Goal: Information Seeking & Learning: Learn about a topic

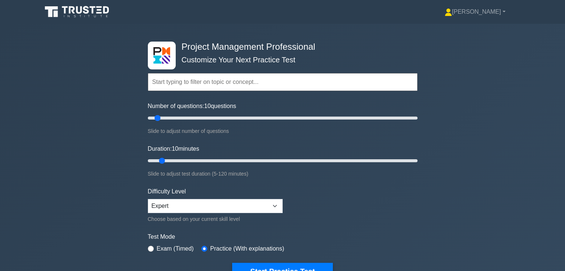
scroll to position [1892, 0]
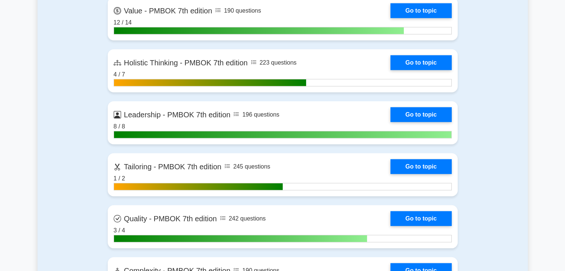
scroll to position [2085, 0]
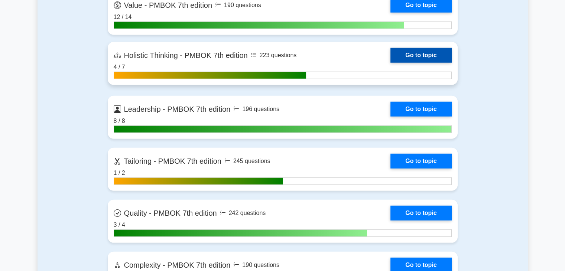
click at [432, 57] on link "Go to topic" at bounding box center [420, 55] width 61 height 15
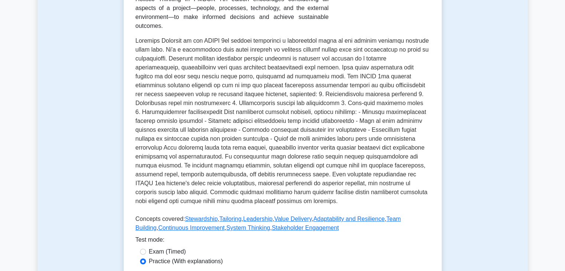
scroll to position [134, 0]
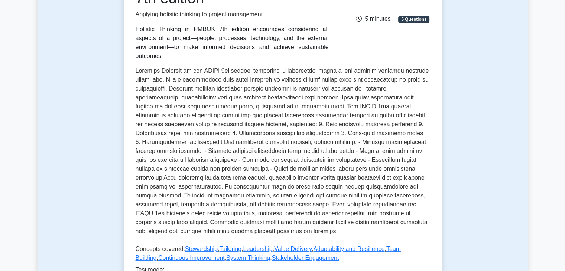
click at [385, 167] on p at bounding box center [283, 152] width 294 height 172
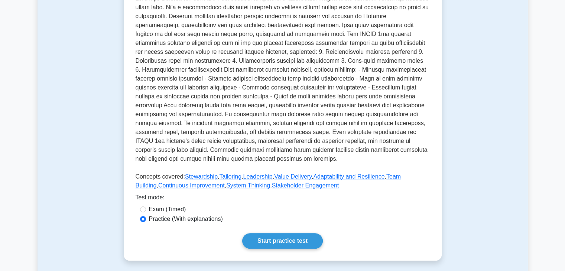
scroll to position [223, 0]
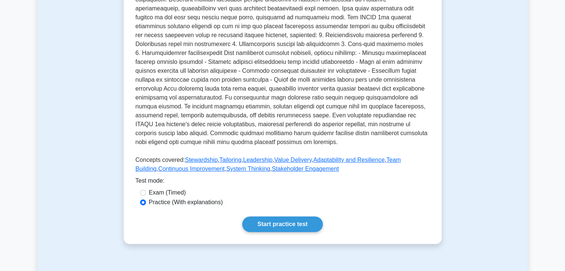
click at [414, 123] on p at bounding box center [283, 63] width 294 height 172
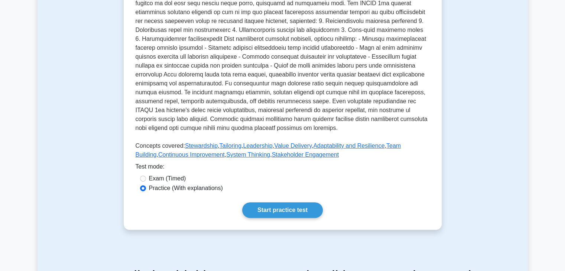
scroll to position [238, 0]
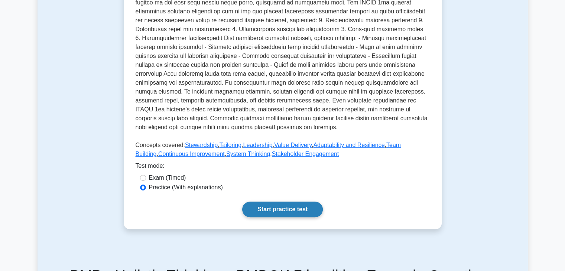
click at [300, 202] on link "Start practice test" at bounding box center [282, 210] width 81 height 16
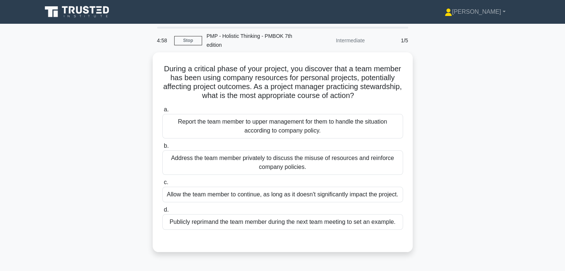
click at [438, 191] on div "During a critical phase of your project, you discover that a team member has be…" at bounding box center [282, 156] width 490 height 209
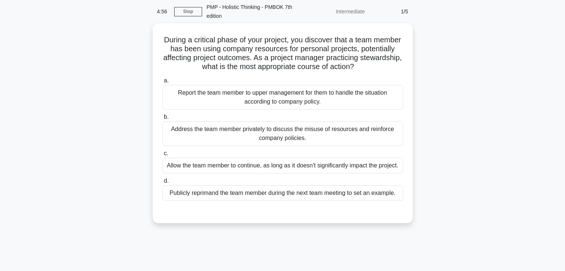
scroll to position [30, 0]
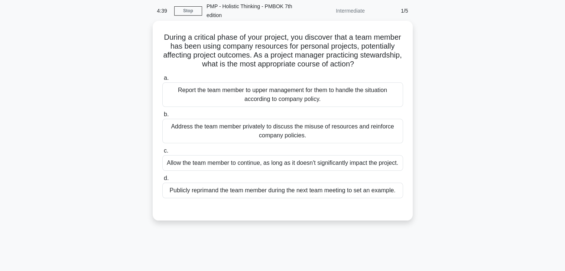
click at [371, 134] on div "Address the team member privately to discuss the misuse of resources and reinfo…" at bounding box center [282, 131] width 241 height 25
click at [162, 117] on input "b. Address the team member privately to discuss the misuse of resources and rei…" at bounding box center [162, 114] width 0 height 5
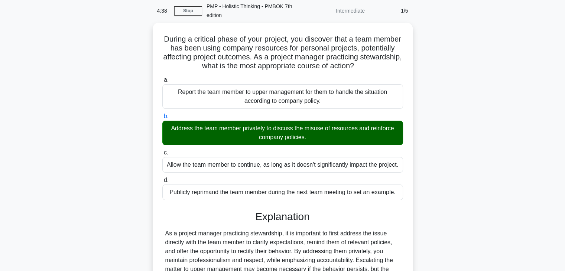
click at [444, 186] on div "During a critical phase of your project, you discover that a team member has be…" at bounding box center [282, 188] width 490 height 331
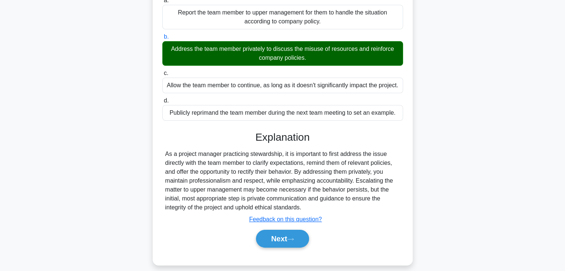
scroll to position [130, 0]
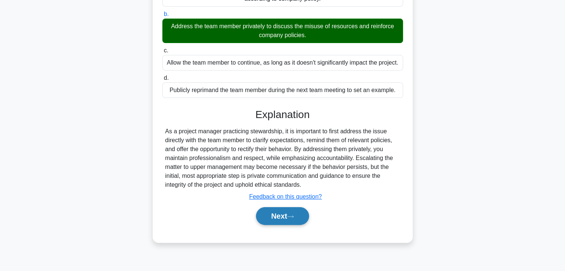
click at [266, 216] on button "Next" at bounding box center [282, 216] width 53 height 18
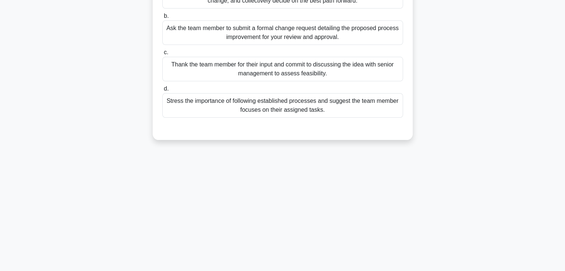
click at [401, 177] on div "4:34 Stop PMP - Holistic Thinking - PMBOK 7th edition Intermediate 2/5 During a…" at bounding box center [282, 82] width 490 height 371
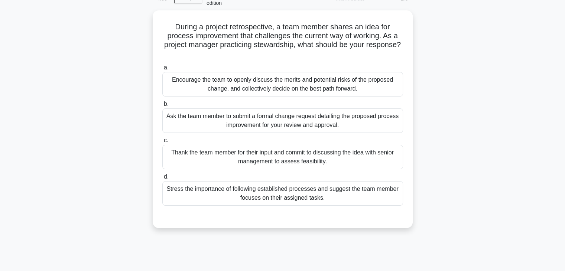
scroll to position [12, 0]
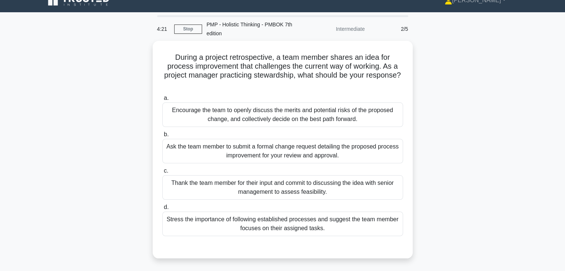
click at [450, 166] on div "During a project retrospective, a team member shares an idea for process improv…" at bounding box center [282, 154] width 490 height 226
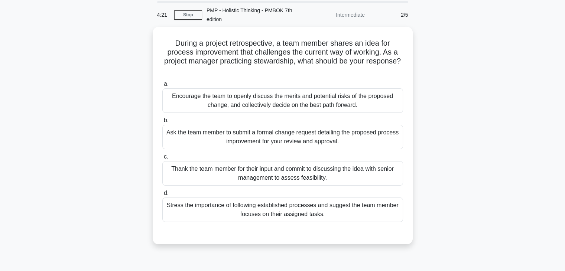
scroll to position [26, 0]
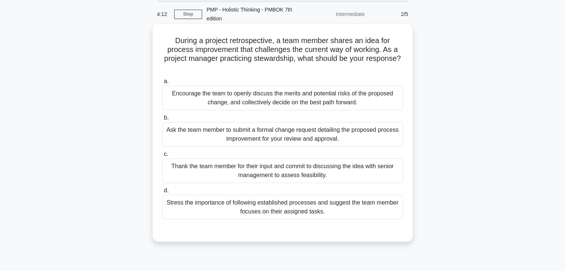
click at [353, 104] on div "Encourage the team to openly discuss the merits and potential risks of the prop…" at bounding box center [282, 98] width 241 height 25
click at [162, 84] on input "a. Encourage the team to openly discuss the merits and potential risks of the p…" at bounding box center [162, 81] width 0 height 5
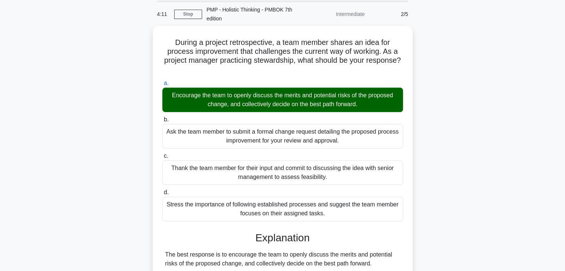
click at [480, 217] on div "During a project retrospective, a team member shares an idea for process improv…" at bounding box center [282, 249] width 490 height 447
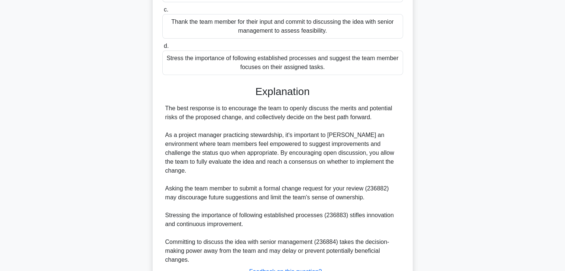
scroll to position [222, 0]
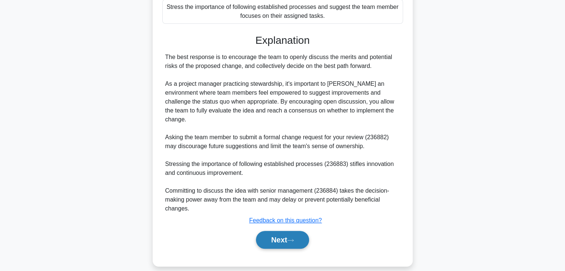
click at [281, 231] on button "Next" at bounding box center [282, 240] width 53 height 18
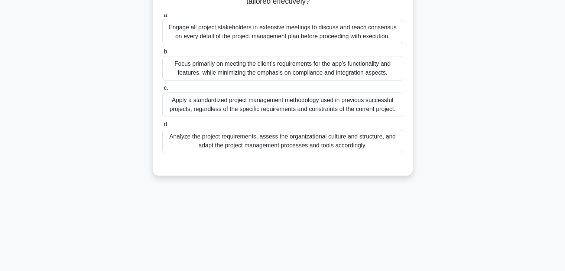
click at [431, 195] on div "4:05 Stop PMP - Holistic Thinking - PMBOK 7th edition Intermediate 3/5 A projec…" at bounding box center [282, 82] width 490 height 371
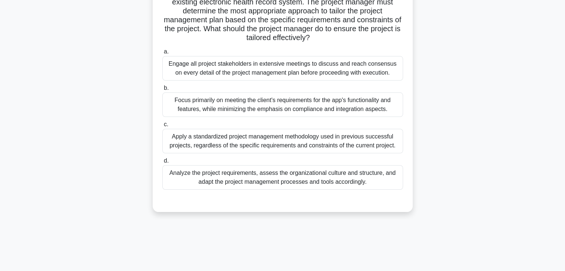
scroll to position [41, 0]
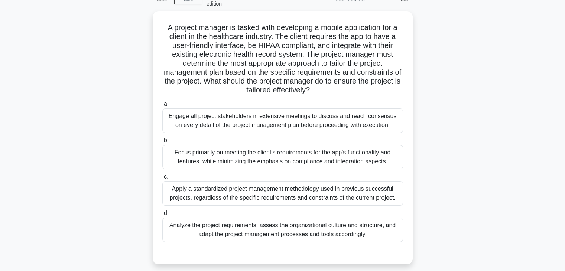
click at [431, 195] on div "A project manager is tasked with developing a mobile application for a client i…" at bounding box center [282, 142] width 490 height 262
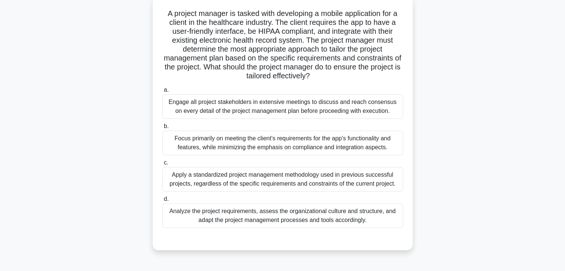
scroll to position [56, 0]
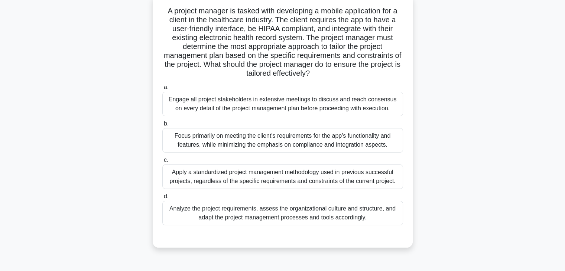
click at [329, 219] on div "Analyze the project requirements, assess the organizational culture and structu…" at bounding box center [282, 213] width 241 height 25
click at [162, 199] on input "d. Analyze the project requirements, assess the organizational culture and stru…" at bounding box center [162, 196] width 0 height 5
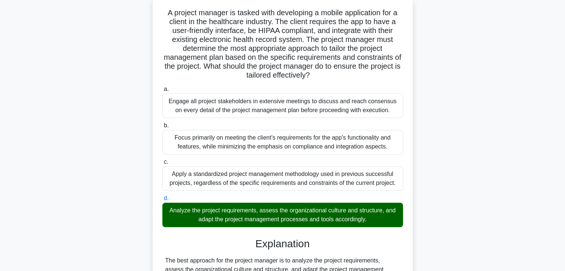
click at [482, 220] on div "A project manager is tasked with developing a mobile application for a client i…" at bounding box center [282, 228] width 490 height 464
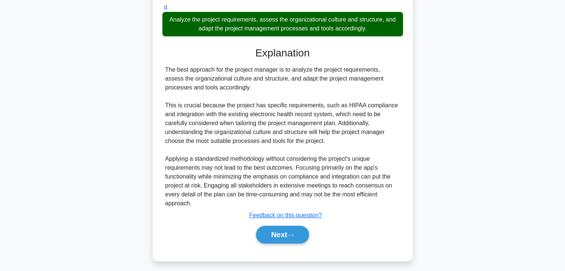
scroll to position [249, 0]
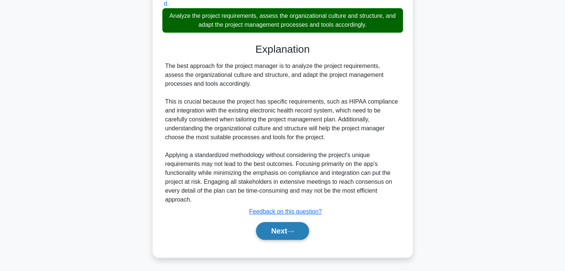
click at [271, 234] on button "Next" at bounding box center [282, 231] width 53 height 18
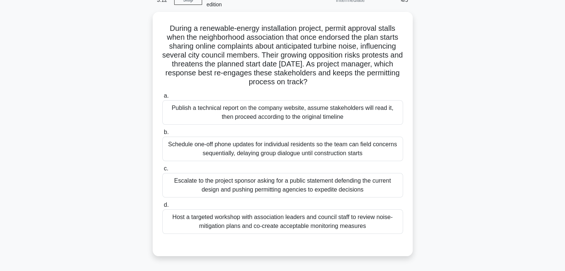
scroll to position [41, 0]
click at [439, 165] on div "During a renewable-energy installation project, permit approval stalls when the…" at bounding box center [282, 137] width 490 height 253
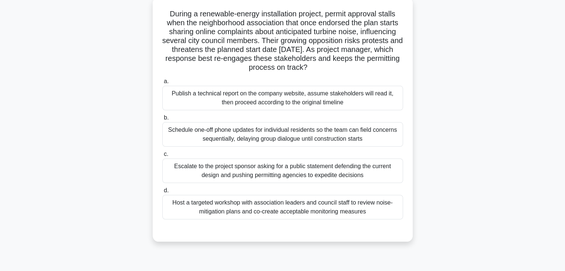
scroll to position [56, 0]
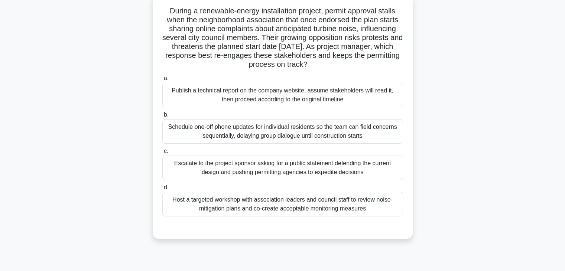
click at [318, 209] on div "Host a targeted workshop with association leaders and council staff to review n…" at bounding box center [282, 204] width 241 height 25
click at [162, 190] on input "d. Host a targeted workshop with association leaders and council staff to revie…" at bounding box center [162, 187] width 0 height 5
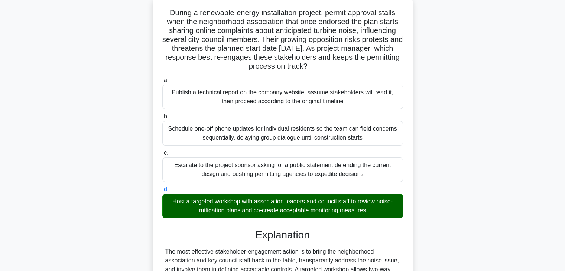
click at [449, 203] on div "During a renewable-energy installation project, permit approval stalls when the…" at bounding box center [282, 219] width 490 height 447
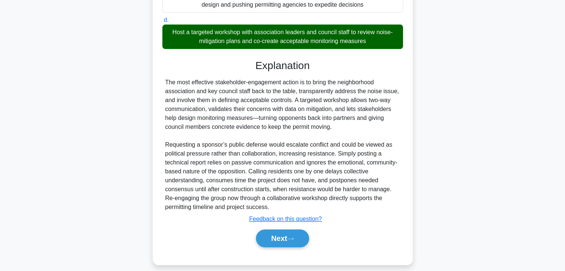
scroll to position [231, 0]
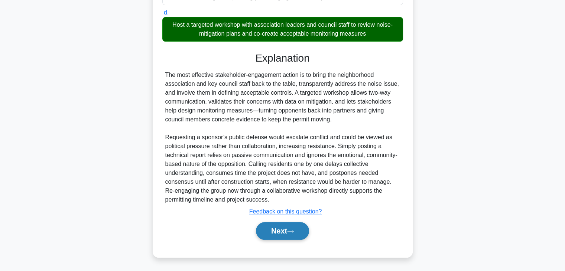
click at [272, 237] on button "Next" at bounding box center [282, 231] width 53 height 18
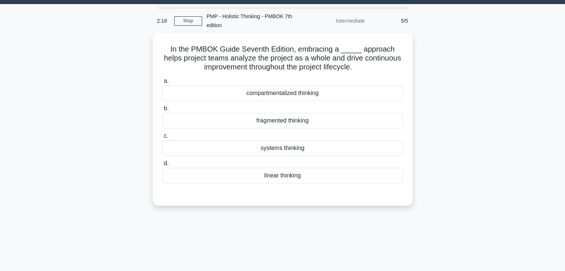
scroll to position [0, 0]
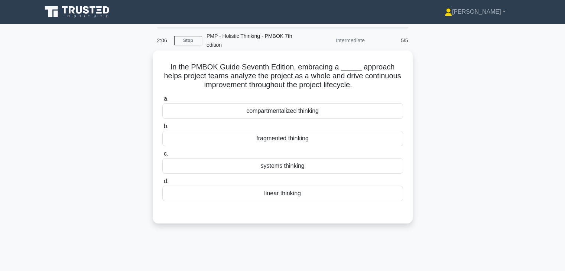
click at [336, 168] on div "systems thinking" at bounding box center [282, 166] width 241 height 16
click at [162, 156] on input "c. systems thinking" at bounding box center [162, 153] width 0 height 5
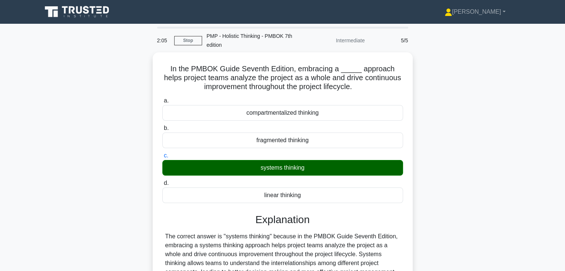
click at [458, 162] on div "In the PMBOK Guide Seventh Edition, embracing a _____ approach helps project te…" at bounding box center [282, 239] width 490 height 375
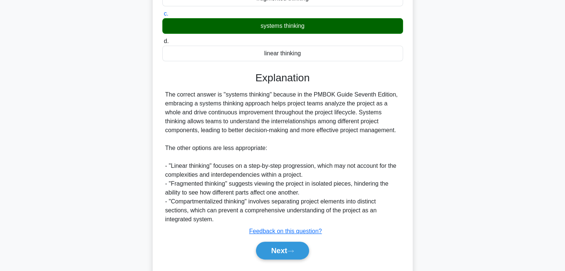
scroll to position [160, 0]
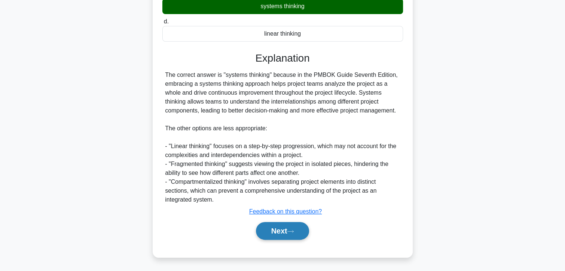
click at [270, 236] on button "Next" at bounding box center [282, 231] width 53 height 18
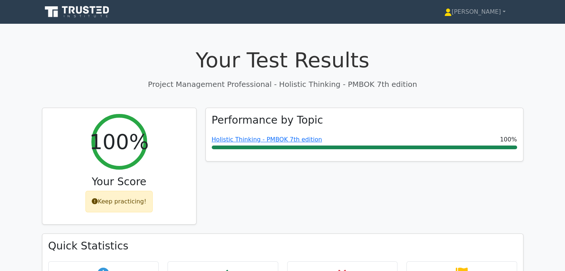
click at [404, 203] on div "Performance by Topic Holistic Thinking - PMBOK 7th edition 100%" at bounding box center [364, 171] width 327 height 126
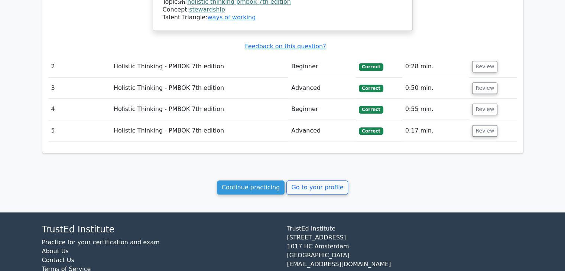
scroll to position [691, 0]
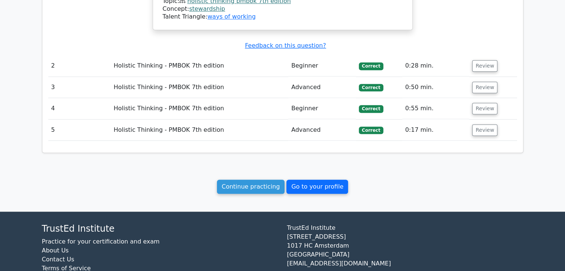
click at [300, 180] on link "Go to your profile" at bounding box center [317, 187] width 62 height 14
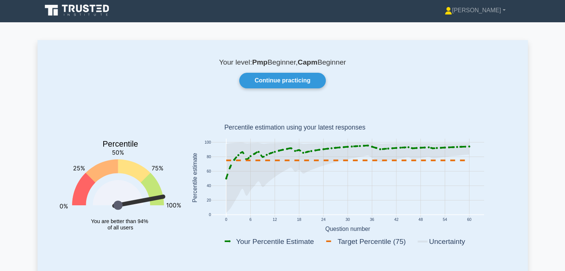
click at [489, 124] on rect at bounding box center [347, 179] width 324 height 146
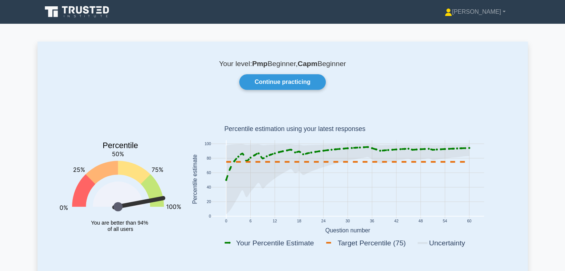
click at [89, 14] on icon at bounding box center [77, 12] width 71 height 14
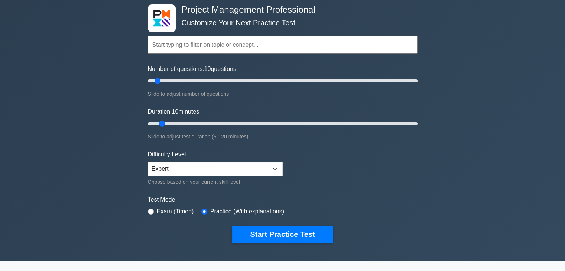
scroll to position [74, 0]
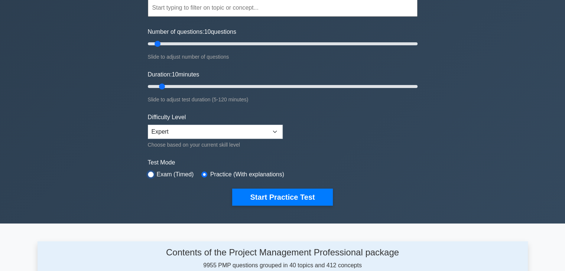
click at [151, 173] on input "radio" at bounding box center [151, 175] width 6 height 6
radio input "true"
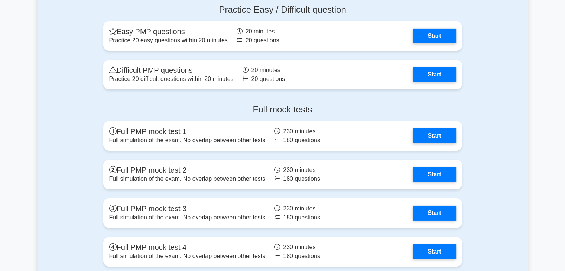
scroll to position [2608, 0]
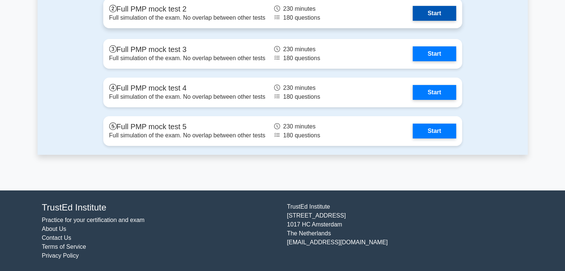
click at [431, 10] on link "Start" at bounding box center [433, 13] width 43 height 15
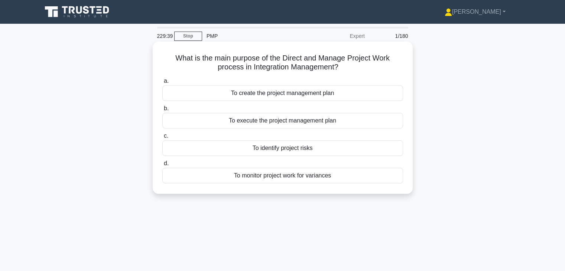
click at [350, 121] on div "To execute the project management plan" at bounding box center [282, 121] width 241 height 16
click at [162, 111] on input "b. To execute the project management plan" at bounding box center [162, 108] width 0 height 5
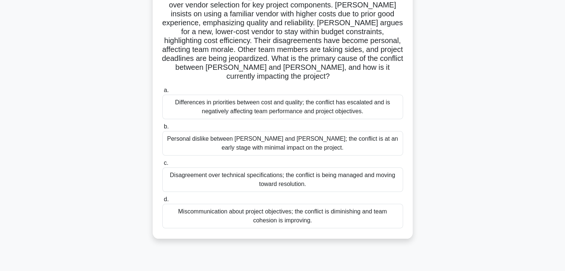
scroll to position [74, 0]
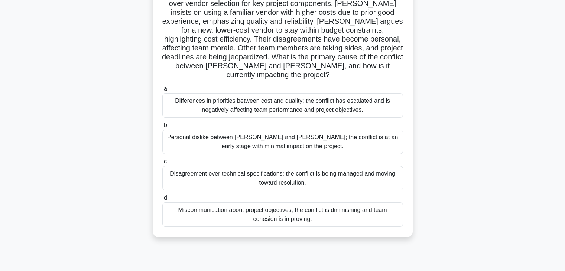
click at [454, 174] on div "As a project manager, you observe that [PERSON_NAME], a senior engineer, and [P…" at bounding box center [282, 107] width 490 height 277
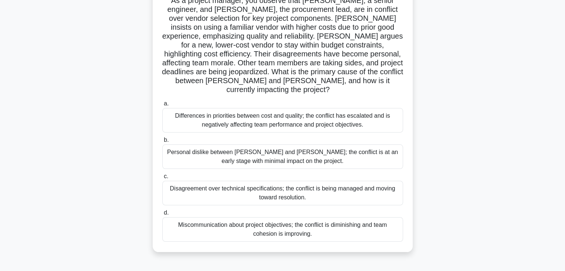
scroll to position [45, 0]
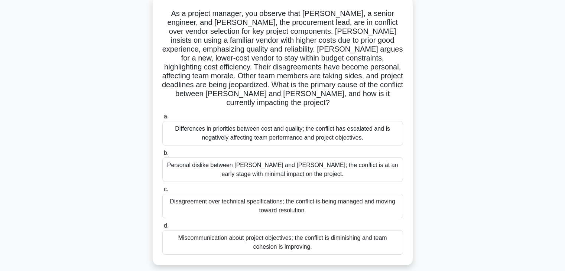
click at [327, 122] on div "Differences in priorities between cost and quality; the conflict has escalated …" at bounding box center [282, 133] width 241 height 25
click at [162, 119] on input "a. Differences in priorities between cost and quality; the conflict has escalat…" at bounding box center [162, 116] width 0 height 5
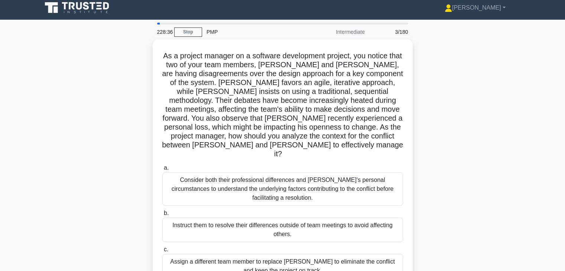
scroll to position [0, 0]
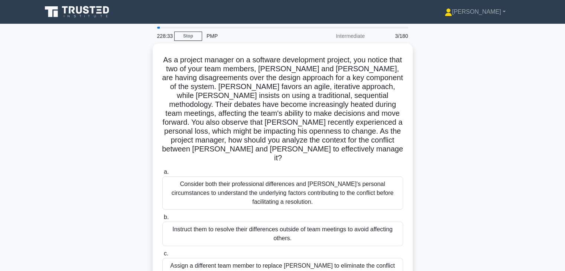
click at [446, 153] on div "As a project manager on a software development project, you notice that two of …" at bounding box center [282, 190] width 490 height 295
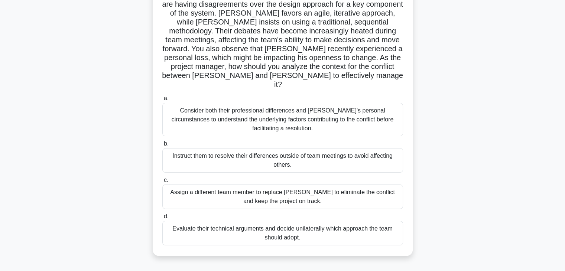
scroll to position [74, 0]
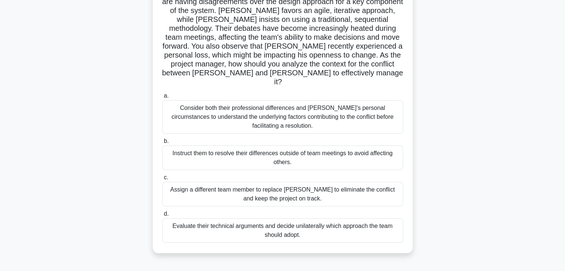
click at [366, 112] on div "Consider both their professional differences and [PERSON_NAME]'s personal circu…" at bounding box center [282, 116] width 241 height 33
click at [162, 98] on input "a. Consider both their professional differences and [PERSON_NAME]'s personal ci…" at bounding box center [162, 96] width 0 height 5
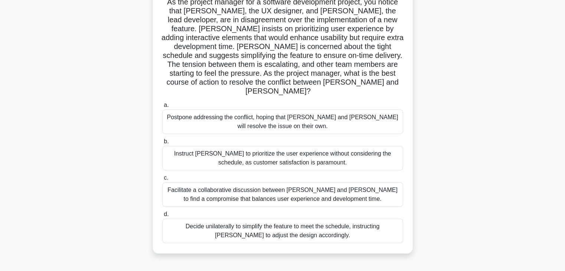
scroll to position [59, 0]
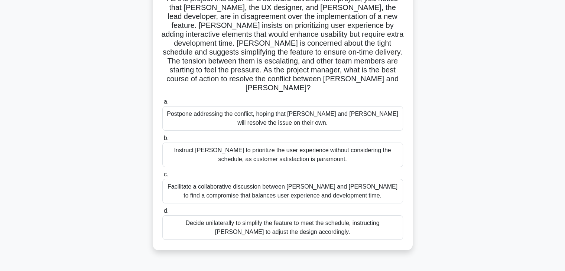
click at [371, 179] on div "Facilitate a collaborative discussion between [PERSON_NAME] and [PERSON_NAME] t…" at bounding box center [282, 191] width 241 height 25
click at [162, 177] on input "c. Facilitate a collaborative discussion between [PERSON_NAME] and [PERSON_NAME…" at bounding box center [162, 174] width 0 height 5
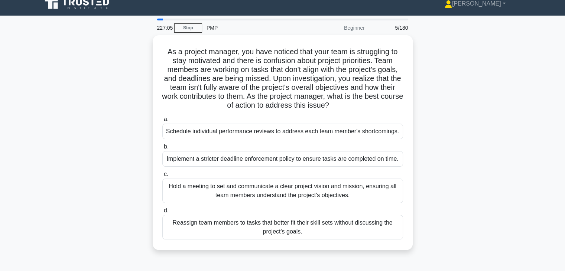
scroll to position [0, 0]
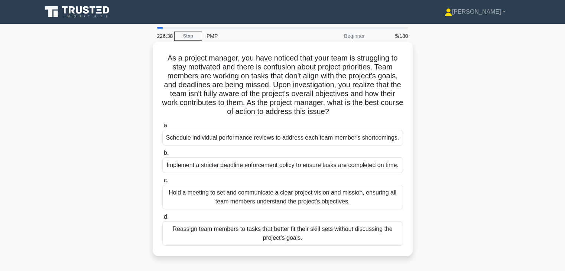
click at [369, 193] on div "Hold a meeting to set and communicate a clear project vision and mission, ensur…" at bounding box center [282, 197] width 241 height 25
click at [162, 183] on input "c. Hold a meeting to set and communicate a clear project vision and mission, en…" at bounding box center [162, 180] width 0 height 5
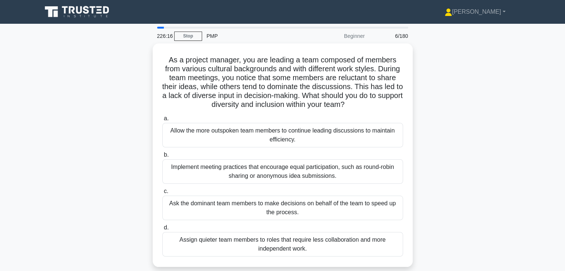
click at [460, 162] on div "As a project manager, you are leading a team composed of members from various c…" at bounding box center [282, 159] width 490 height 232
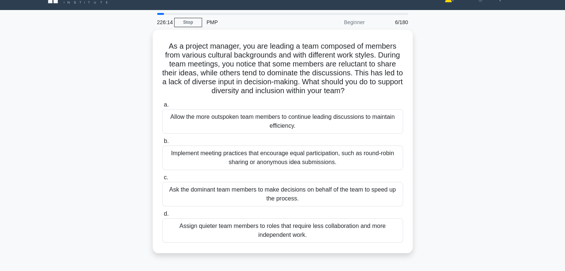
scroll to position [15, 0]
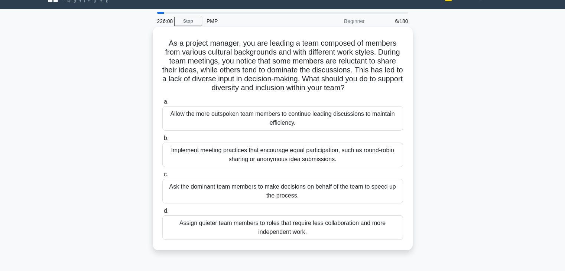
click at [348, 160] on div "Implement meeting practices that encourage equal participation, such as round-r…" at bounding box center [282, 155] width 241 height 25
click at [162, 141] on input "b. Implement meeting practices that encourage equal participation, such as roun…" at bounding box center [162, 138] width 0 height 5
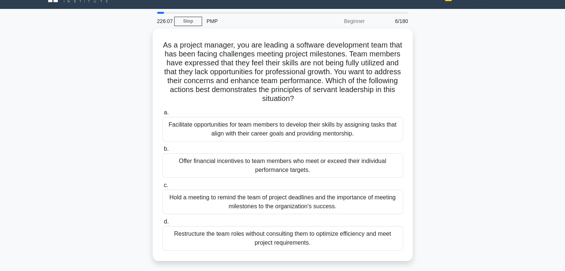
scroll to position [0, 0]
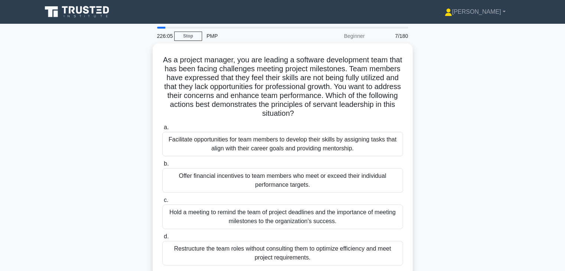
click at [460, 186] on div "As a project manager, you are leading a software development team that has been…" at bounding box center [282, 163] width 490 height 241
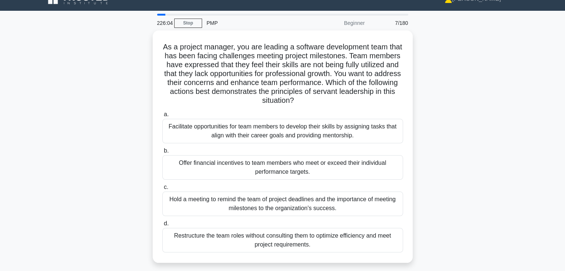
scroll to position [15, 0]
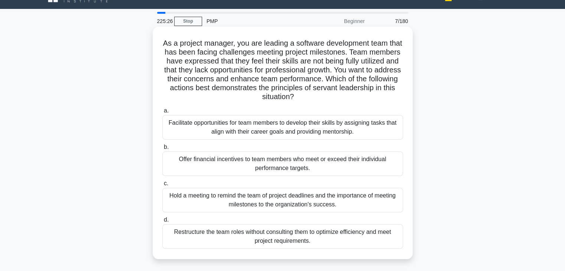
click at [390, 131] on div "Facilitate opportunities for team members to develop their skills by assigning …" at bounding box center [282, 127] width 241 height 25
click at [162, 113] on input "a. Facilitate opportunities for team members to develop their skills by assigni…" at bounding box center [162, 110] width 0 height 5
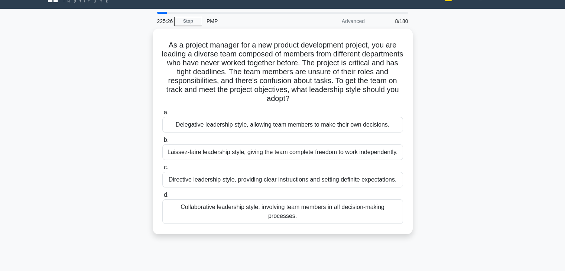
scroll to position [0, 0]
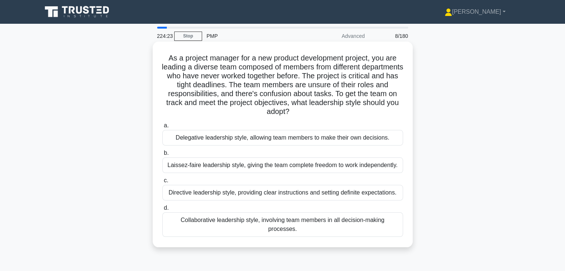
click at [362, 196] on div "Directive leadership style, providing clear instructions and setting definite e…" at bounding box center [282, 193] width 241 height 16
click at [162, 183] on input "c. Directive leadership style, providing clear instructions and setting definit…" at bounding box center [162, 180] width 0 height 5
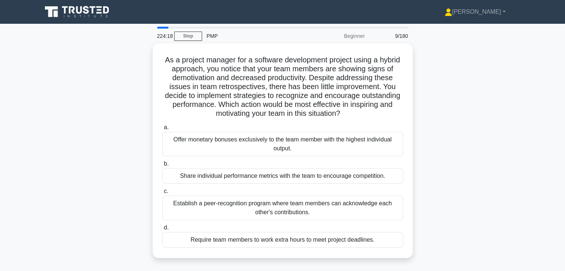
click at [435, 202] on div "As a project manager for a software development project using a hybrid approach…" at bounding box center [282, 154] width 490 height 223
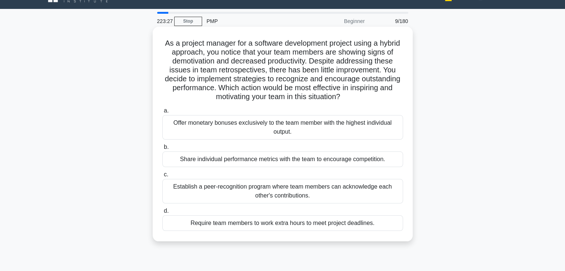
click at [393, 194] on div "Establish a peer-recognition program where team members can acknowledge each ot…" at bounding box center [282, 191] width 241 height 25
click at [162, 177] on input "c. Establish a peer-recognition program where team members can acknowledge each…" at bounding box center [162, 174] width 0 height 5
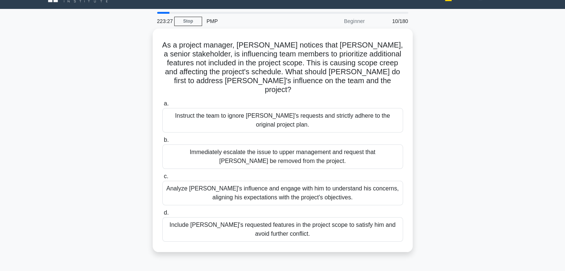
scroll to position [0, 0]
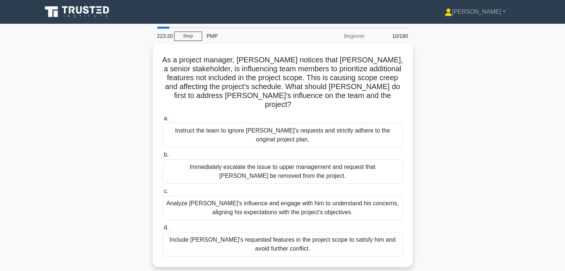
click at [429, 203] on div "As a project manager, Alice notices that John, a senior stakeholder, is influen…" at bounding box center [282, 159] width 490 height 232
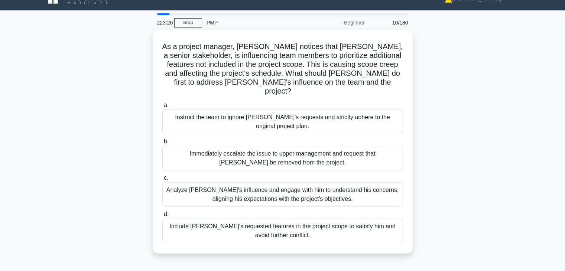
scroll to position [15, 0]
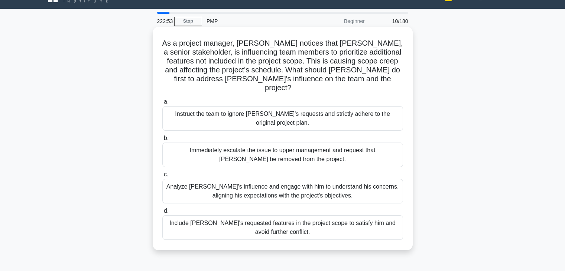
click at [365, 186] on div "Analyze John's influence and engage with him to understand his concerns, aligni…" at bounding box center [282, 191] width 241 height 25
click at [162, 177] on input "c. Analyze John's influence and engage with him to understand his concerns, ali…" at bounding box center [162, 174] width 0 height 5
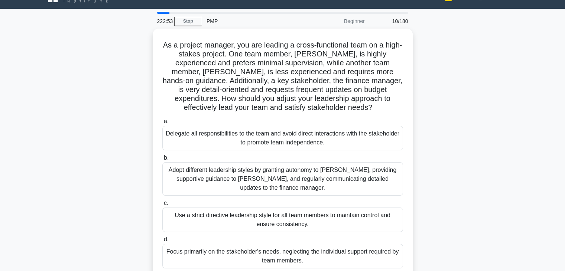
scroll to position [0, 0]
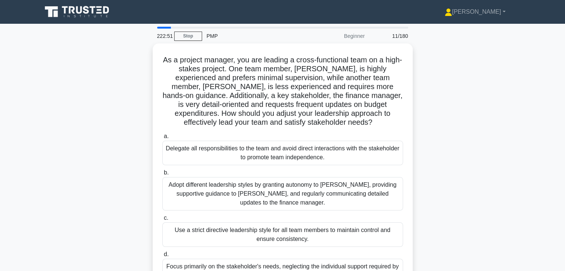
click at [440, 209] on div "As a project manager, you are leading a cross-functional team on a high-stakes …" at bounding box center [282, 172] width 490 height 259
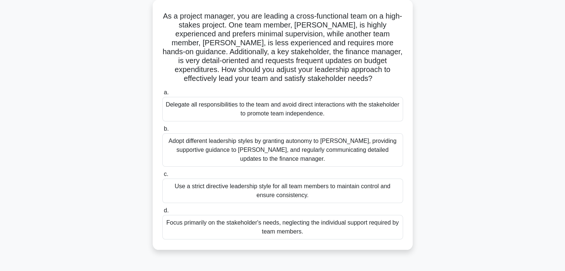
scroll to position [45, 0]
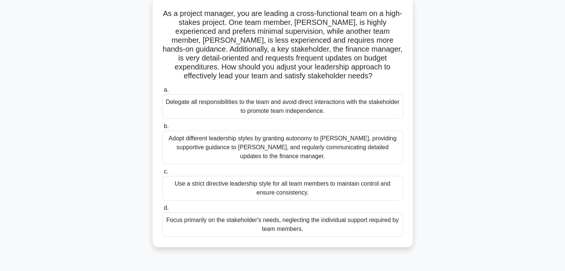
click at [335, 159] on div "Adopt different leadership styles by granting autonomy to Alex, providing suppo…" at bounding box center [282, 147] width 241 height 33
click at [162, 129] on input "b. Adopt different leadership styles by granting autonomy to Alex, providing su…" at bounding box center [162, 126] width 0 height 5
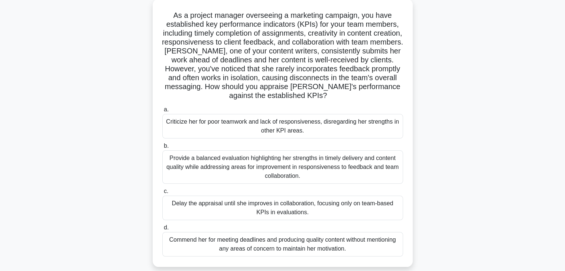
click at [440, 199] on div "As a project manager overseeing a marketing campaign, you have established key …" at bounding box center [282, 137] width 490 height 277
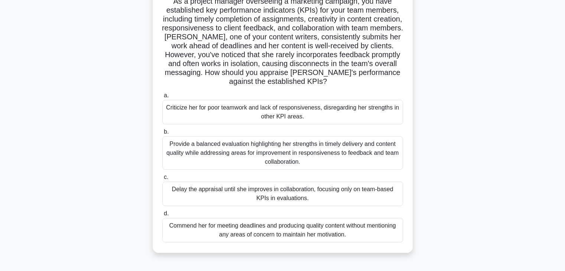
scroll to position [59, 0]
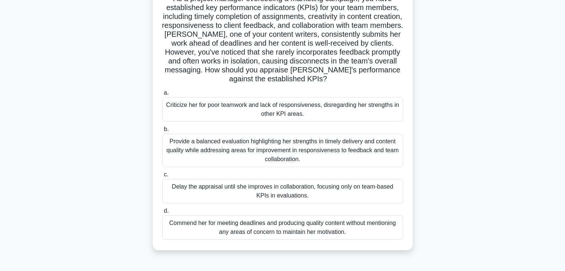
click at [353, 149] on div "Provide a balanced evaluation highlighting her strengths in timely delivery and…" at bounding box center [282, 150] width 241 height 33
click at [162, 132] on input "b. Provide a balanced evaluation highlighting her strengths in timely delivery …" at bounding box center [162, 129] width 0 height 5
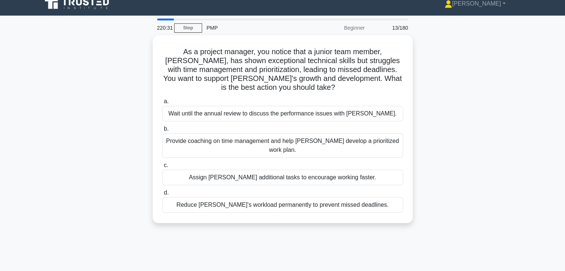
scroll to position [0, 0]
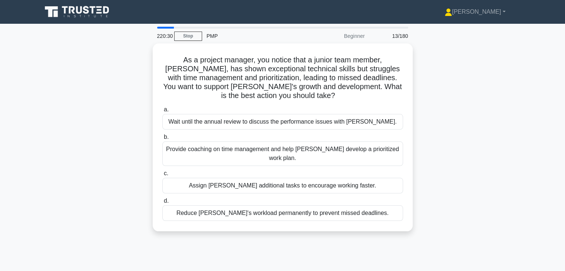
click at [435, 163] on div "As a project manager, you notice that a junior team member, Alex, has shown exc…" at bounding box center [282, 141] width 490 height 197
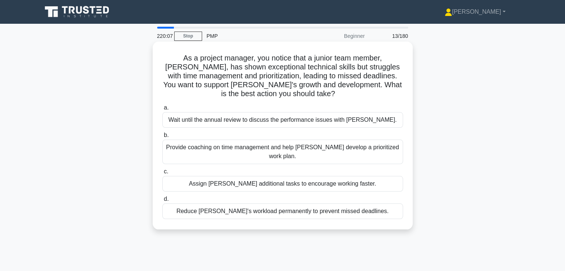
click at [392, 151] on div "Provide coaching on time management and help Alex develop a prioritized work pl…" at bounding box center [282, 152] width 241 height 25
click at [162, 138] on input "b. Provide coaching on time management and help Alex develop a prioritized work…" at bounding box center [162, 135] width 0 height 5
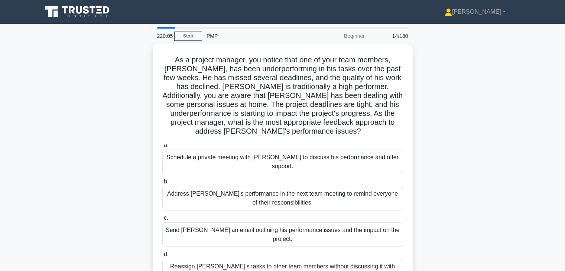
click at [438, 182] on div "As a project manager, you notice that one of your team members, Carlos, has bee…" at bounding box center [282, 172] width 490 height 259
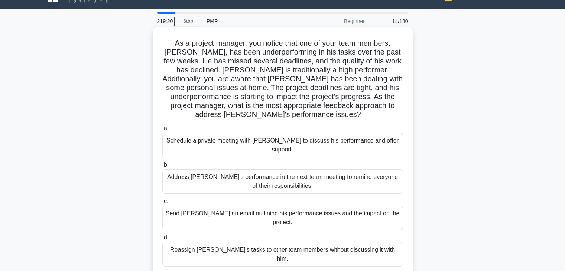
click at [386, 144] on div "Schedule a private meeting with Carlos to discuss his performance and offer sup…" at bounding box center [282, 145] width 241 height 25
click at [162, 131] on input "a. Schedule a private meeting with Carlos to discuss his performance and offer …" at bounding box center [162, 128] width 0 height 5
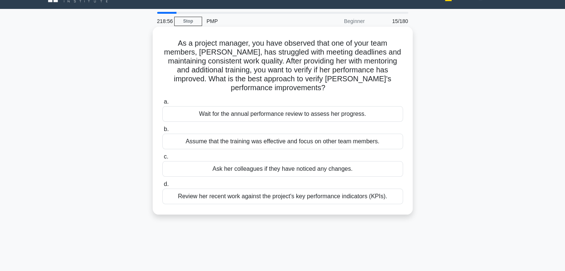
click at [349, 198] on div "Review her recent work against the project's key performance indicators (KPIs)." at bounding box center [282, 197] width 241 height 16
click at [162, 187] on input "d. Review her recent work against the project's key performance indicators (KPI…" at bounding box center [162, 184] width 0 height 5
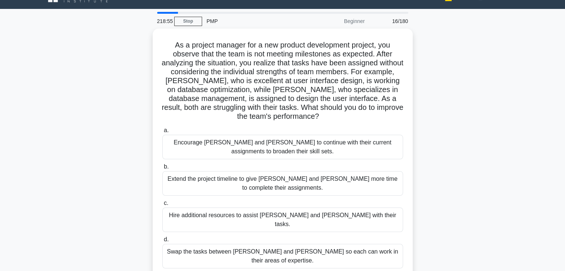
scroll to position [0, 0]
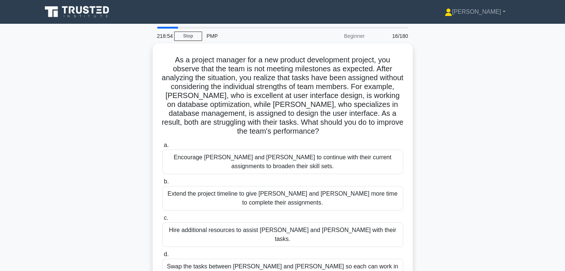
click at [431, 213] on div "As a project manager for a new product development project, you observe that th…" at bounding box center [282, 172] width 490 height 259
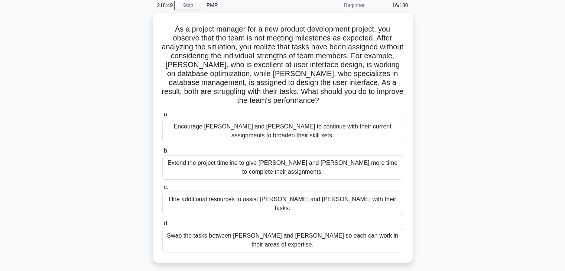
scroll to position [30, 0]
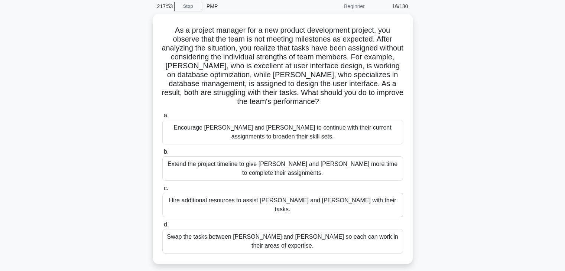
click at [445, 164] on div "As a project manager for a new product development project, you observe that th…" at bounding box center [282, 143] width 490 height 259
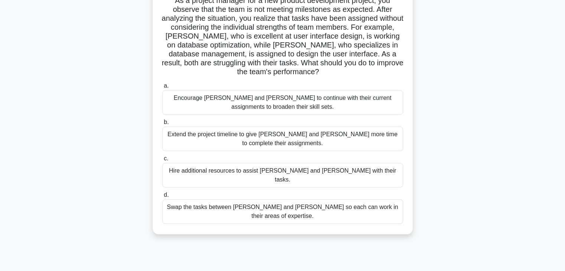
scroll to position [45, 0]
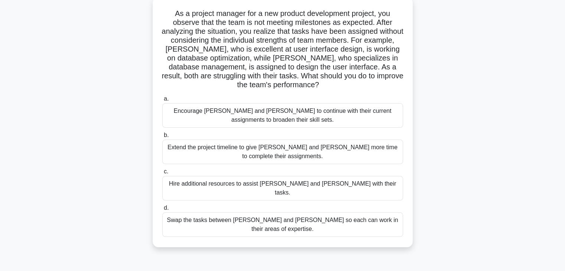
click at [268, 212] on div "Swap the tasks between Alex and Sam so each can work in their areas of expertis…" at bounding box center [282, 224] width 241 height 25
click at [162, 211] on input "d. Swap the tasks between Alex and Sam so each can work in their areas of exper…" at bounding box center [162, 208] width 0 height 5
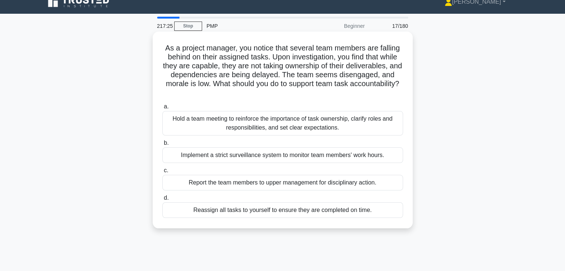
scroll to position [0, 0]
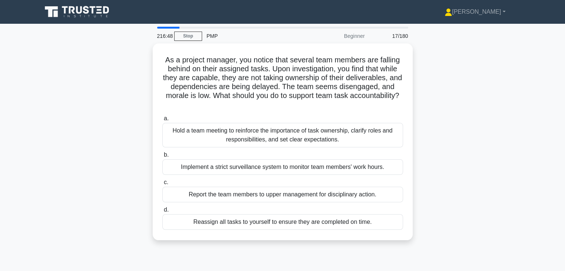
click at [441, 189] on div "As a project manager, you notice that several team members are falling behind o…" at bounding box center [282, 146] width 490 height 206
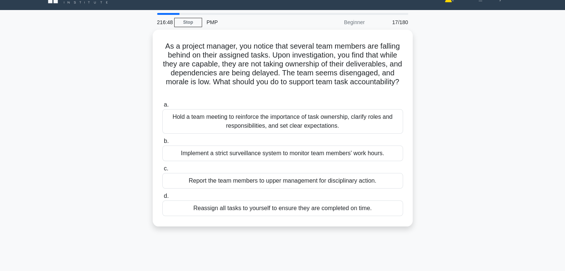
scroll to position [15, 0]
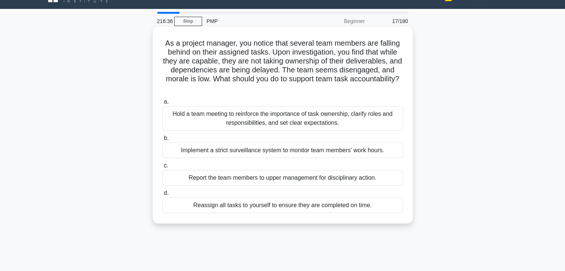
click at [367, 117] on div "Hold a team meeting to reinforce the importance of task ownership, clarify role…" at bounding box center [282, 118] width 241 height 25
click at [162, 104] on input "a. Hold a team meeting to reinforce the importance of task ownership, clarify r…" at bounding box center [162, 101] width 0 height 5
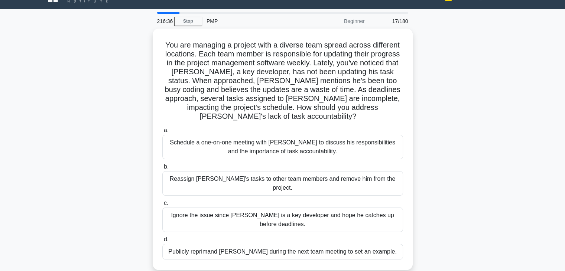
scroll to position [0, 0]
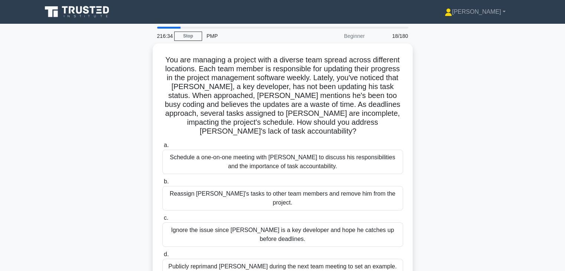
click at [433, 134] on div "You are managing a project with a diverse team spread across different location…" at bounding box center [282, 168] width 490 height 250
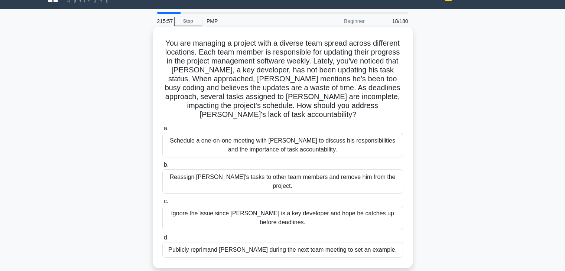
click at [367, 141] on div "Schedule a one-on-one meeting with Alex to discuss his responsibilities and the…" at bounding box center [282, 145] width 241 height 25
click at [162, 131] on input "a. Schedule a one-on-one meeting with Alex to discuss his responsibilities and …" at bounding box center [162, 128] width 0 height 5
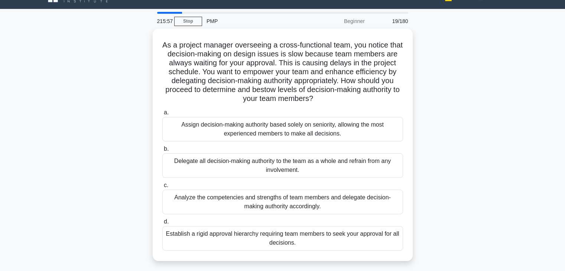
scroll to position [0, 0]
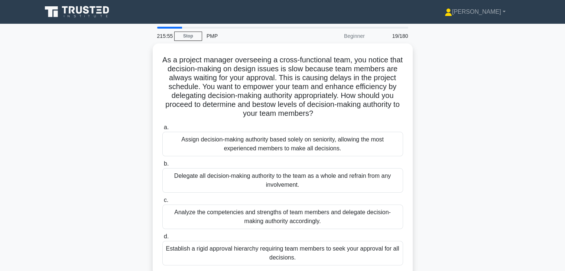
click at [443, 165] on div "As a project manager overseeing a cross-functional team, you notice that decisi…" at bounding box center [282, 163] width 490 height 241
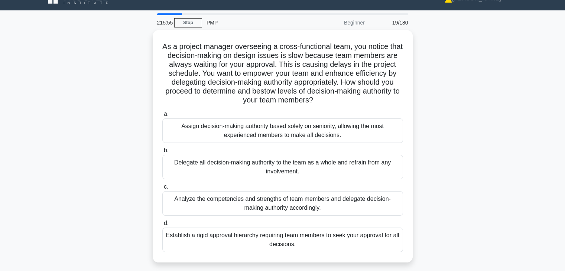
scroll to position [15, 0]
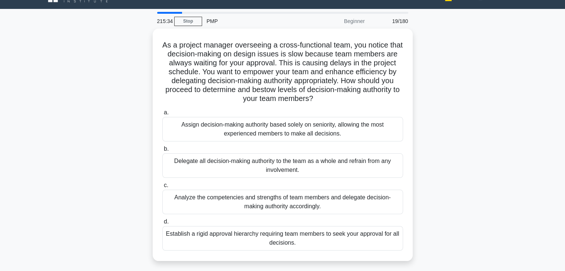
click at [443, 165] on div "As a project manager overseeing a cross-functional team, you notice that decisi…" at bounding box center [282, 149] width 490 height 241
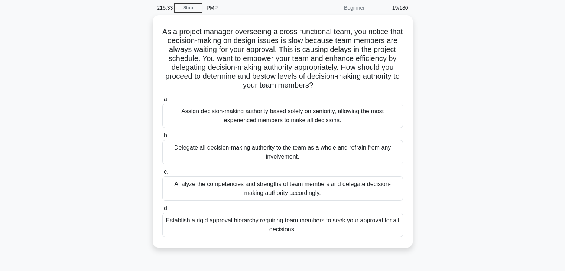
scroll to position [30, 0]
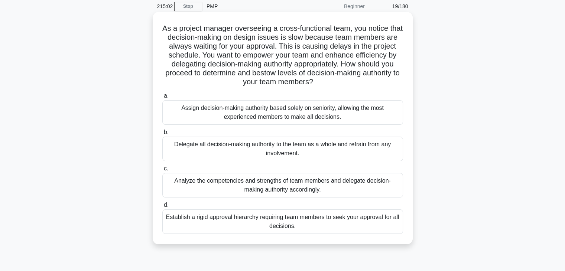
click at [379, 182] on div "Analyze the competencies and strengths of team members and delegate decision-ma…" at bounding box center [282, 185] width 241 height 25
click at [162, 171] on input "c. Analyze the competencies and strengths of team members and delegate decision…" at bounding box center [162, 168] width 0 height 5
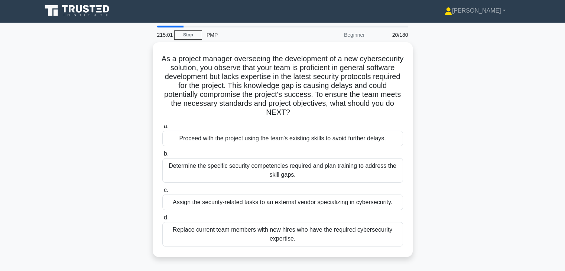
scroll to position [0, 0]
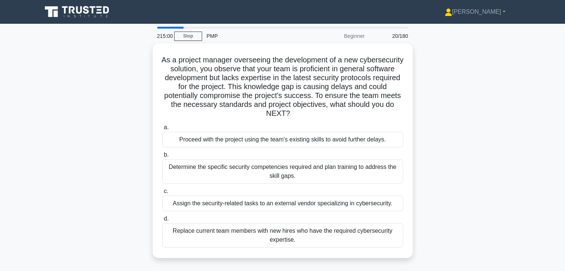
click at [438, 186] on div "As a project manager overseeing the development of a new cybersecurity solution…" at bounding box center [282, 154] width 490 height 223
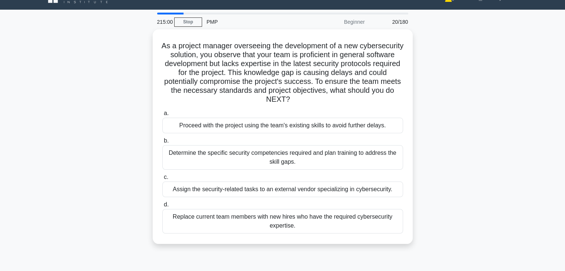
scroll to position [15, 0]
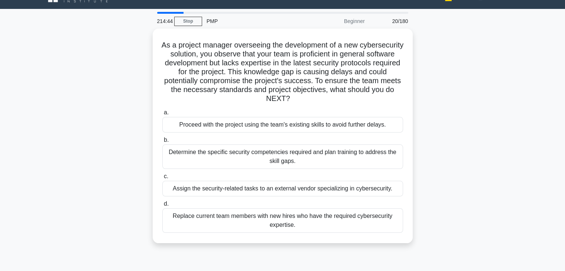
click at [438, 138] on div "As a project manager overseeing the development of a new cybersecurity solution…" at bounding box center [282, 140] width 490 height 223
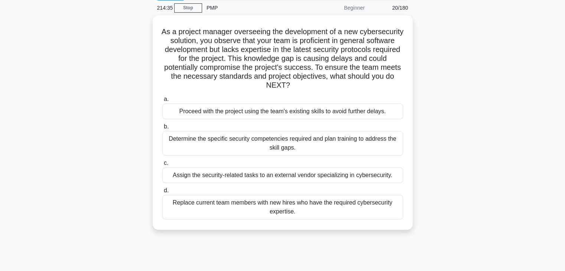
scroll to position [30, 0]
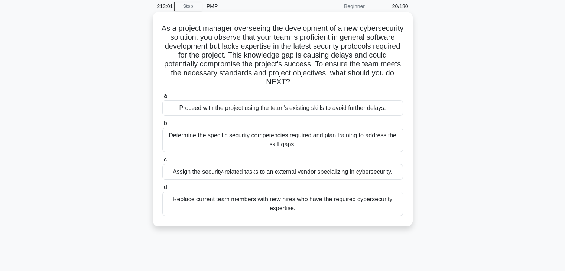
click at [342, 136] on div "Determine the specific security competencies required and plan training to addr…" at bounding box center [282, 140] width 241 height 25
click at [162, 126] on input "b. Determine the specific security competencies required and plan training to a…" at bounding box center [162, 123] width 0 height 5
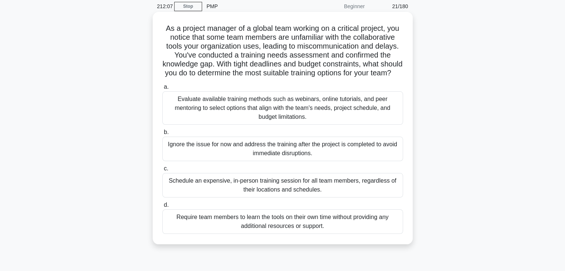
click at [337, 118] on div "Evaluate available training methods such as webinars, online tutorials, and pee…" at bounding box center [282, 107] width 241 height 33
click at [162, 89] on input "a. Evaluate available training methods such as webinars, online tutorials, and …" at bounding box center [162, 87] width 0 height 5
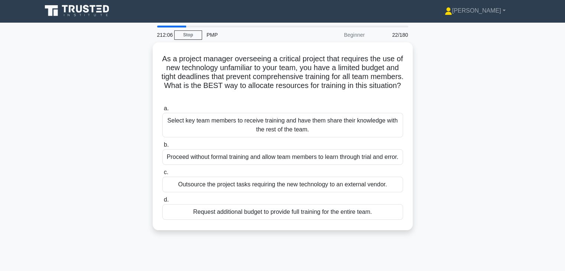
scroll to position [0, 0]
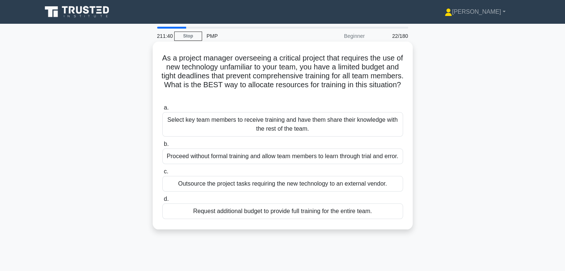
click at [385, 129] on div "Select key team members to receive training and have them share their knowledge…" at bounding box center [282, 124] width 241 height 25
click at [162, 110] on input "a. Select key team members to receive training and have them share their knowle…" at bounding box center [162, 107] width 0 height 5
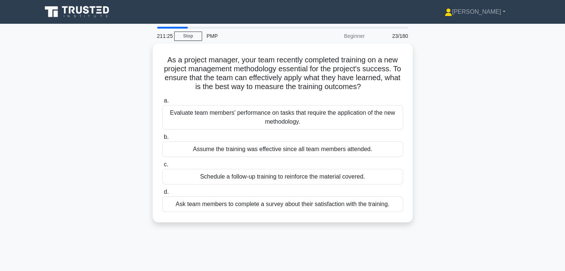
click at [426, 153] on div "As a project manager, your team recently completed training on a new project ma…" at bounding box center [282, 137] width 490 height 188
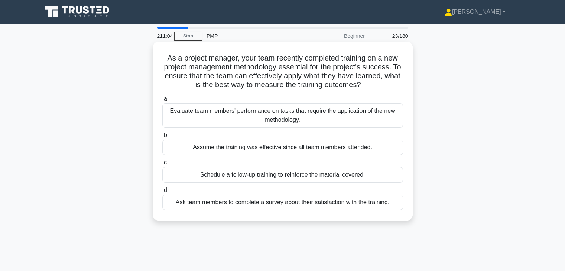
click at [348, 116] on div "Evaluate team members' performance on tasks that require the application of the…" at bounding box center [282, 115] width 241 height 25
click at [162, 101] on input "a. Evaluate team members' performance on tasks that require the application of …" at bounding box center [162, 99] width 0 height 5
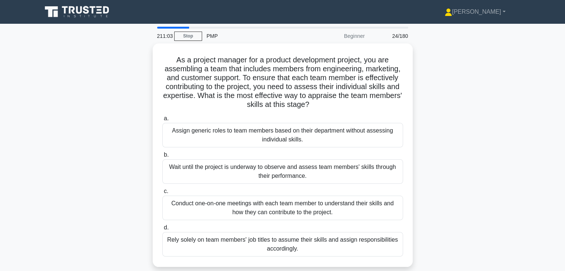
click at [432, 192] on div "As a project manager for a product development project, you are assembling a te…" at bounding box center [282, 159] width 490 height 232
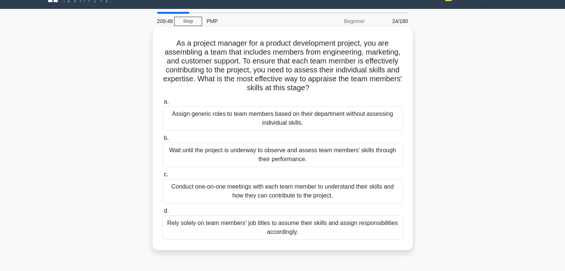
click at [375, 197] on div "Conduct one-on-one meetings with each team member to understand their skills an…" at bounding box center [282, 191] width 241 height 25
click at [162, 177] on input "c. Conduct one-on-one meetings with each team member to understand their skills…" at bounding box center [162, 174] width 0 height 5
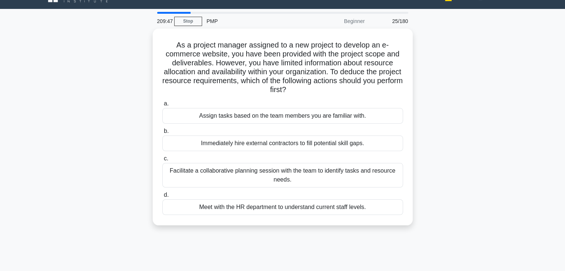
scroll to position [0, 0]
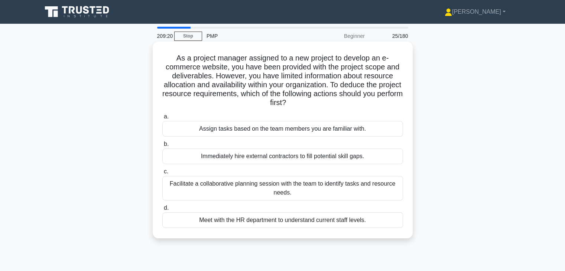
click at [337, 187] on div "Facilitate a collaborative planning session with the team to identify tasks and…" at bounding box center [282, 188] width 241 height 25
click at [162, 174] on input "c. Facilitate a collaborative planning session with the team to identify tasks …" at bounding box center [162, 171] width 0 height 5
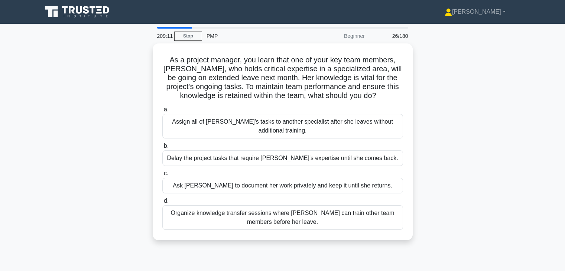
click at [420, 183] on div "As a project manager, you learn that one of your key team members, Emma, who ho…" at bounding box center [282, 146] width 490 height 206
click at [435, 153] on div "As a project manager, you learn that one of your key team members, Emma, who ho…" at bounding box center [282, 146] width 490 height 206
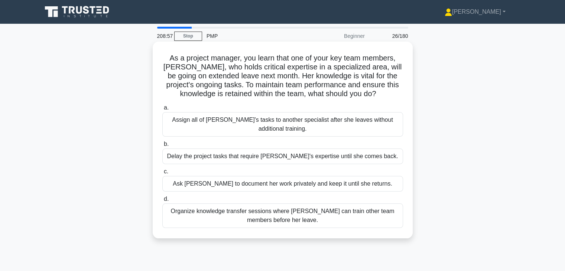
click at [335, 223] on div "Organize knowledge transfer sessions where Emma can train other team members be…" at bounding box center [282, 215] width 241 height 25
click at [162, 202] on input "d. Organize knowledge transfer sessions where Emma can train other team members…" at bounding box center [162, 199] width 0 height 5
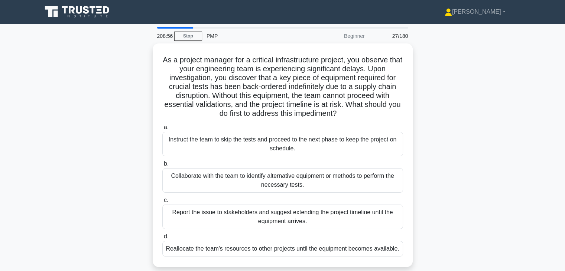
click at [440, 182] on div "As a project manager for a critical infrastructure project, you observe that yo…" at bounding box center [282, 159] width 490 height 232
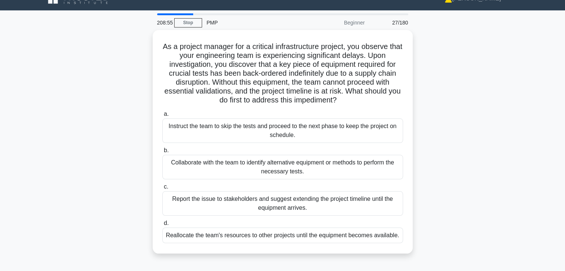
scroll to position [15, 0]
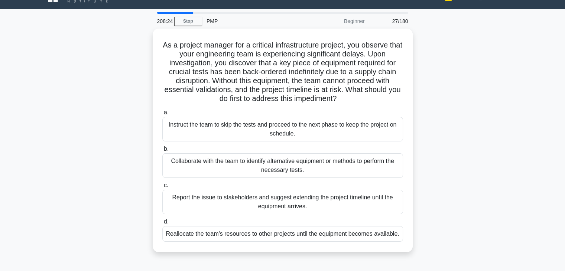
click at [441, 162] on div "As a project manager for a critical infrastructure project, you observe that yo…" at bounding box center [282, 145] width 490 height 232
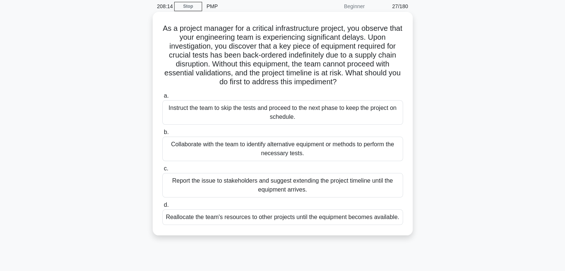
click at [374, 151] on div "Collaborate with the team to identify alternative equipment or methods to perfo…" at bounding box center [282, 149] width 241 height 25
click at [162, 135] on input "b. Collaborate with the team to identify alternative equipment or methods to pe…" at bounding box center [162, 132] width 0 height 5
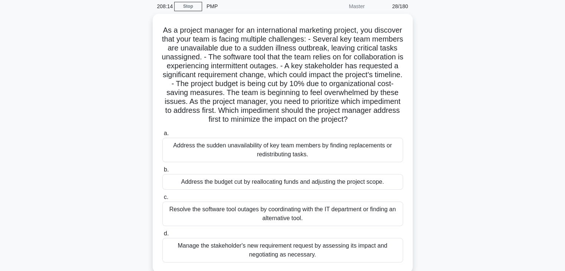
scroll to position [0, 0]
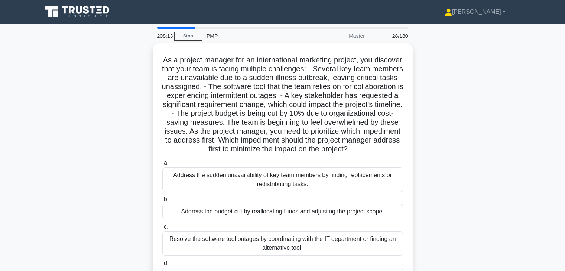
click at [437, 185] on div "As a project manager for an international marketing project, you discover that …" at bounding box center [282, 177] width 490 height 268
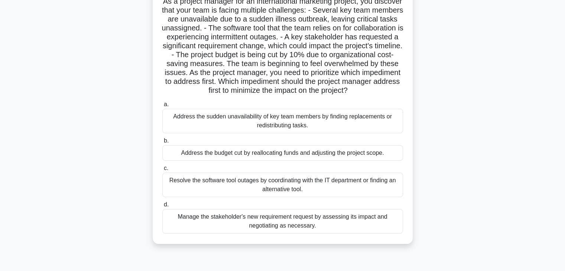
scroll to position [59, 0]
click at [447, 147] on div "As a project manager for an international marketing project, you discover that …" at bounding box center [282, 118] width 490 height 268
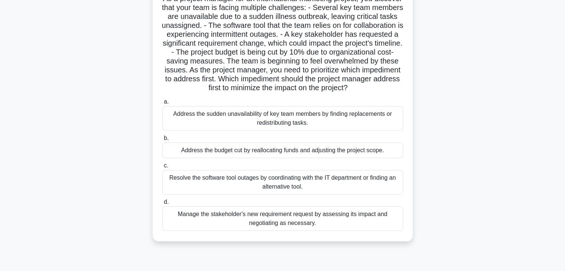
click at [337, 230] on div "Manage the stakeholder's new requirement request by assessing its impact and ne…" at bounding box center [282, 218] width 241 height 25
click at [162, 205] on input "d. Manage the stakeholder's new requirement request by assessing its impact and…" at bounding box center [162, 202] width 0 height 5
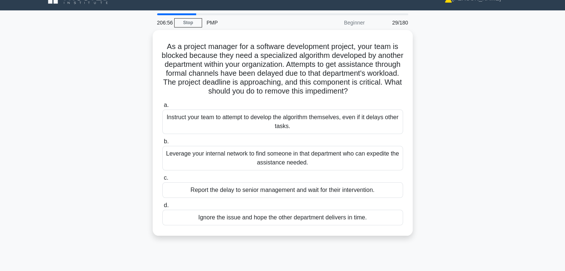
scroll to position [15, 0]
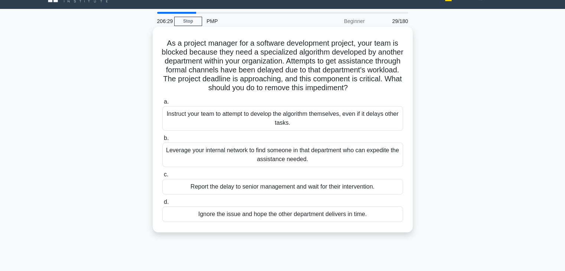
click at [366, 167] on div "Leverage your internal network to find someone in that department who can exped…" at bounding box center [282, 155] width 241 height 25
click at [162, 141] on input "b. Leverage your internal network to find someone in that department who can ex…" at bounding box center [162, 138] width 0 height 5
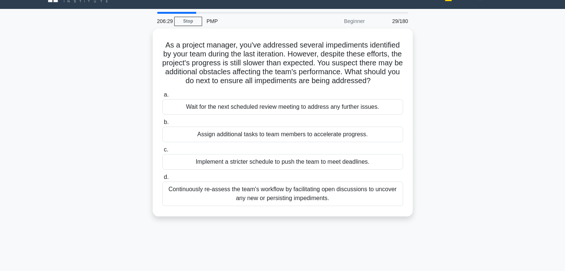
scroll to position [0, 0]
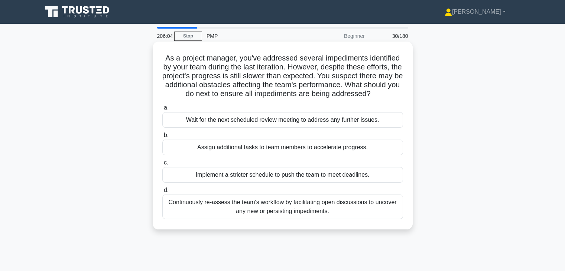
click at [337, 208] on div "Continuously re-assess the team's workflow by facilitating open discussions to …" at bounding box center [282, 207] width 241 height 25
click at [162, 193] on input "d. Continuously re-assess the team's workflow by facilitating open discussions …" at bounding box center [162, 190] width 0 height 5
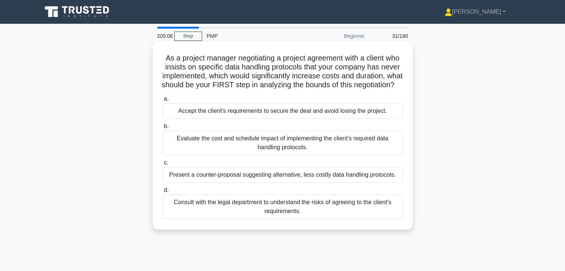
click at [365, 219] on div "Consult with the legal department to understand the risks of agreeing to the cl…" at bounding box center [282, 207] width 241 height 25
click at [162, 193] on input "d. Consult with the legal department to understand the risks of agreeing to the…" at bounding box center [162, 190] width 0 height 5
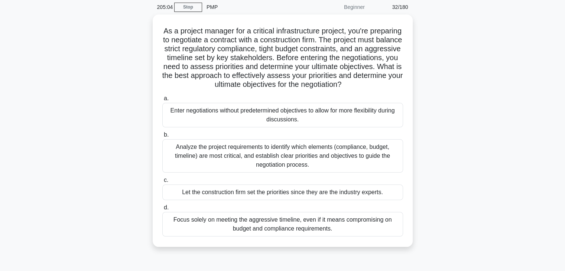
scroll to position [30, 0]
click at [441, 215] on div "As a project manager for a critical infrastructure project, you're preparing to…" at bounding box center [282, 134] width 490 height 241
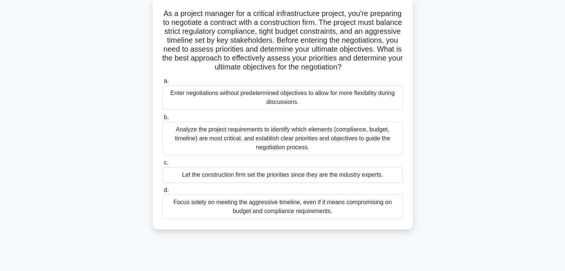
click at [350, 151] on div "Analyze the project requirements to identify which elements (compliance, budget…" at bounding box center [282, 138] width 241 height 33
click at [162, 120] on input "b. Analyze the project requirements to identify which elements (compliance, bud…" at bounding box center [162, 117] width 0 height 5
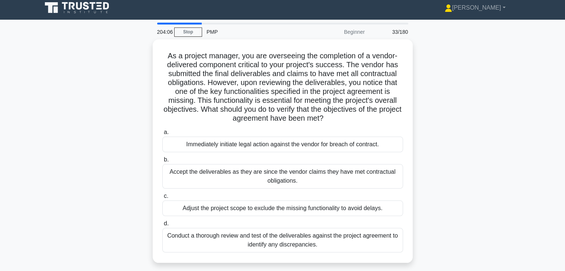
scroll to position [0, 0]
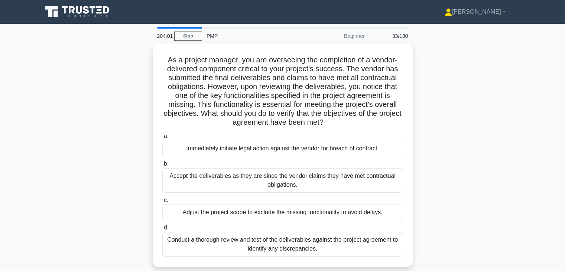
click at [423, 144] on div "As a project manager, you are overseeing the completion of a vendor-delivered c…" at bounding box center [282, 159] width 490 height 232
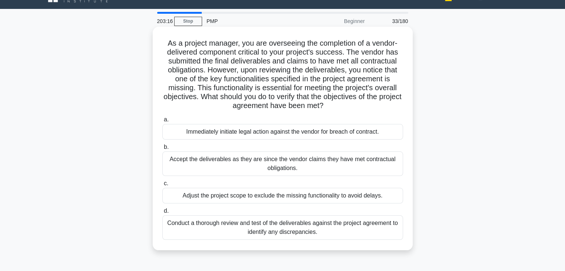
click at [343, 223] on div "Conduct a thorough review and test of the deliverables against the project agre…" at bounding box center [282, 227] width 241 height 25
click at [162, 213] on input "d. Conduct a thorough review and test of the deliverables against the project a…" at bounding box center [162, 211] width 0 height 5
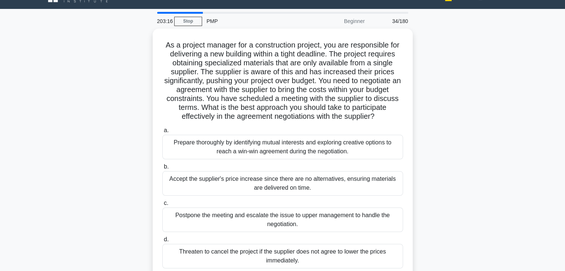
scroll to position [0, 0]
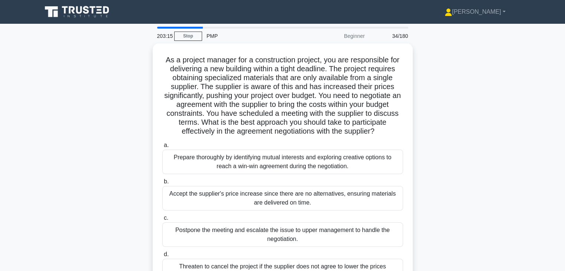
click at [437, 175] on div "As a project manager for a construction project, you are responsible for delive…" at bounding box center [282, 172] width 490 height 259
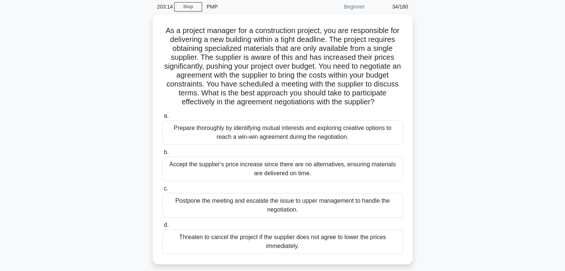
scroll to position [30, 0]
click at [438, 156] on div "As a project manager for a construction project, you are responsible for delive…" at bounding box center [282, 143] width 490 height 259
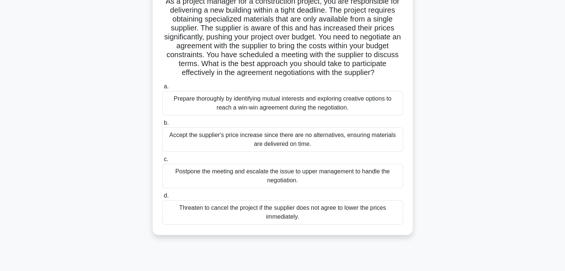
scroll to position [59, 0]
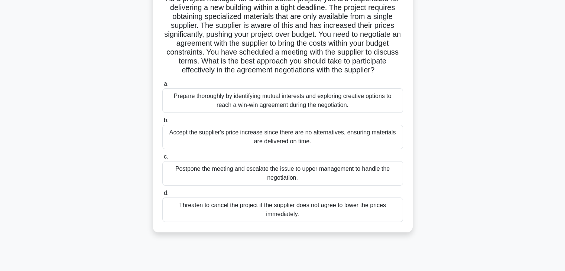
click at [355, 97] on div "Prepare thoroughly by identifying mutual interests and exploring creative optio…" at bounding box center [282, 100] width 241 height 25
click at [162, 87] on input "a. Prepare thoroughly by identifying mutual interests and exploring creative op…" at bounding box center [162, 84] width 0 height 5
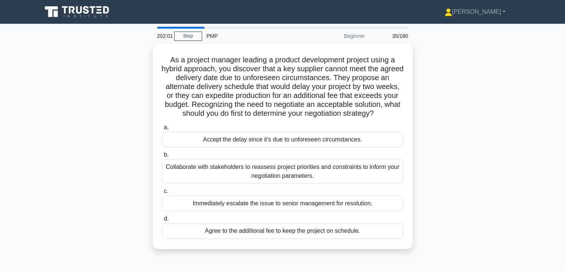
scroll to position [15, 0]
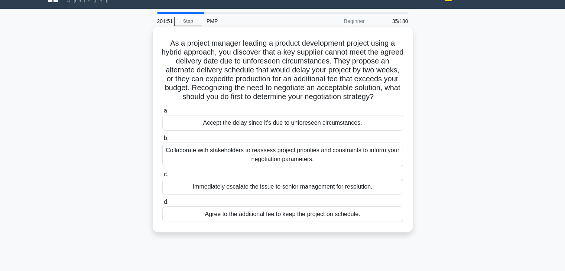
click at [338, 151] on div "Collaborate with stakeholders to reassess project priorities and constraints to…" at bounding box center [282, 155] width 241 height 25
click at [162, 141] on input "b. Collaborate with stakeholders to reassess project priorities and constraints…" at bounding box center [162, 138] width 0 height 5
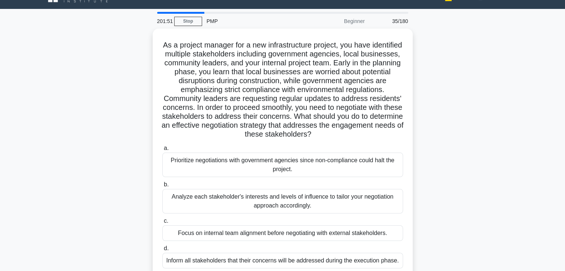
scroll to position [0, 0]
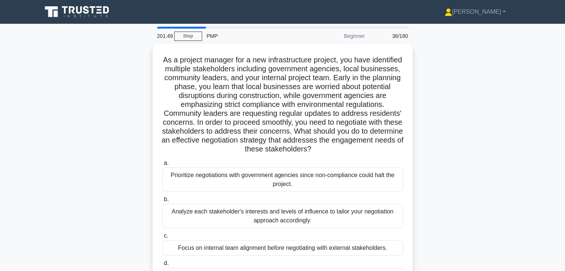
click at [462, 187] on div "As a project manager for a new infrastructure project, you have identified mult…" at bounding box center [282, 172] width 490 height 259
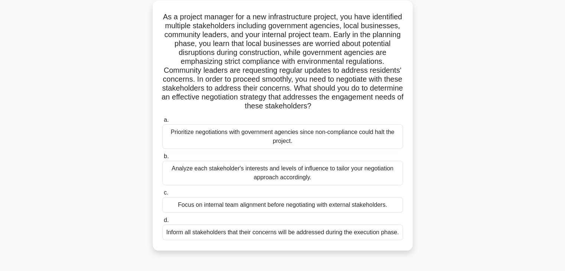
scroll to position [45, 0]
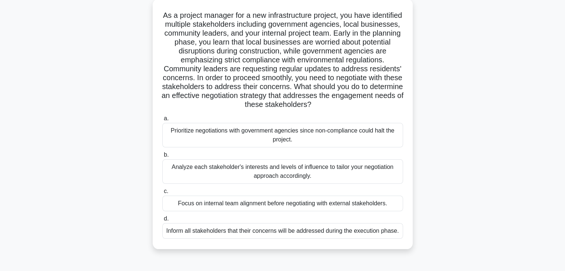
click at [462, 187] on div "As a project manager for a new infrastructure project, you have identified mult…" at bounding box center [282, 128] width 490 height 259
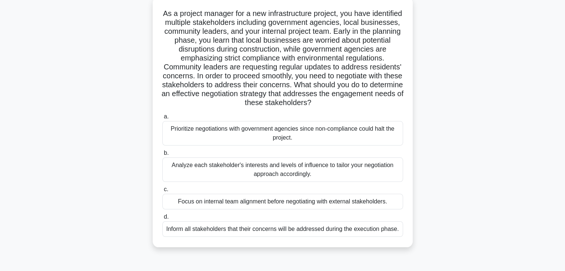
click at [354, 172] on div "Analyze each stakeholder's interests and levels of influence to tailor your neg…" at bounding box center [282, 169] width 241 height 25
click at [162, 156] on input "b. Analyze each stakeholder's interests and levels of influence to tailor your …" at bounding box center [162, 153] width 0 height 5
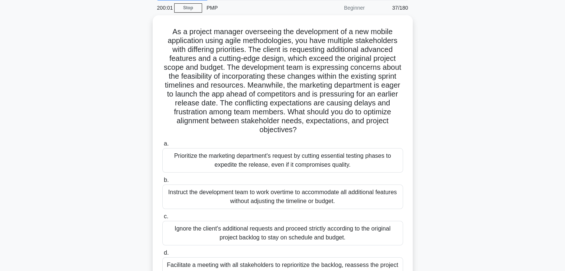
scroll to position [30, 0]
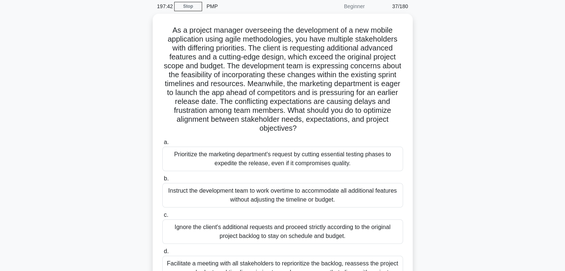
click at [441, 112] on div "As a project manager overseeing the development of a new mobile application usi…" at bounding box center [282, 161] width 490 height 295
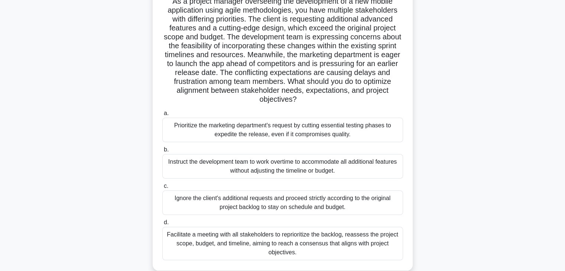
scroll to position [59, 0]
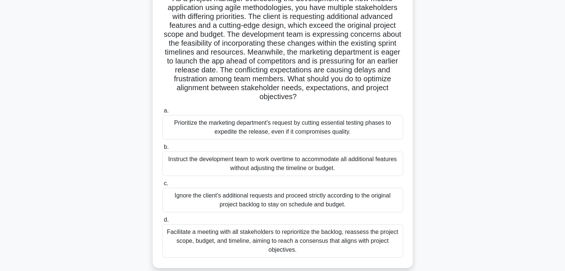
click at [319, 234] on div "Facilitate a meeting with all stakeholders to reprioritize the backlog, reasses…" at bounding box center [282, 240] width 241 height 33
click at [162, 222] on input "d. Facilitate a meeting with all stakeholders to reprioritize the backlog, reas…" at bounding box center [162, 220] width 0 height 5
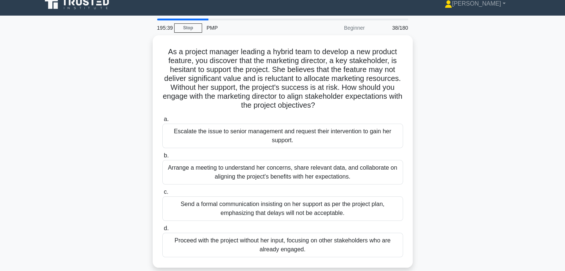
scroll to position [0, 0]
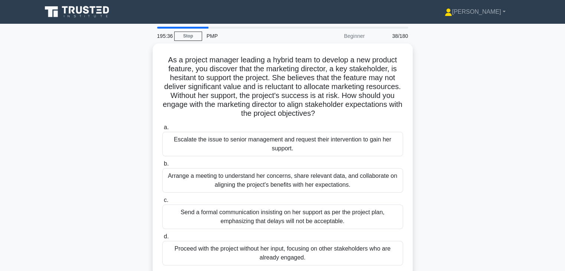
click at [429, 179] on div "As a project manager leading a hybrid team to develop a new product feature, yo…" at bounding box center [282, 163] width 490 height 241
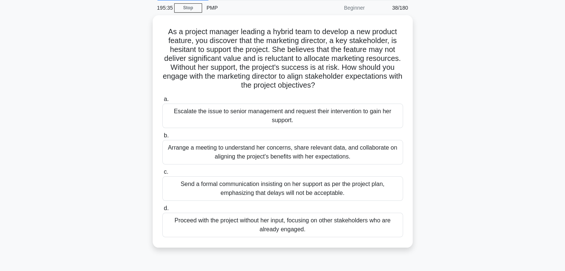
scroll to position [30, 0]
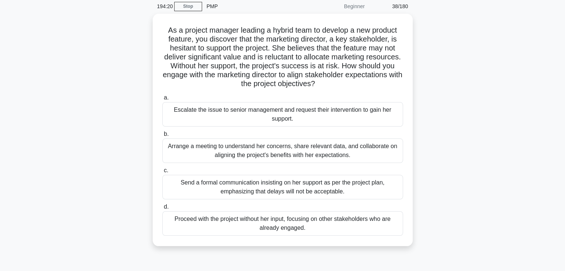
click at [438, 139] on div "As a project manager leading a hybrid team to develop a new product feature, yo…" at bounding box center [282, 134] width 490 height 241
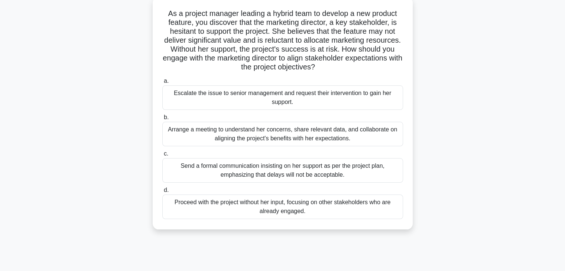
click at [331, 133] on div "Arrange a meeting to understand her concerns, share relevant data, and collabor…" at bounding box center [282, 134] width 241 height 25
click at [162, 120] on input "b. Arrange a meeting to understand her concerns, share relevant data, and colla…" at bounding box center [162, 117] width 0 height 5
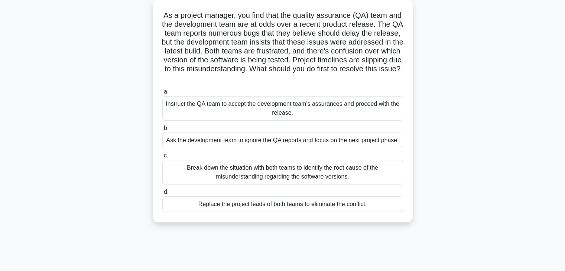
scroll to position [0, 0]
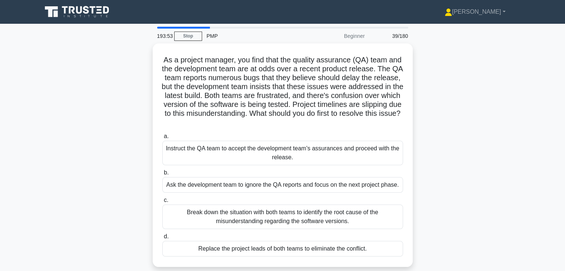
click at [434, 133] on div "As a project manager, you find that the quality assurance (QA) team and the dev…" at bounding box center [282, 159] width 490 height 232
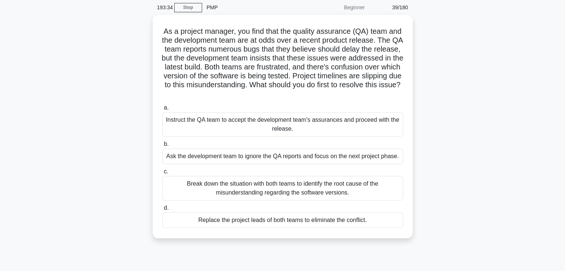
scroll to position [30, 0]
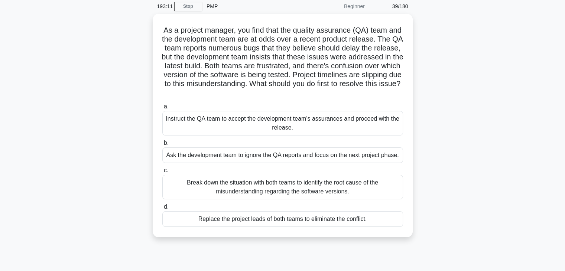
click at [436, 111] on div "As a project manager, you find that the quality assurance (QA) team and the dev…" at bounding box center [282, 130] width 490 height 232
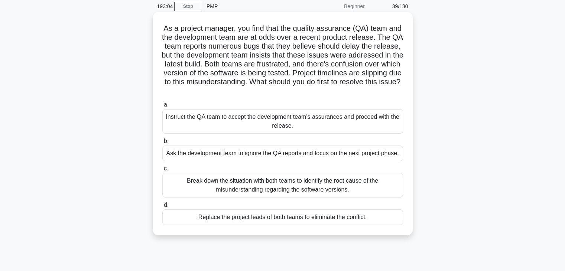
click at [357, 187] on div "Break down the situation with both teams to identify the root cause of the misu…" at bounding box center [282, 185] width 241 height 25
click at [162, 171] on input "c. Break down the situation with both teams to identify the root cause of the m…" at bounding box center [162, 168] width 0 height 5
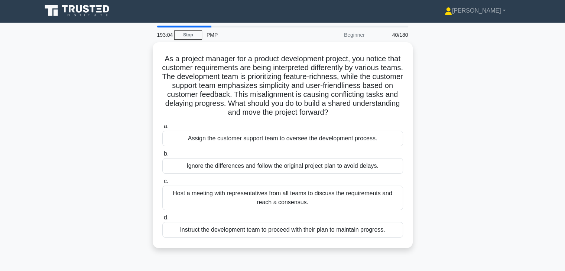
scroll to position [0, 0]
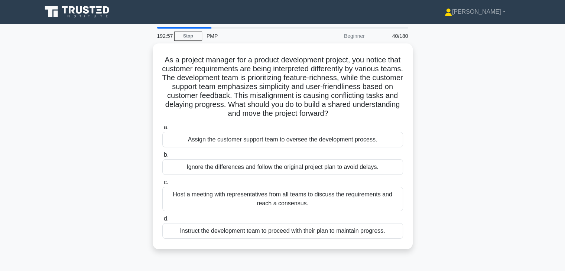
click at [428, 180] on div "As a project manager for a product development project, you notice that custome…" at bounding box center [282, 150] width 490 height 215
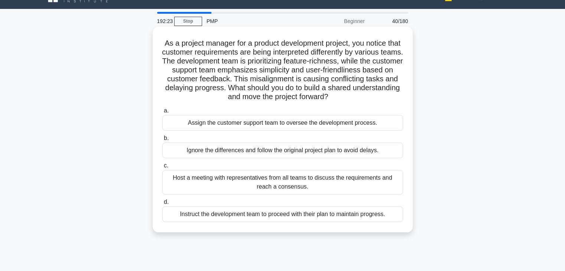
click at [359, 181] on div "Host a meeting with representatives from all teams to discuss the requirements …" at bounding box center [282, 182] width 241 height 25
click at [162, 168] on input "c. Host a meeting with representatives from all teams to discuss the requiremen…" at bounding box center [162, 165] width 0 height 5
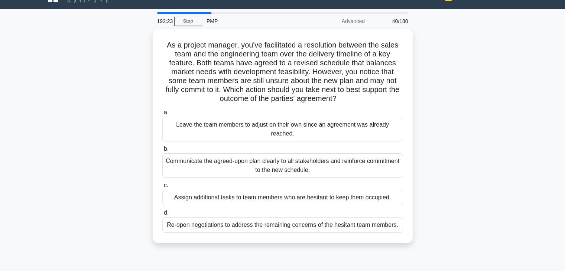
scroll to position [0, 0]
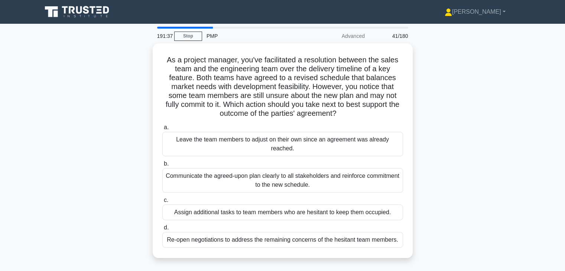
click at [442, 166] on div "As a project manager, you've facilitated a resolution between the sales team an…" at bounding box center [282, 154] width 490 height 223
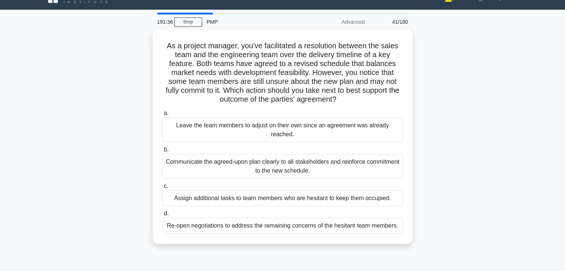
scroll to position [15, 0]
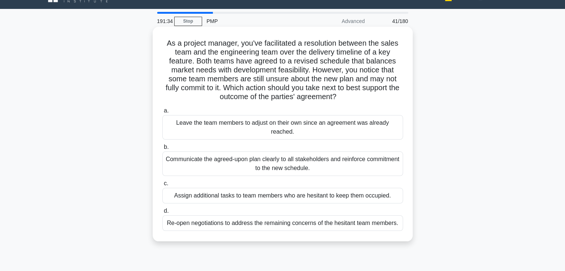
click at [333, 162] on div "Communicate the agreed-upon plan clearly to all stakeholders and reinforce comm…" at bounding box center [282, 163] width 241 height 25
click at [162, 150] on input "b. Communicate the agreed-upon plan clearly to all stakeholders and reinforce c…" at bounding box center [162, 147] width 0 height 5
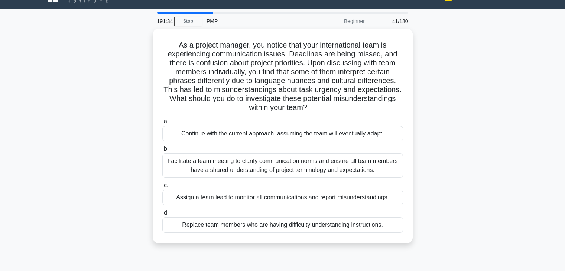
scroll to position [0, 0]
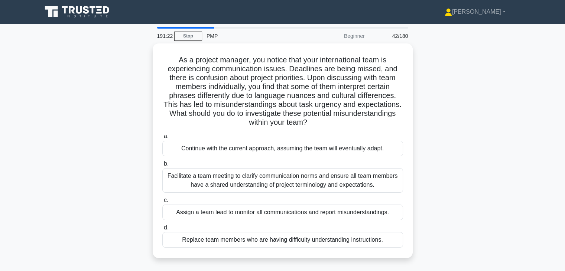
click at [428, 160] on div "As a project manager, you notice that your international team is experiencing c…" at bounding box center [282, 154] width 490 height 223
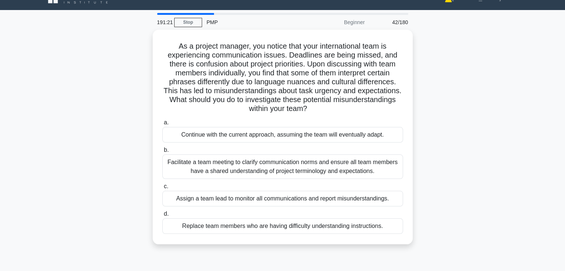
scroll to position [15, 0]
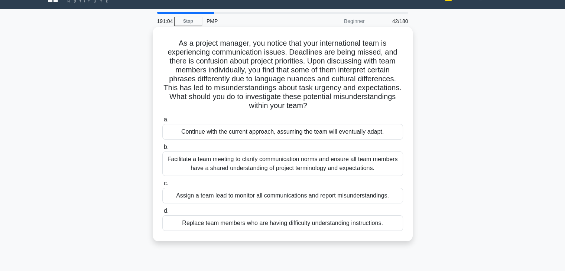
click at [320, 163] on div "Facilitate a team meeting to clarify communication norms and ensure all team me…" at bounding box center [282, 163] width 241 height 25
click at [162, 150] on input "b. Facilitate a team meeting to clarify communication norms and ensure all team…" at bounding box center [162, 147] width 0 height 5
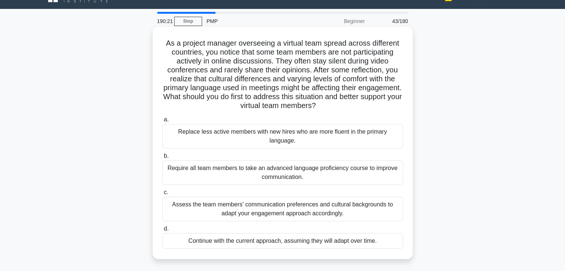
click at [345, 201] on div "Assess the team members' communication preferences and cultural backgrounds to …" at bounding box center [282, 209] width 241 height 25
click at [162, 195] on input "c. Assess the team members' communication preferences and cultural backgrounds …" at bounding box center [162, 192] width 0 height 5
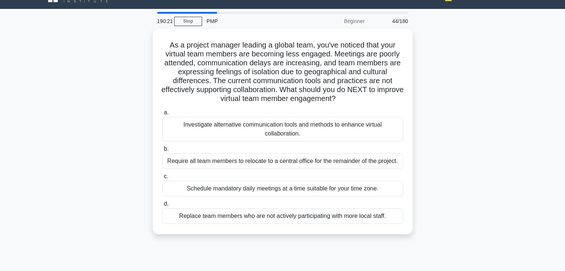
scroll to position [0, 0]
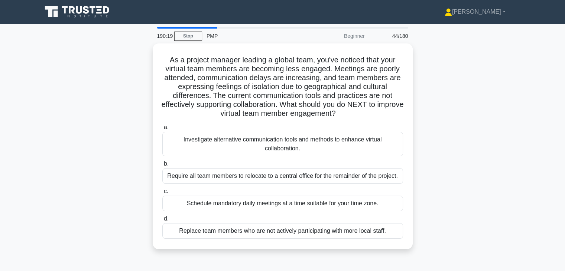
click at [457, 133] on div "As a project manager leading a global team, you've noticed that your virtual te…" at bounding box center [282, 150] width 490 height 215
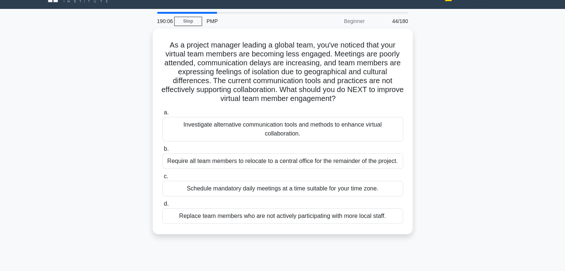
click at [440, 116] on div "As a project manager leading a global team, you've noticed that your virtual te…" at bounding box center [282, 136] width 490 height 215
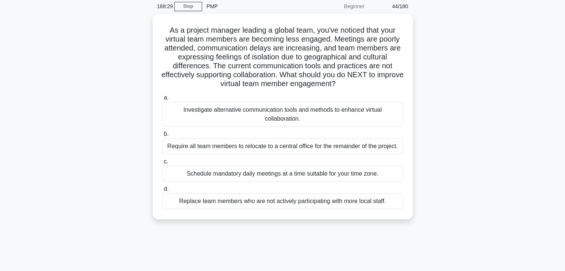
scroll to position [45, 0]
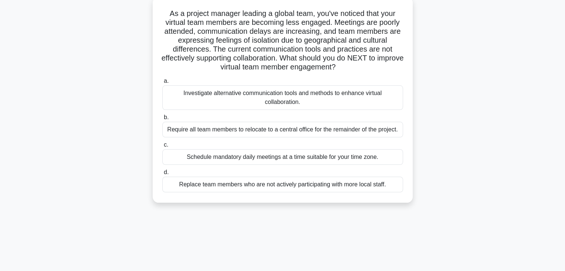
click at [360, 101] on div "Investigate alternative communication tools and methods to enhance virtual coll…" at bounding box center [282, 97] width 241 height 25
click at [162, 84] on input "a. Investigate alternative communication tools and methods to enhance virtual c…" at bounding box center [162, 81] width 0 height 5
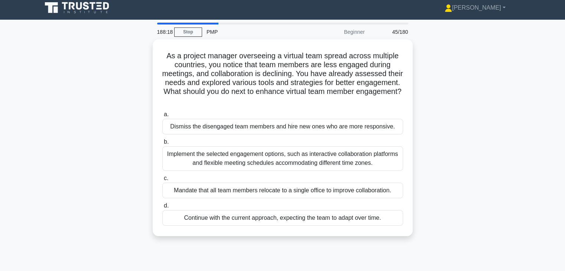
scroll to position [0, 0]
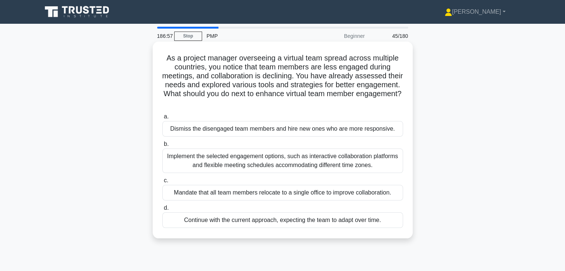
click at [329, 159] on div "Implement the selected engagement options, such as interactive collaboration pl…" at bounding box center [282, 161] width 241 height 25
click at [162, 147] on input "b. Implement the selected engagement options, such as interactive collaboration…" at bounding box center [162, 144] width 0 height 5
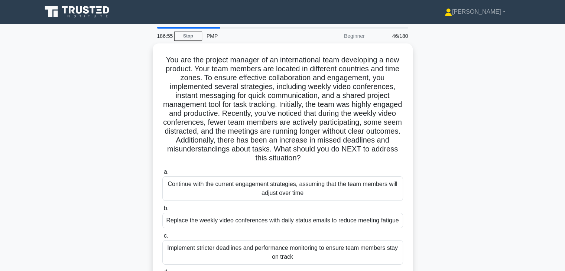
click at [458, 169] on div "You are the project manager of an international team developing a new product. …" at bounding box center [282, 181] width 490 height 277
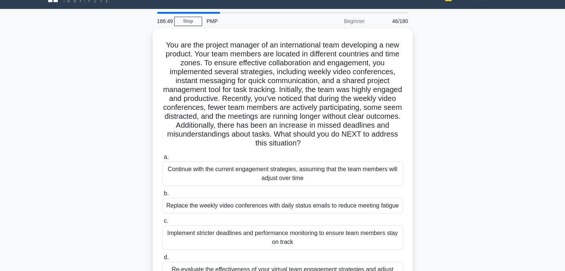
click at [458, 169] on div "You are the project manager of an international team developing a new product. …" at bounding box center [282, 167] width 490 height 277
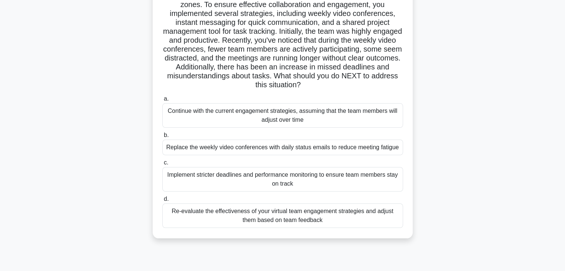
scroll to position [74, 0]
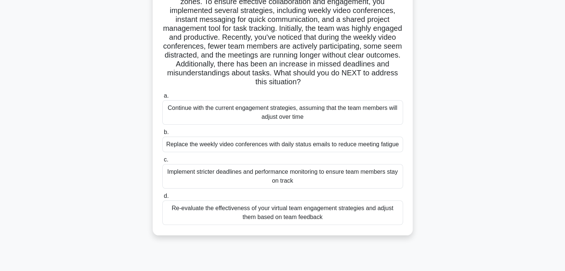
click at [354, 213] on div "Re-evaluate the effectiveness of your virtual team engagement strategies and ad…" at bounding box center [282, 212] width 241 height 25
click at [162, 199] on input "d. Re-evaluate the effectiveness of your virtual team engagement strategies and…" at bounding box center [162, 196] width 0 height 5
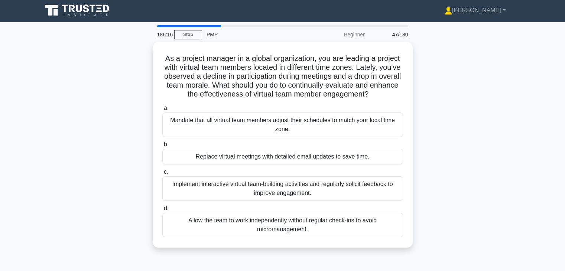
scroll to position [0, 0]
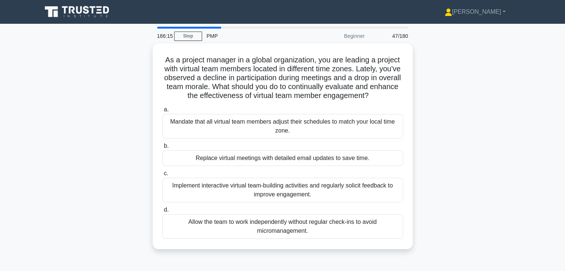
click at [453, 158] on div "As a project manager in a global organization, you are leading a project with v…" at bounding box center [282, 150] width 490 height 215
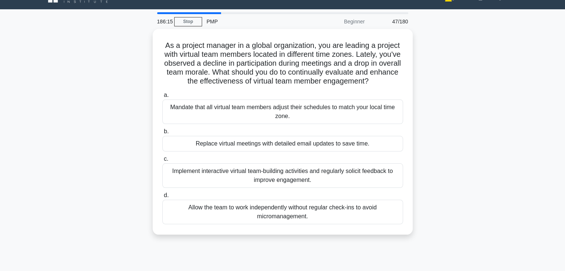
scroll to position [15, 0]
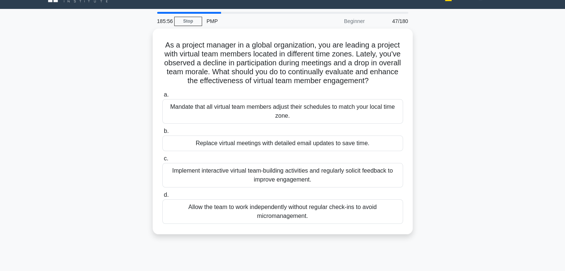
click at [474, 124] on div "As a project manager in a global organization, you are leading a project with v…" at bounding box center [282, 136] width 490 height 215
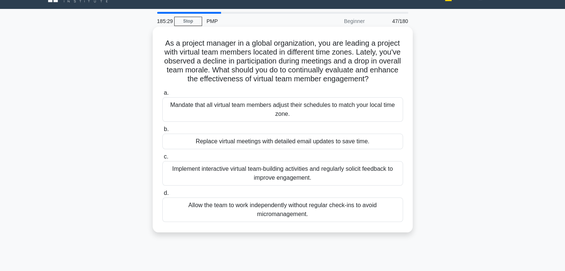
click at [386, 180] on div "Implement interactive virtual team-building activities and regularly solicit fe…" at bounding box center [282, 173] width 241 height 25
click at [162, 159] on input "c. Implement interactive virtual team-building activities and regularly solicit…" at bounding box center [162, 156] width 0 height 5
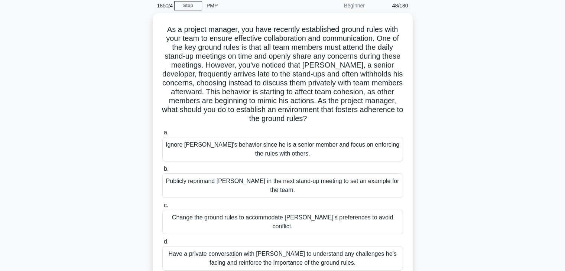
scroll to position [30, 0]
click at [447, 158] on div "As a project manager, you have recently established ground rules with your team…" at bounding box center [282, 152] width 490 height 277
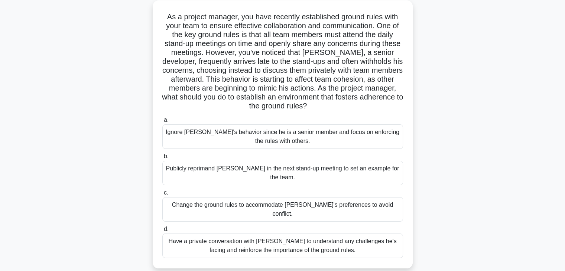
scroll to position [45, 0]
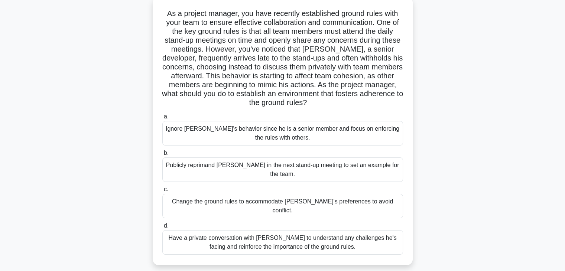
click at [333, 230] on div "Have a private conversation with Jack to understand any challenges he's facing …" at bounding box center [282, 242] width 241 height 25
click at [162, 227] on input "d. Have a private conversation with Jack to understand any challenges he's faci…" at bounding box center [162, 225] width 0 height 5
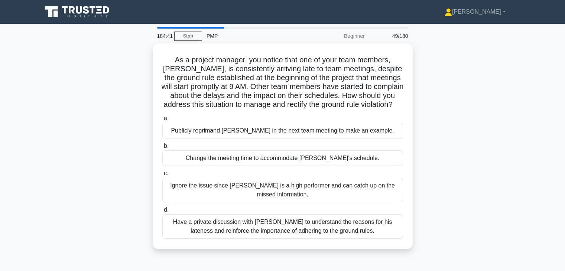
scroll to position [15, 0]
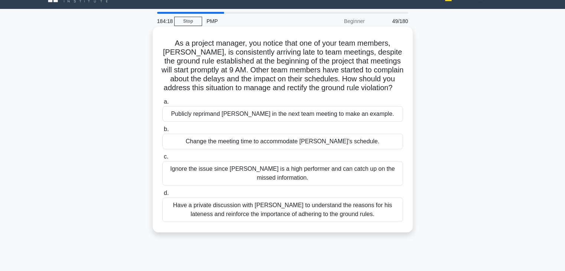
click at [312, 221] on div "Have a private discussion with Tom to understand the reasons for his lateness a…" at bounding box center [282, 210] width 241 height 25
click at [162, 196] on input "d. Have a private discussion with Tom to understand the reasons for his latenes…" at bounding box center [162, 193] width 0 height 5
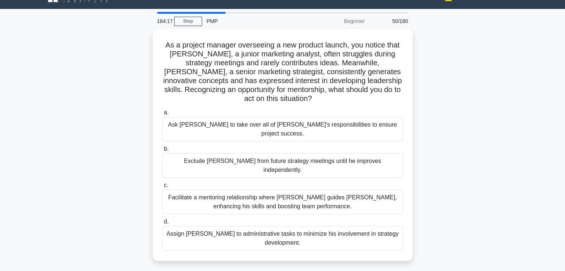
scroll to position [0, 0]
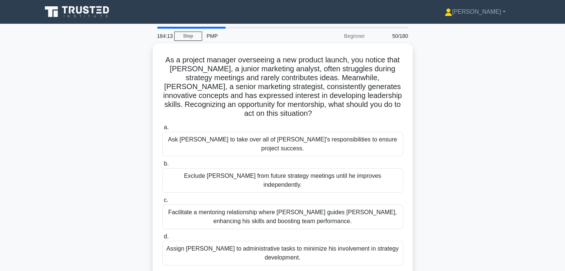
click at [423, 136] on div "As a project manager overseeing a new product launch, you notice that James, a …" at bounding box center [282, 163] width 490 height 241
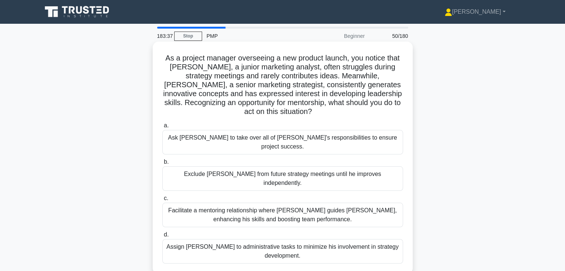
click at [336, 203] on div "Facilitate a mentoring relationship where Linda guides James, enhancing his ski…" at bounding box center [282, 215] width 241 height 25
click at [162, 196] on input "c. Facilitate a mentoring relationship where Linda guides James, enhancing his …" at bounding box center [162, 198] width 0 height 5
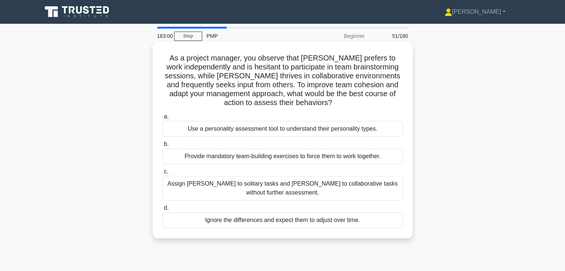
click at [356, 134] on div "Use a personality assessment tool to understand their personality types." at bounding box center [282, 129] width 241 height 16
click at [162, 119] on input "a. Use a personality assessment tool to understand their personality types." at bounding box center [162, 116] width 0 height 5
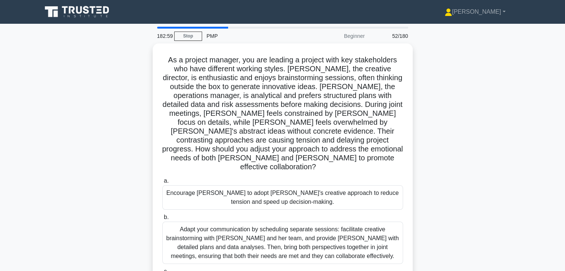
click at [433, 152] on div "As a project manager, you are leading a project with key stakeholders who have …" at bounding box center [282, 199] width 490 height 313
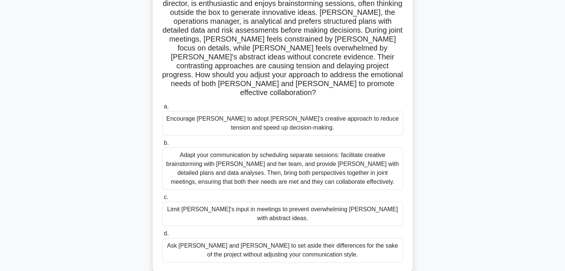
scroll to position [89, 0]
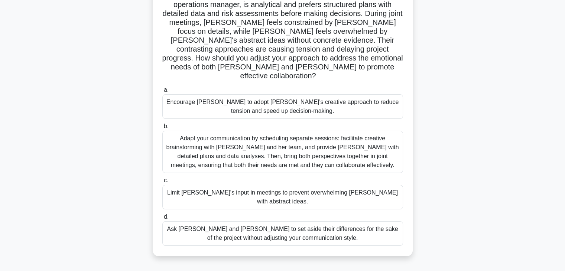
click at [369, 145] on div "Adapt your communication by scheduling separate sessions: facilitate creative b…" at bounding box center [282, 152] width 241 height 42
click at [162, 129] on input "b. Adapt your communication by scheduling separate sessions: facilitate creativ…" at bounding box center [162, 126] width 0 height 5
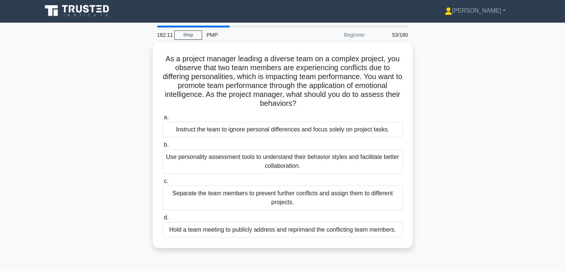
scroll to position [0, 0]
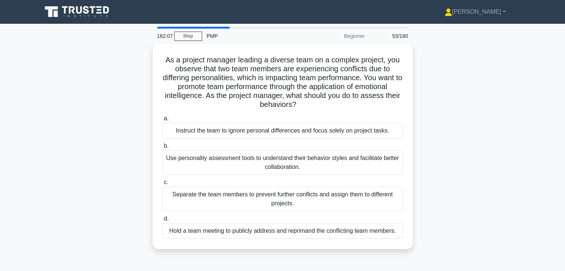
click at [448, 124] on div "As a project manager leading a diverse team on a complex project, you observe t…" at bounding box center [282, 150] width 490 height 215
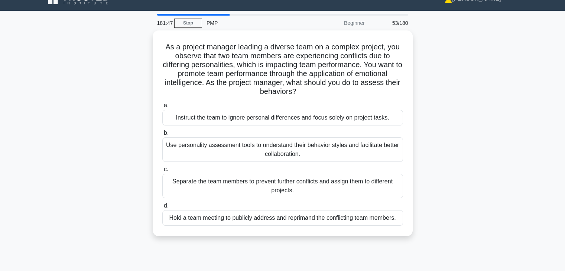
scroll to position [15, 0]
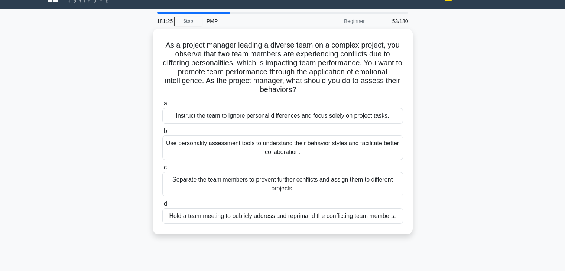
click at [448, 124] on div "As a project manager leading a diverse team on a complex project, you observe t…" at bounding box center [282, 136] width 490 height 215
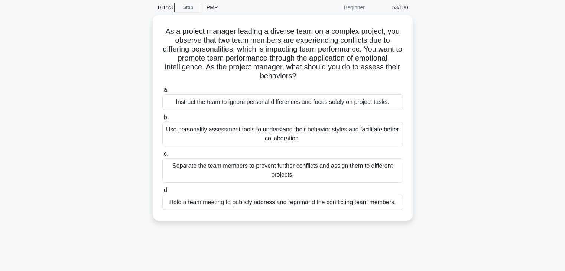
scroll to position [30, 0]
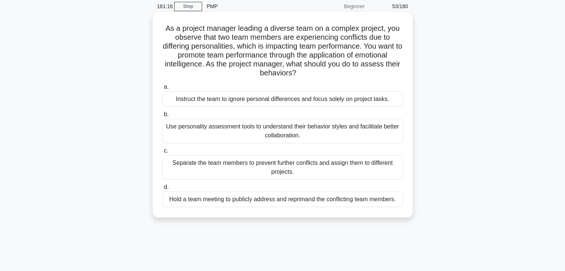
click at [365, 133] on div "Use personality assessment tools to understand their behavior styles and facili…" at bounding box center [282, 131] width 241 height 25
click at [162, 117] on input "b. Use personality assessment tools to understand their behavior styles and fac…" at bounding box center [162, 114] width 0 height 5
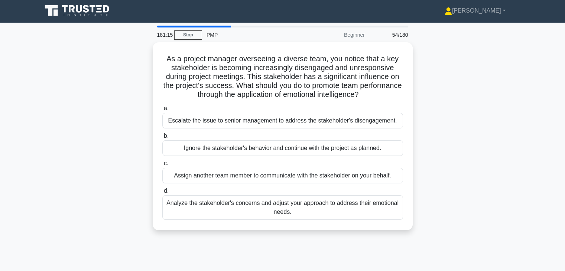
scroll to position [0, 0]
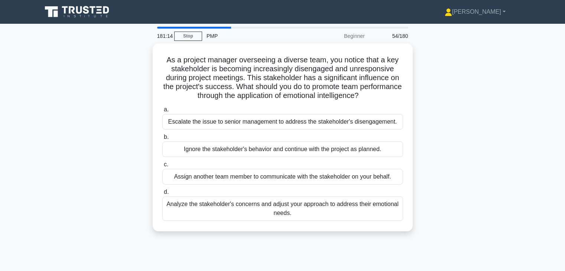
click at [464, 130] on div "As a project manager overseeing a diverse team, you notice that a key stakehold…" at bounding box center [282, 141] width 490 height 197
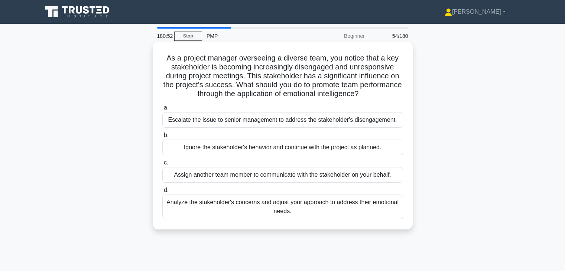
click at [332, 211] on div "Analyze the stakeholder's concerns and adjust your approach to address their em…" at bounding box center [282, 207] width 241 height 25
click at [162, 193] on input "d. Analyze the stakeholder's concerns and adjust your approach to address their…" at bounding box center [162, 190] width 0 height 5
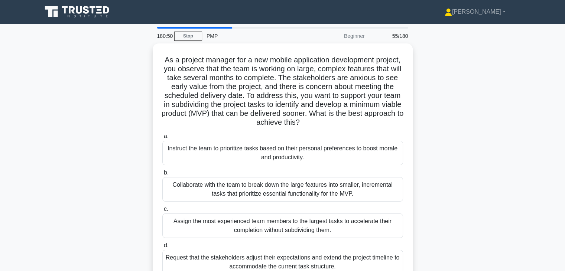
click at [458, 159] on div "As a project manager for a new mobile application development project, you obse…" at bounding box center [282, 168] width 490 height 250
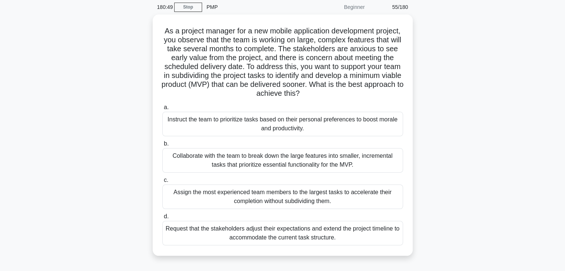
scroll to position [30, 0]
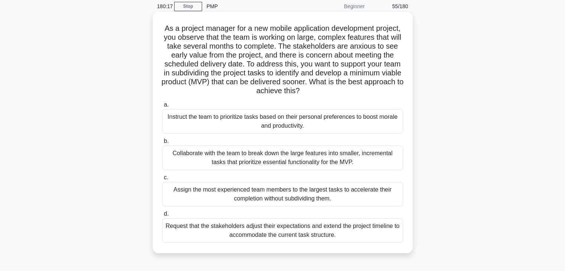
click at [342, 161] on div "Collaborate with the team to break down the large features into smaller, increm…" at bounding box center [282, 158] width 241 height 25
click at [162, 144] on input "b. Collaborate with the team to break down the large features into smaller, inc…" at bounding box center [162, 141] width 0 height 5
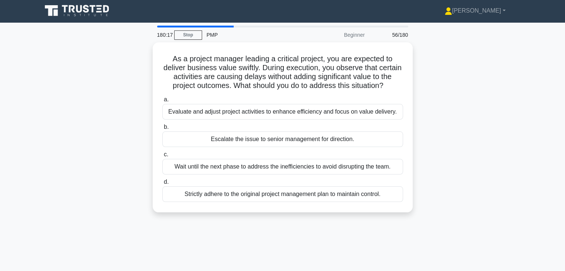
scroll to position [0, 0]
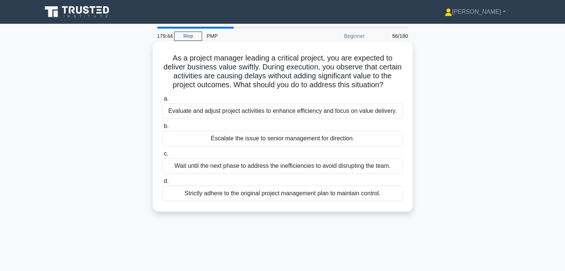
click at [338, 107] on div "Evaluate and adjust project activities to enhance efficiency and focus on value…" at bounding box center [282, 111] width 241 height 16
click at [162, 101] on input "a. Evaluate and adjust project activities to enhance efficiency and focus on va…" at bounding box center [162, 99] width 0 height 5
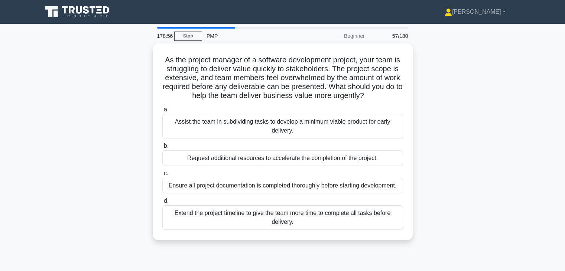
click at [442, 155] on div "As the project manager of a software development project, your team is struggli…" at bounding box center [282, 146] width 490 height 206
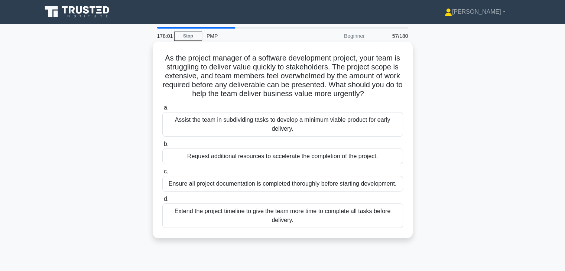
click at [340, 128] on div "Assist the team in subdividing tasks to develop a minimum viable product for ea…" at bounding box center [282, 124] width 241 height 25
click at [162, 110] on input "a. Assist the team in subdividing tasks to develop a minimum viable product for…" at bounding box center [162, 107] width 0 height 5
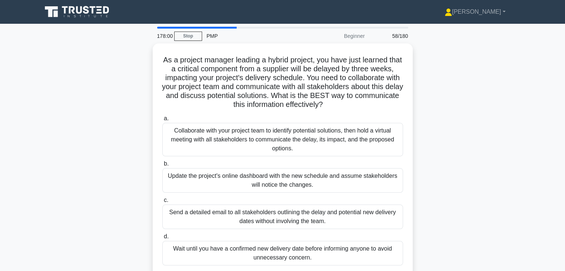
click at [439, 177] on div "As a project manager leading a hybrid project, you have just learned that a cri…" at bounding box center [282, 163] width 490 height 241
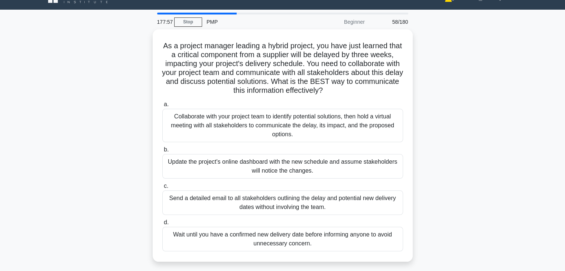
scroll to position [15, 0]
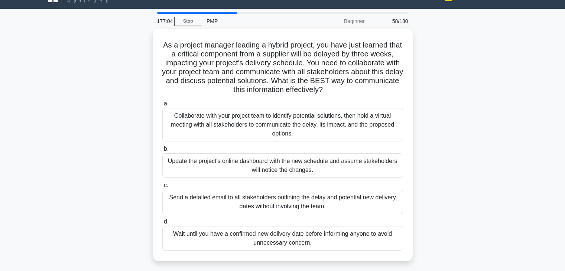
click at [450, 138] on div "As a project manager leading a hybrid project, you have just learned that a cri…" at bounding box center [282, 149] width 490 height 241
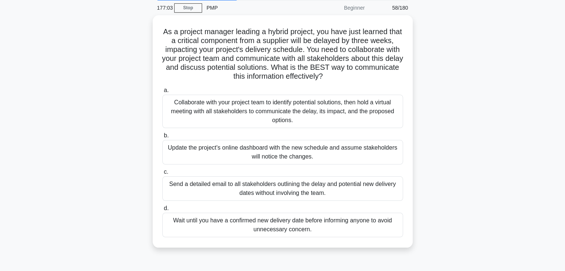
scroll to position [30, 0]
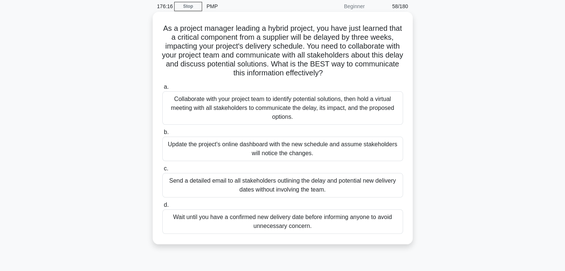
click at [359, 104] on div "Collaborate with your project team to identify potential solutions, then hold a…" at bounding box center [282, 107] width 241 height 33
click at [162, 89] on input "a. Collaborate with your project team to identify potential solutions, then hol…" at bounding box center [162, 87] width 0 height 5
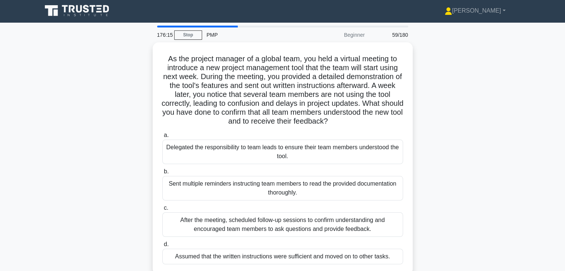
scroll to position [0, 0]
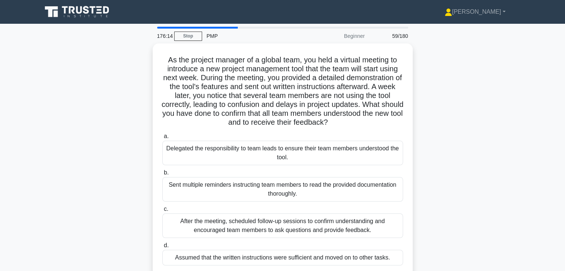
click at [472, 162] on div "As the project manager of a global team, you held a virtual meeting to introduc…" at bounding box center [282, 163] width 490 height 241
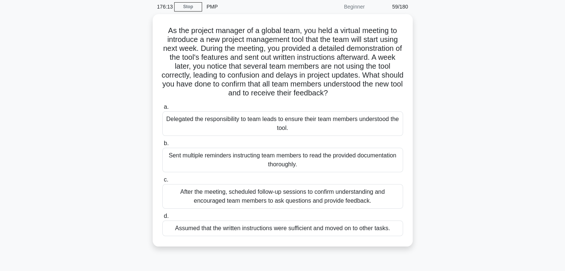
scroll to position [30, 0]
click at [469, 134] on div "As the project manager of a global team, you held a virtual meeting to introduc…" at bounding box center [282, 134] width 490 height 241
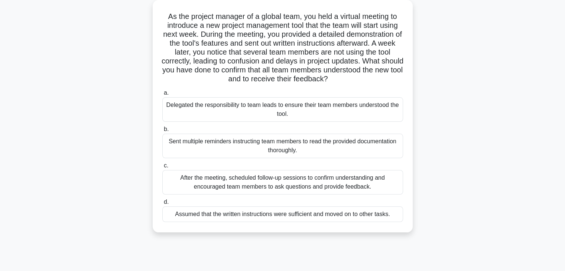
scroll to position [45, 0]
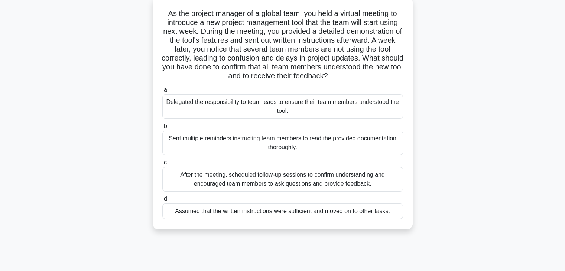
click at [331, 184] on div "After the meeting, scheduled follow-up sessions to confirm understanding and en…" at bounding box center [282, 179] width 241 height 25
click at [162, 165] on input "c. After the meeting, scheduled follow-up sessions to confirm understanding and…" at bounding box center [162, 162] width 0 height 5
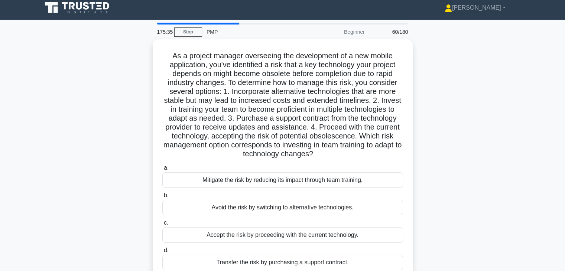
scroll to position [0, 0]
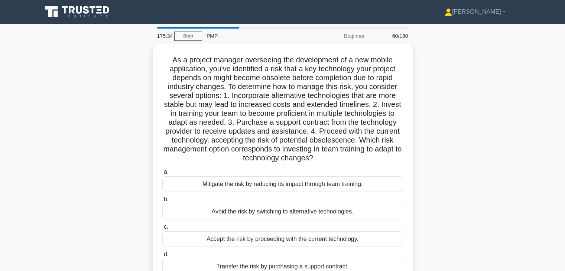
click at [456, 198] on div "As a project manager overseeing the development of a new mobile application, yo…" at bounding box center [282, 168] width 490 height 250
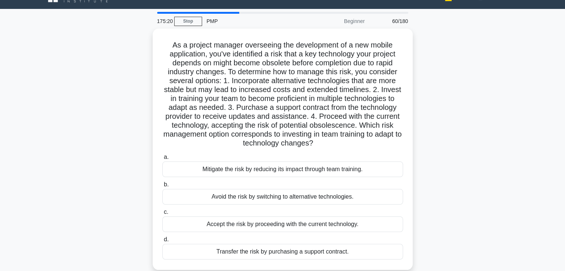
click at [450, 153] on div "As a project manager overseeing the development of a new mobile application, yo…" at bounding box center [282, 154] width 490 height 250
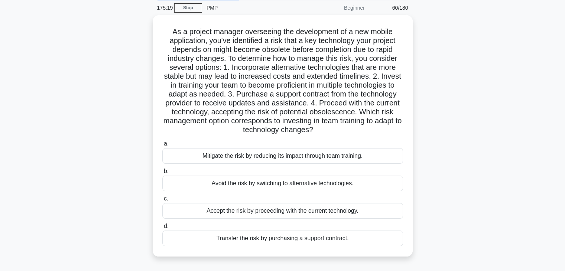
scroll to position [30, 0]
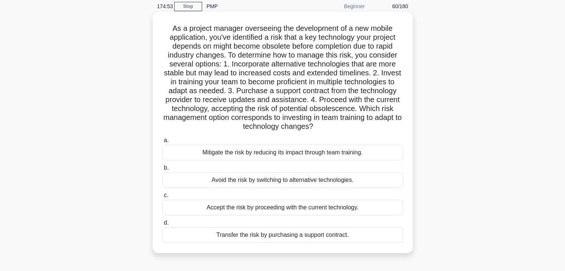
click at [375, 156] on div "Mitigate the risk by reducing its impact through team training." at bounding box center [282, 153] width 241 height 16
click at [162, 143] on input "a. Mitigate the risk by reducing its impact through team training." at bounding box center [162, 140] width 0 height 5
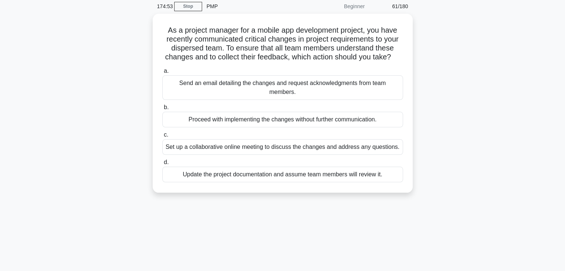
scroll to position [0, 0]
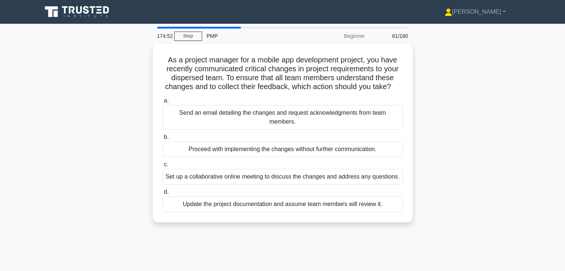
click at [441, 172] on div "As a project manager for a mobile app development project, you have recently co…" at bounding box center [282, 137] width 490 height 188
click at [441, 144] on div "As a project manager for a mobile app development project, you have recently co…" at bounding box center [282, 137] width 490 height 188
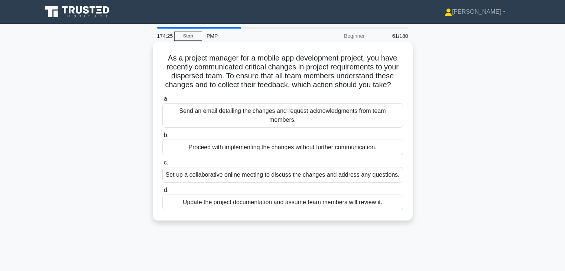
click at [383, 176] on div "Set up a collaborative online meeting to discuss the changes and address any qu…" at bounding box center [282, 175] width 241 height 16
click at [162, 165] on input "c. Set up a collaborative online meeting to discuss the changes and address any…" at bounding box center [162, 162] width 0 height 5
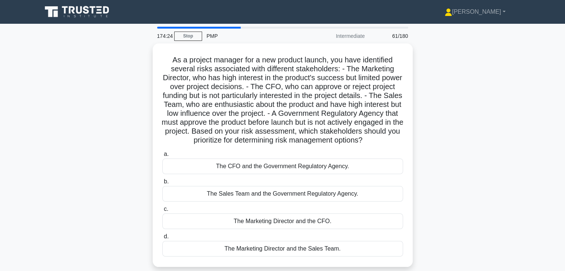
click at [457, 191] on div "As a project manager for a new product launch, you have identified several risk…" at bounding box center [282, 159] width 490 height 232
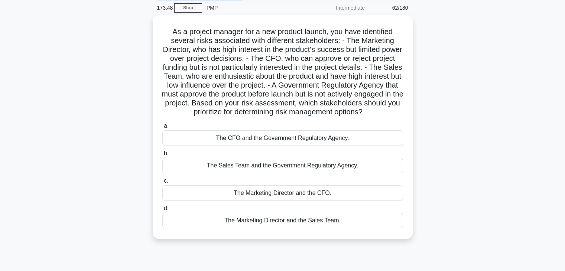
scroll to position [30, 0]
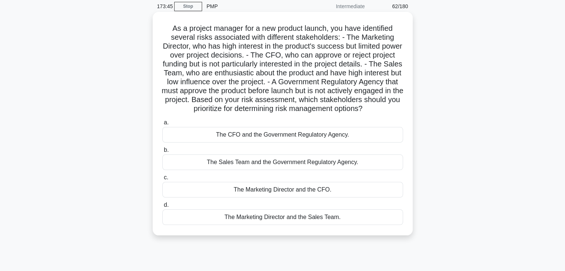
click at [365, 143] on div "The CFO and the Government Regulatory Agency." at bounding box center [282, 135] width 241 height 16
click at [162, 125] on input "a. The CFO and the Government Regulatory Agency." at bounding box center [162, 122] width 0 height 5
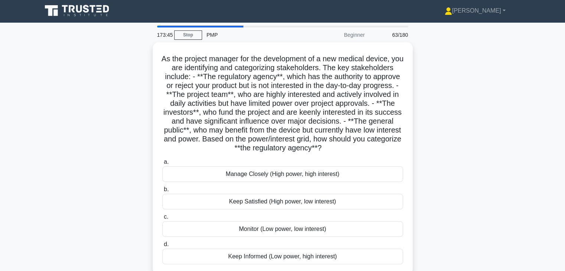
scroll to position [0, 0]
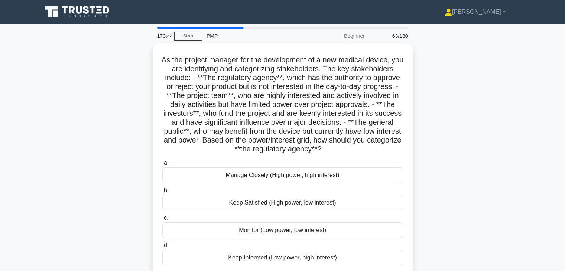
click at [424, 168] on div "As the project manager for the development of a new medical device, you are ide…" at bounding box center [282, 163] width 490 height 241
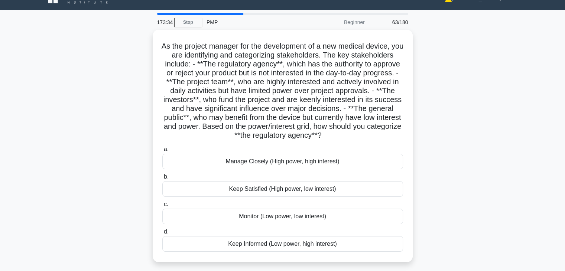
scroll to position [15, 0]
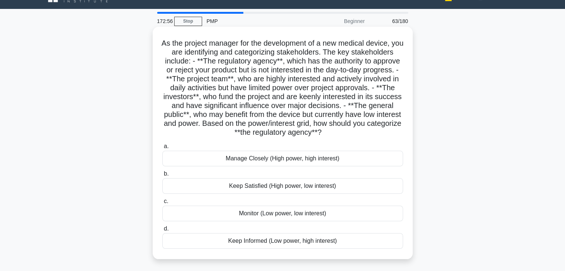
click at [365, 185] on div "Keep Satisfied (High power, low interest)" at bounding box center [282, 186] width 241 height 16
click at [162, 176] on input "b. Keep Satisfied (High power, low interest)" at bounding box center [162, 174] width 0 height 5
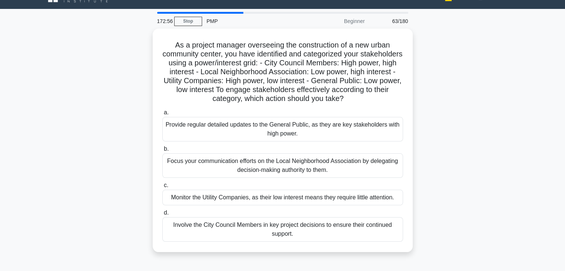
scroll to position [0, 0]
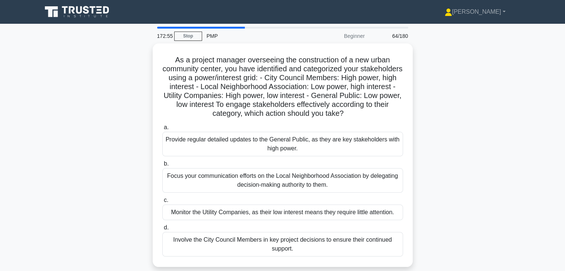
click at [426, 179] on div "As a project manager overseeing the construction of a new urban community cente…" at bounding box center [282, 159] width 490 height 232
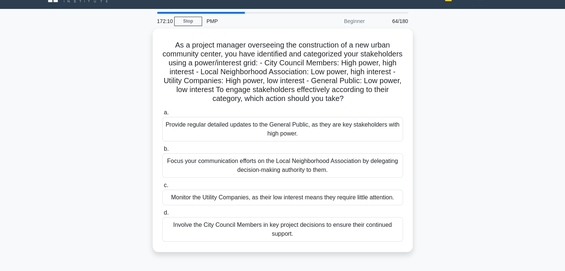
click at [426, 179] on div "As a project manager overseeing the construction of a new urban community cente…" at bounding box center [282, 145] width 490 height 232
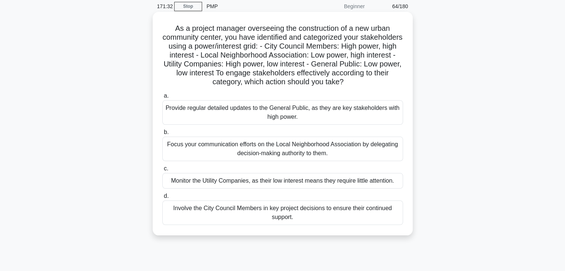
click at [340, 206] on div "Involve the City Council Members in key project decisions to ensure their conti…" at bounding box center [282, 212] width 241 height 25
click at [162, 199] on input "d. Involve the City Council Members in key project decisions to ensure their co…" at bounding box center [162, 196] width 0 height 5
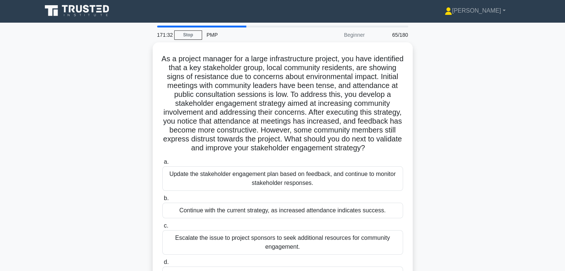
scroll to position [0, 0]
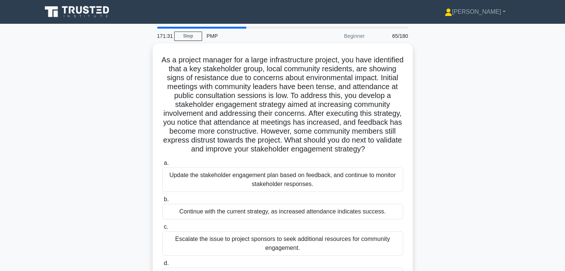
click at [455, 182] on div "As a project manager for a large infrastructure project, you have identified th…" at bounding box center [282, 177] width 490 height 268
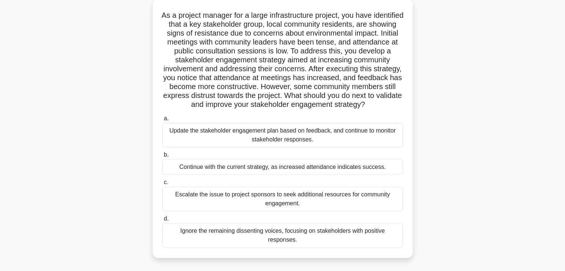
scroll to position [59, 0]
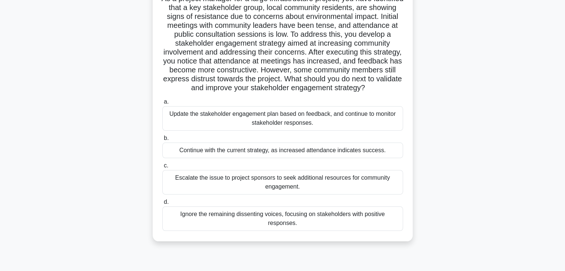
click at [334, 126] on div "Update the stakeholder engagement plan based on feedback, and continue to monit…" at bounding box center [282, 118] width 241 height 25
click at [162, 104] on input "a. Update the stakeholder engagement plan based on feedback, and continue to mo…" at bounding box center [162, 101] width 0 height 5
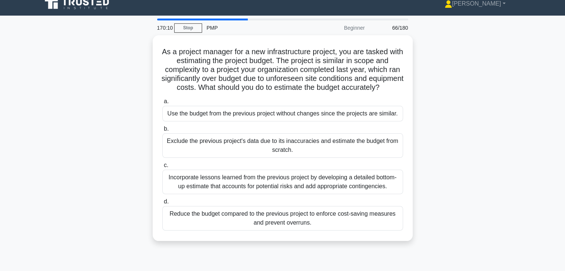
scroll to position [0, 0]
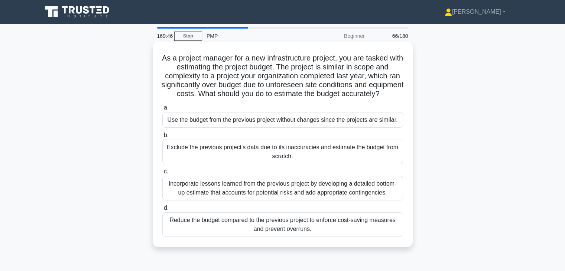
click at [355, 199] on div "Incorporate lessons learned from the previous project by developing a detailed …" at bounding box center [282, 188] width 241 height 25
click at [162, 174] on input "c. Incorporate lessons learned from the previous project by developing a detail…" at bounding box center [162, 171] width 0 height 5
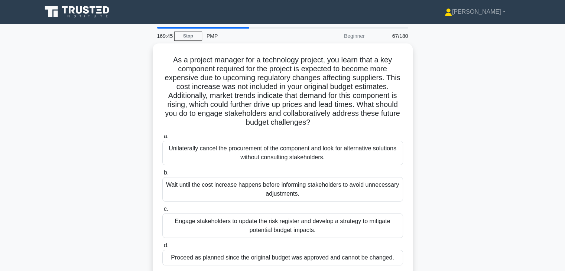
click at [462, 159] on div "As a project manager for a technology project, you learn that a key component r…" at bounding box center [282, 163] width 490 height 241
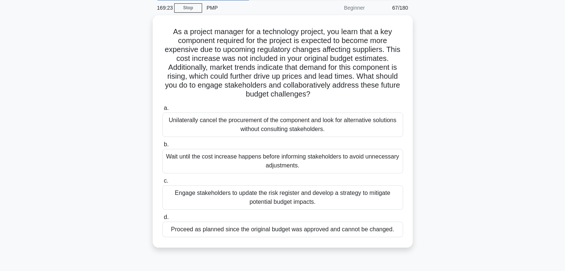
scroll to position [30, 0]
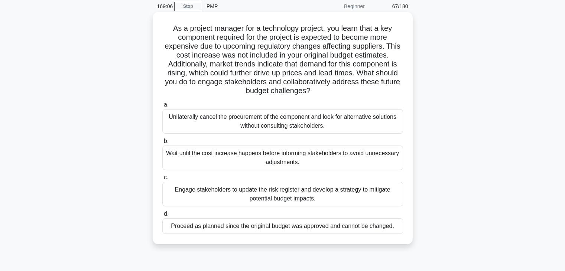
click at [333, 195] on div "Engage stakeholders to update the risk register and develop a strategy to mitig…" at bounding box center [282, 194] width 241 height 25
click at [162, 180] on input "c. Engage stakeholders to update the risk register and develop a strategy to mi…" at bounding box center [162, 177] width 0 height 5
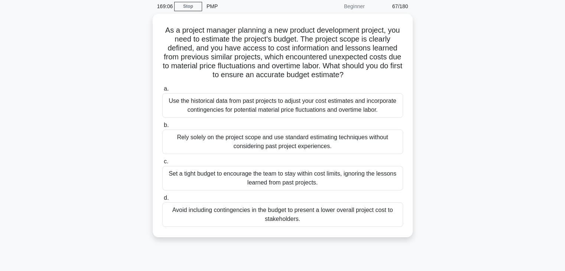
scroll to position [0, 0]
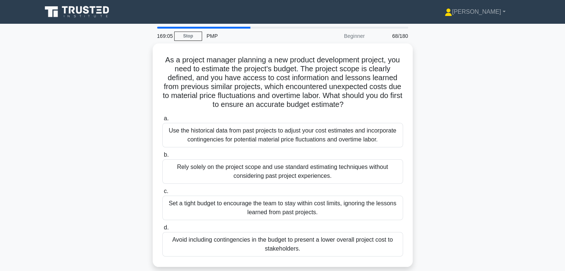
click at [423, 148] on div "As a project manager planning a new product development project, you need to es…" at bounding box center [282, 159] width 490 height 232
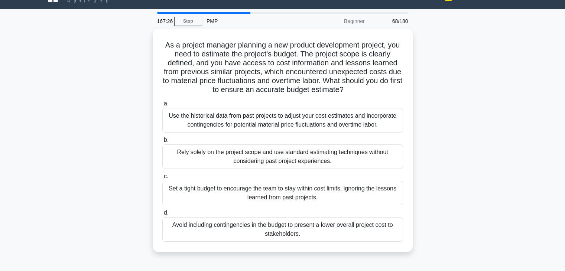
click at [440, 144] on div "As a project manager planning a new product development project, you need to es…" at bounding box center [282, 145] width 490 height 232
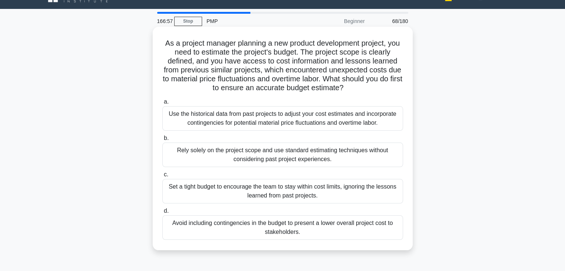
click at [355, 122] on div "Use the historical data from past projects to adjust your cost estimates and in…" at bounding box center [282, 118] width 241 height 25
click at [162, 104] on input "a. Use the historical data from past projects to adjust your cost estimates and…" at bounding box center [162, 101] width 0 height 5
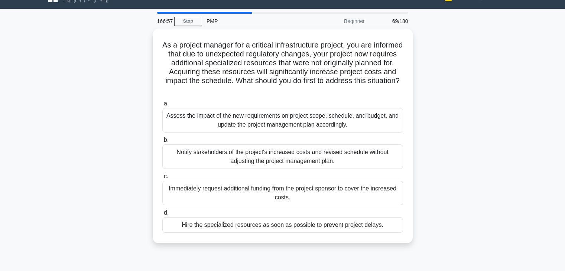
scroll to position [0, 0]
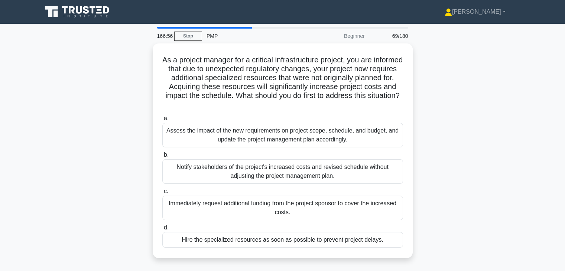
click at [432, 149] on div "As a project manager for a critical infrastructure project, you are informed th…" at bounding box center [282, 154] width 490 height 223
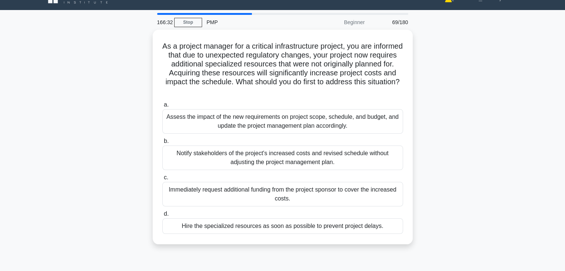
scroll to position [15, 0]
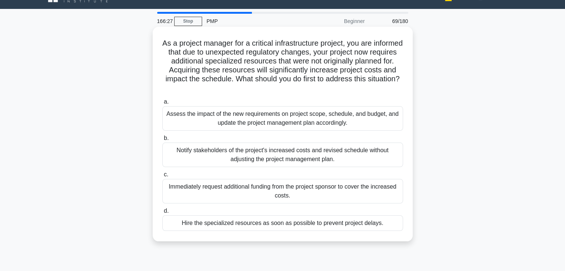
click at [345, 118] on div "Assess the impact of the new requirements on project scope, schedule, and budge…" at bounding box center [282, 118] width 241 height 25
click at [162, 104] on input "a. Assess the impact of the new requirements on project scope, schedule, and bu…" at bounding box center [162, 101] width 0 height 5
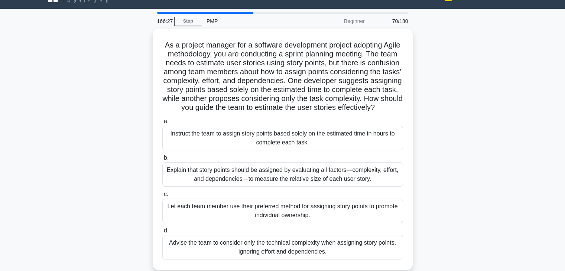
scroll to position [0, 0]
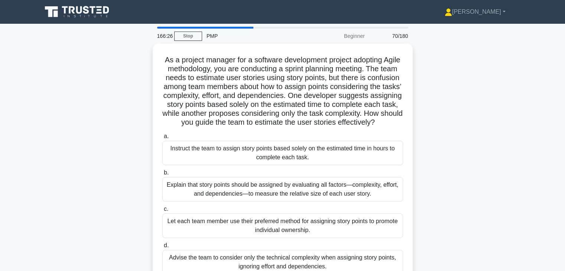
click at [444, 154] on div "As a project manager for a software development project adopting Agile methodol…" at bounding box center [282, 168] width 490 height 250
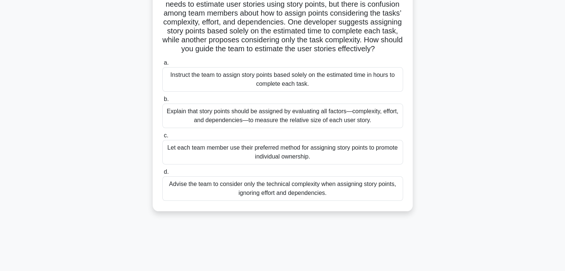
scroll to position [74, 0]
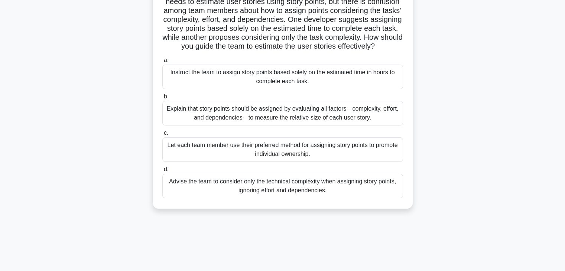
click at [339, 124] on div "Explain that story points should be assigned by evaluating all factors—complexi…" at bounding box center [282, 113] width 241 height 25
click at [162, 99] on input "b. Explain that story points should be assigned by evaluating all factors—compl…" at bounding box center [162, 96] width 0 height 5
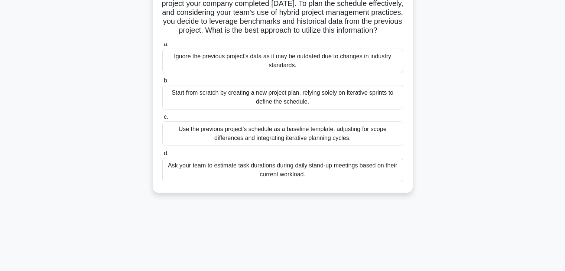
click at [431, 139] on div "As a project manager in a construction company, you are assigned to build a new…" at bounding box center [282, 85] width 490 height 232
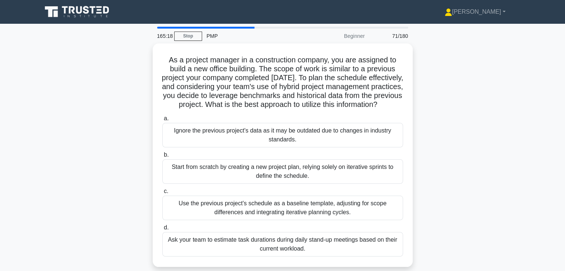
scroll to position [15, 0]
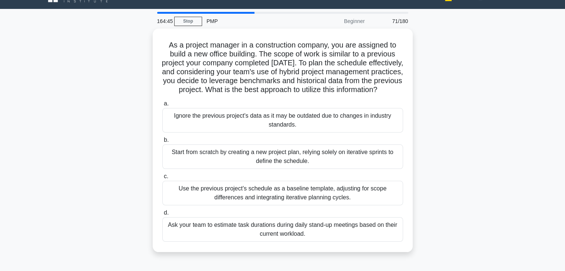
click at [431, 147] on div "As a project manager in a construction company, you are assigned to build a new…" at bounding box center [282, 145] width 490 height 232
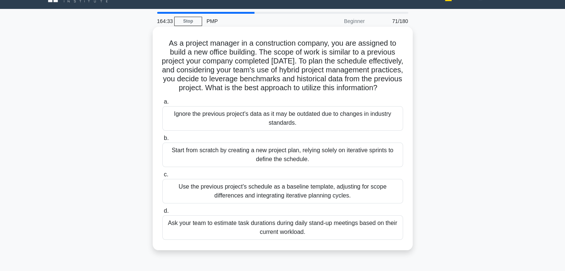
click at [392, 198] on div "Use the previous project's schedule as a baseline template, adjusting for scope…" at bounding box center [282, 191] width 241 height 25
click at [162, 177] on input "c. Use the previous project's schedule as a baseline template, adjusting for sc…" at bounding box center [162, 174] width 0 height 5
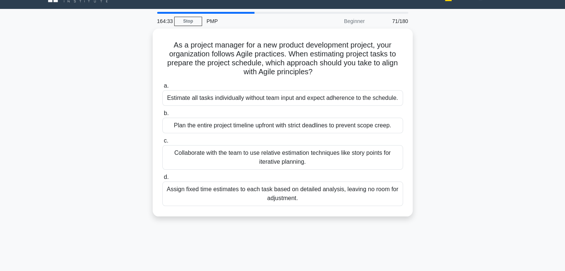
scroll to position [0, 0]
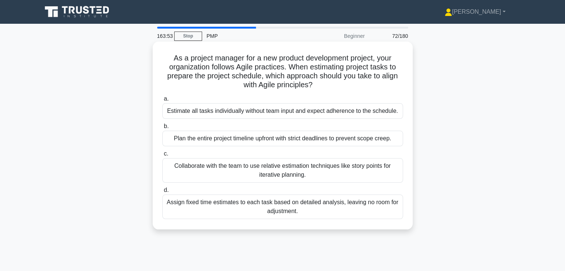
click at [325, 172] on div "Collaborate with the team to use relative estimation techniques like story poin…" at bounding box center [282, 170] width 241 height 25
click at [162, 156] on input "c. Collaborate with the team to use relative estimation techniques like story p…" at bounding box center [162, 153] width 0 height 5
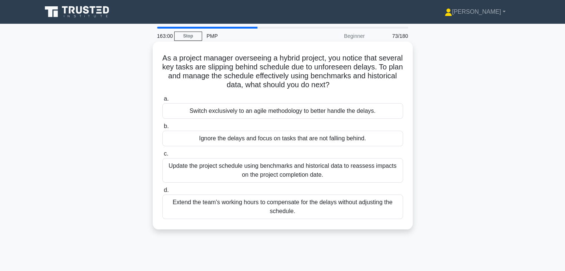
click at [355, 173] on div "Update the project schedule using benchmarks and historical data to reassess im…" at bounding box center [282, 170] width 241 height 25
click at [162, 156] on input "c. Update the project schedule using benchmarks and historical data to reassess…" at bounding box center [162, 153] width 0 height 5
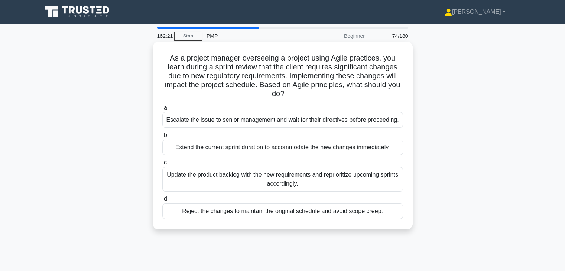
click at [300, 185] on div "Update the product backlog with the new requirements and reprioritize upcoming …" at bounding box center [282, 179] width 241 height 25
click at [162, 165] on input "c. Update the product backlog with the new requirements and reprioritize upcomi…" at bounding box center [162, 162] width 0 height 5
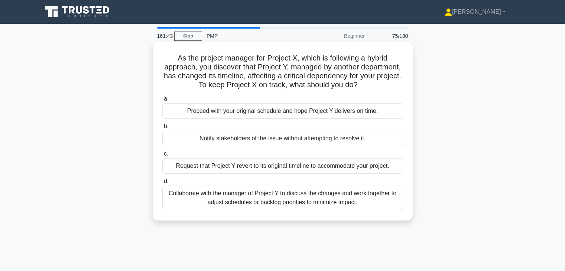
click at [317, 204] on div "Collaborate with the manager of Project Y to discuss the changes and work toget…" at bounding box center [282, 198] width 241 height 25
click at [162, 184] on input "d. Collaborate with the manager of Project Y to discuss the changes and work to…" at bounding box center [162, 181] width 0 height 5
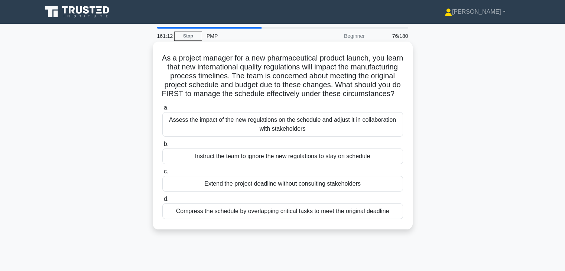
click at [336, 134] on div "Assess the impact of the new regulations on the schedule and adjust it in colla…" at bounding box center [282, 124] width 241 height 25
click at [162, 110] on input "a. Assess the impact of the new regulations on the schedule and adjust it in co…" at bounding box center [162, 107] width 0 height 5
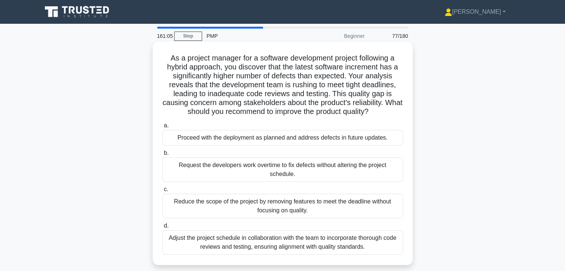
click at [322, 253] on div "Adjust the project schedule in collaboration with the team to incorporate thoro…" at bounding box center [282, 242] width 241 height 25
click at [162, 228] on input "d. Adjust the project schedule in collaboration with the team to incorporate th…" at bounding box center [162, 225] width 0 height 5
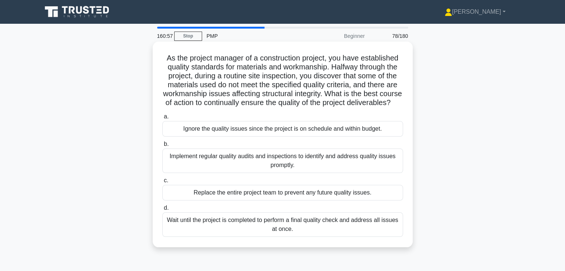
click at [359, 173] on div "Implement regular quality audits and inspections to identify and address qualit…" at bounding box center [282, 161] width 241 height 25
click at [162, 147] on input "b. Implement regular quality audits and inspections to identify and address qua…" at bounding box center [162, 144] width 0 height 5
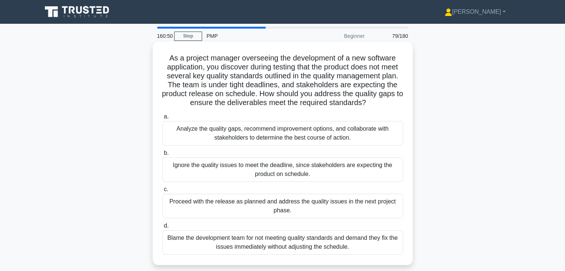
click at [325, 137] on div "Analyze the quality gaps, recommend improvement options, and collaborate with s…" at bounding box center [282, 133] width 241 height 25
click at [162, 119] on input "a. Analyze the quality gaps, recommend improvement options, and collaborate wit…" at bounding box center [162, 116] width 0 height 5
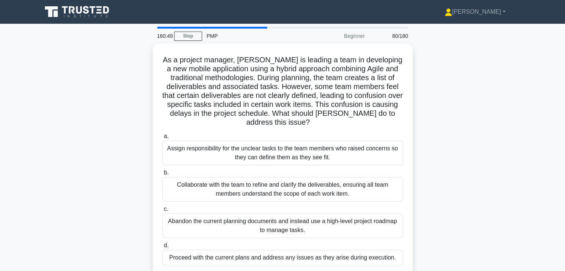
click at [426, 157] on div "As a project manager, Maria is leading a team in developing a new mobile applic…" at bounding box center [282, 163] width 490 height 241
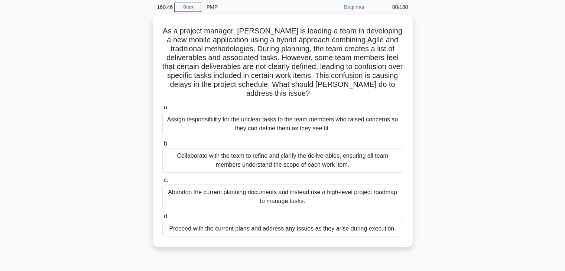
scroll to position [30, 0]
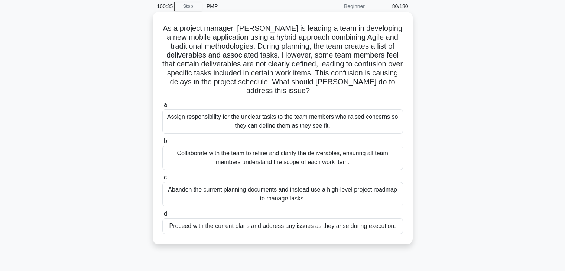
click at [336, 153] on div "Collaborate with the team to refine and clarify the deliverables, ensuring all …" at bounding box center [282, 158] width 241 height 25
click at [162, 144] on input "b. Collaborate with the team to refine and clarify the deliverables, ensuring a…" at bounding box center [162, 141] width 0 height 5
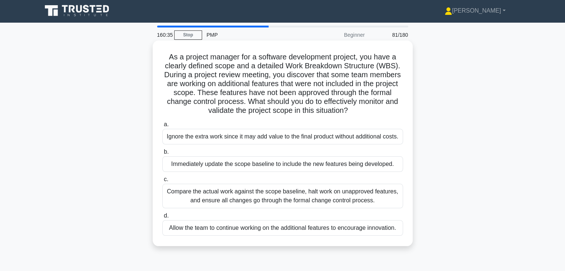
scroll to position [0, 0]
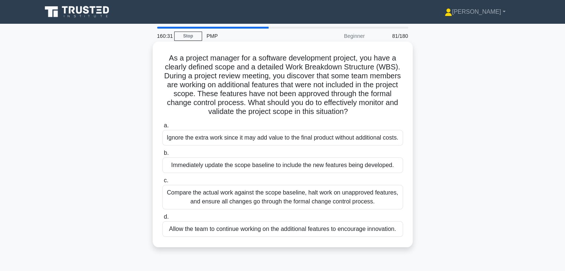
click at [276, 202] on div "Compare the actual work against the scope baseline, halt work on unapproved fea…" at bounding box center [282, 197] width 241 height 25
click at [162, 183] on input "c. Compare the actual work against the scope baseline, halt work on unapproved …" at bounding box center [162, 180] width 0 height 5
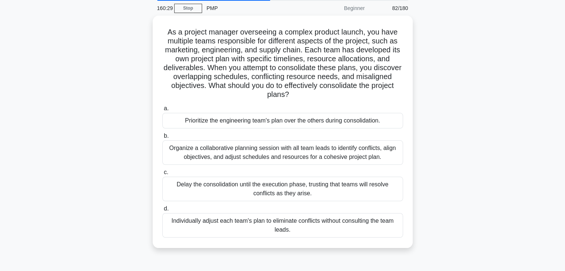
scroll to position [30, 0]
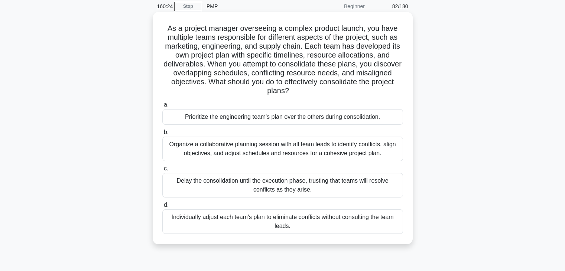
click at [322, 151] on div "Organize a collaborative planning session with all team leads to identify confl…" at bounding box center [282, 149] width 241 height 25
click at [162, 135] on input "b. Organize a collaborative planning session with all team leads to identify co…" at bounding box center [162, 132] width 0 height 5
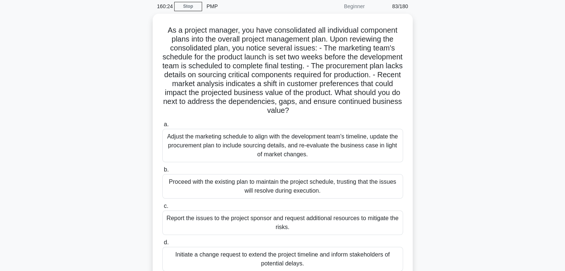
scroll to position [0, 0]
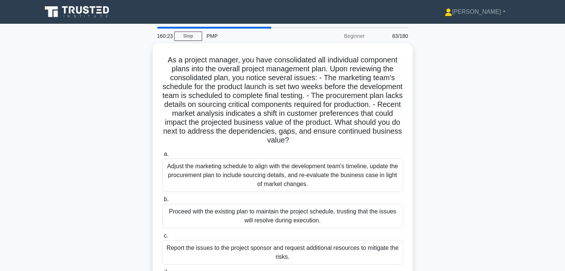
click at [451, 166] on div "As a project manager, you have consolidated all individual component plans into…" at bounding box center [282, 181] width 490 height 277
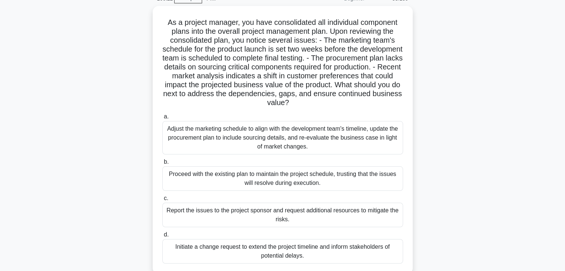
scroll to position [59, 0]
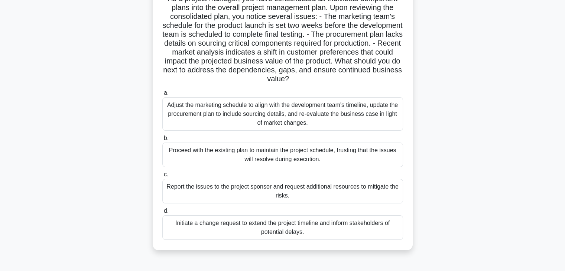
click at [318, 222] on div "Initiate a change request to extend the project timeline and inform stakeholder…" at bounding box center [282, 227] width 241 height 25
click at [162, 213] on input "d. Initiate a change request to extend the project timeline and inform stakehol…" at bounding box center [162, 211] width 0 height 5
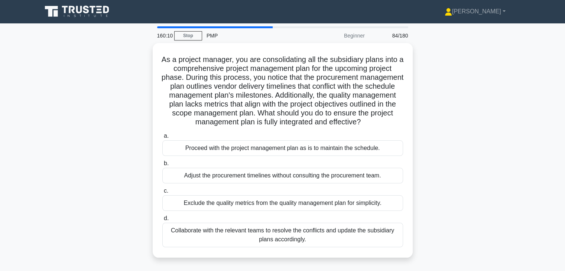
scroll to position [0, 0]
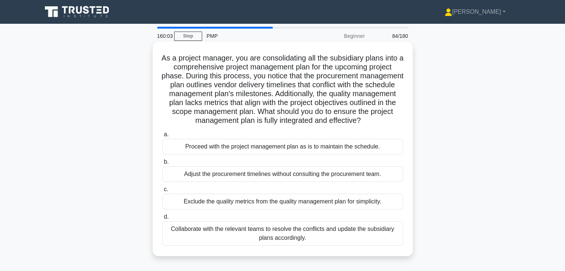
click at [310, 241] on div "Collaborate with the relevant teams to resolve the conflicts and update the sub…" at bounding box center [282, 233] width 241 height 25
click at [162, 219] on input "d. Collaborate with the relevant teams to resolve the conflicts and update the …" at bounding box center [162, 217] width 0 height 5
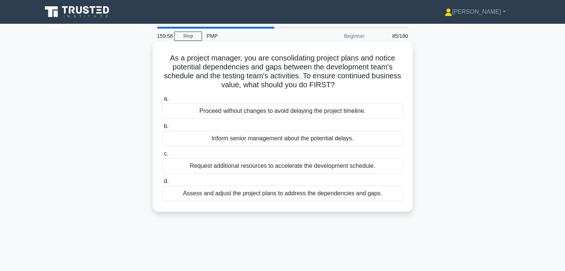
click at [300, 197] on div "Assess and adjust the project plans to address the dependencies and gaps." at bounding box center [282, 194] width 241 height 16
click at [162, 184] on input "d. Assess and adjust the project plans to address the dependencies and gaps." at bounding box center [162, 181] width 0 height 5
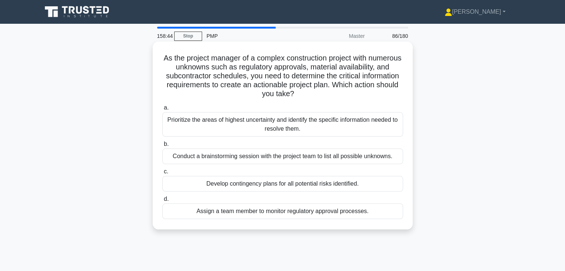
click at [352, 127] on div "Prioritize the areas of highest uncertainty and identify the specific informati…" at bounding box center [282, 124] width 241 height 25
click at [162, 110] on input "a. Prioritize the areas of highest uncertainty and identify the specific inform…" at bounding box center [162, 107] width 0 height 5
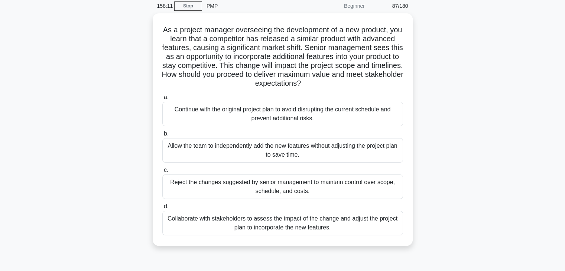
scroll to position [30, 0]
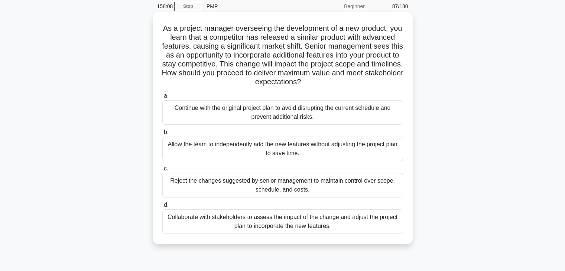
click at [346, 221] on div "Collaborate with stakeholders to assess the impact of the change and adjust the…" at bounding box center [282, 221] width 241 height 25
click at [162, 208] on input "d. Collaborate with stakeholders to assess the impact of the change and adjust …" at bounding box center [162, 205] width 0 height 5
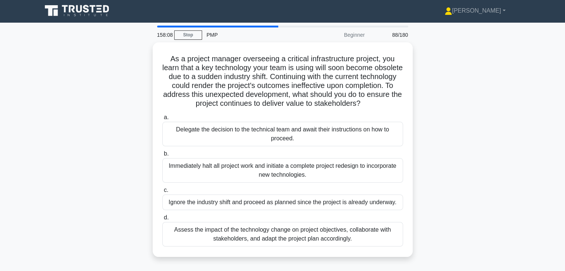
scroll to position [0, 0]
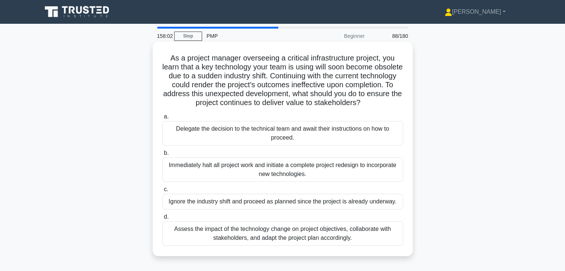
click at [327, 238] on div "Assess the impact of the technology change on project objectives, collaborate w…" at bounding box center [282, 233] width 241 height 25
click at [162, 219] on input "d. Assess the impact of the technology change on project objectives, collaborat…" at bounding box center [162, 217] width 0 height 5
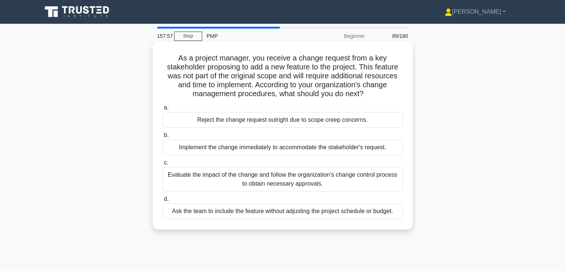
click at [318, 180] on div "Evaluate the impact of the change and follow the organization's change control …" at bounding box center [282, 179] width 241 height 25
click at [162, 165] on input "c. Evaluate the impact of the change and follow the organization's change contr…" at bounding box center [162, 162] width 0 height 5
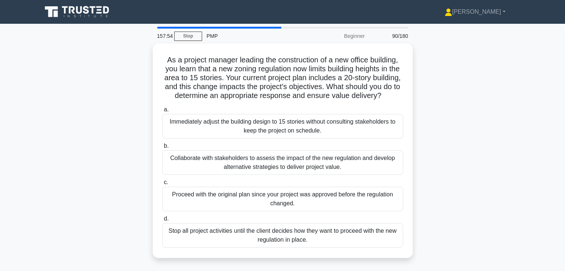
click at [454, 161] on div "As a project manager leading the construction of a new office building, you lea…" at bounding box center [282, 154] width 490 height 223
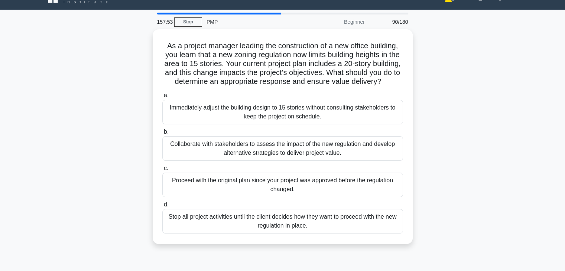
scroll to position [15, 0]
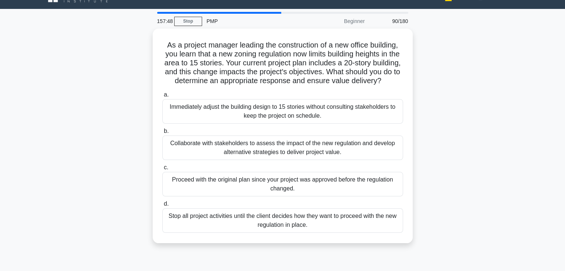
click at [454, 161] on div "As a project manager leading the construction of a new office building, you lea…" at bounding box center [282, 140] width 490 height 223
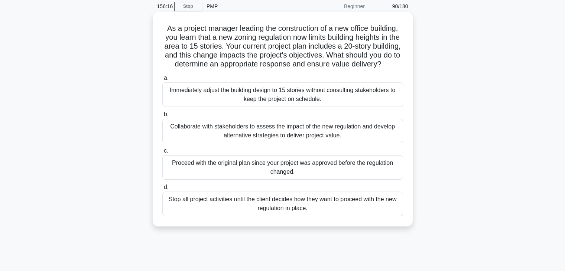
click at [300, 143] on div "Collaborate with stakeholders to assess the impact of the new regulation and de…" at bounding box center [282, 131] width 241 height 25
click at [162, 117] on input "b. Collaborate with stakeholders to assess the impact of the new regulation and…" at bounding box center [162, 114] width 0 height 5
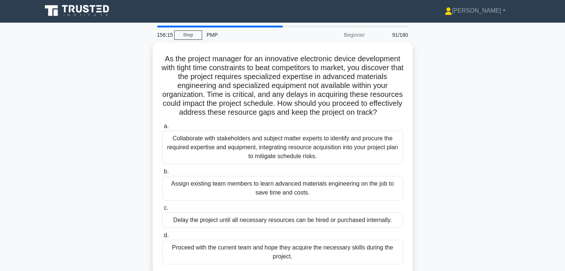
scroll to position [0, 0]
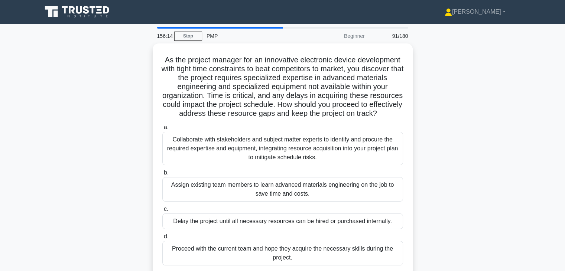
click at [441, 124] on div "As the project manager for an innovative electronic device development with tig…" at bounding box center [282, 163] width 490 height 241
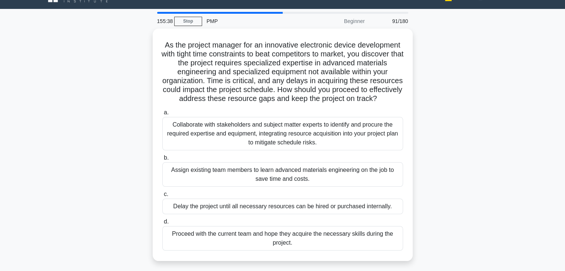
scroll to position [45, 0]
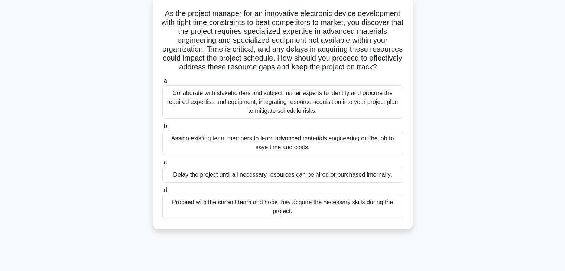
click at [312, 112] on div "Collaborate with stakeholders and subject matter experts to identify and procur…" at bounding box center [282, 101] width 241 height 33
click at [162, 84] on input "a. Collaborate with stakeholders and subject matter experts to identify and pro…" at bounding box center [162, 81] width 0 height 5
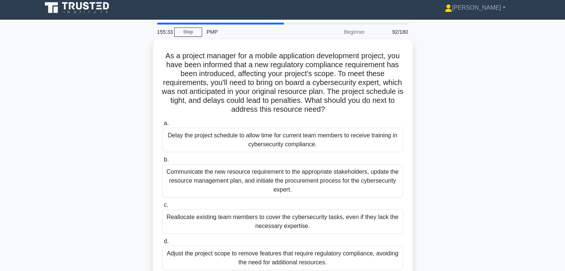
scroll to position [0, 0]
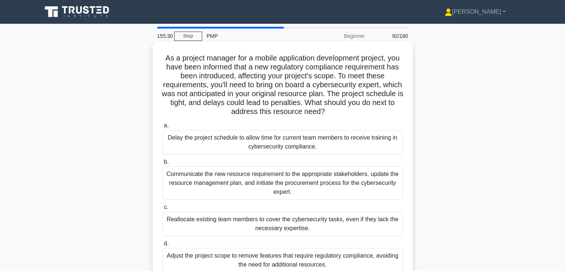
click at [332, 180] on div "Communicate the new resource requirement to the appropriate stakeholders, updat…" at bounding box center [282, 182] width 241 height 33
click at [162, 164] on input "b. Communicate the new resource requirement to the appropriate stakeholders, up…" at bounding box center [162, 162] width 0 height 5
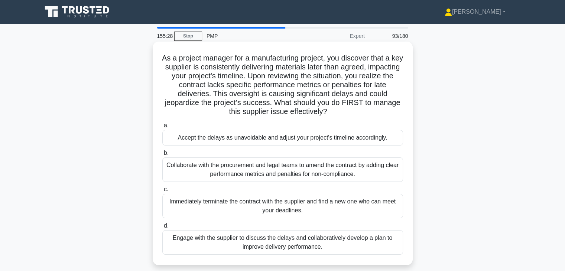
click at [312, 166] on div "Collaborate with the procurement and legal teams to amend the contract by addin…" at bounding box center [282, 169] width 241 height 25
click at [162, 156] on input "b. Collaborate with the procurement and legal teams to amend the contract by ad…" at bounding box center [162, 153] width 0 height 5
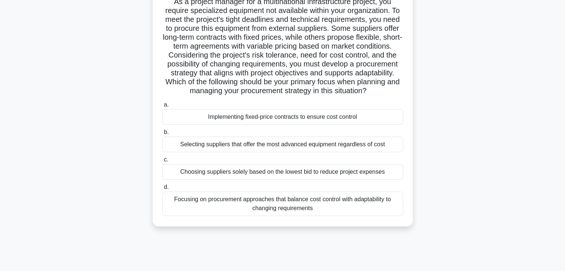
scroll to position [59, 0]
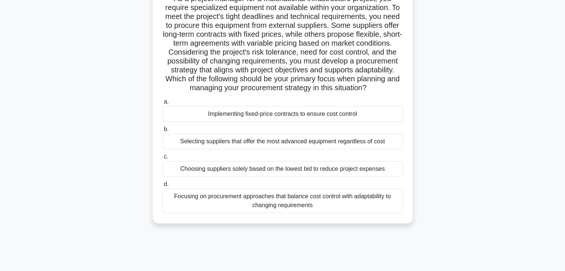
click at [313, 211] on div "Focusing on procurement approaches that balance cost control with adaptability …" at bounding box center [282, 201] width 241 height 25
click at [162, 187] on input "d. Focusing on procurement approaches that balance cost control with adaptabili…" at bounding box center [162, 184] width 0 height 5
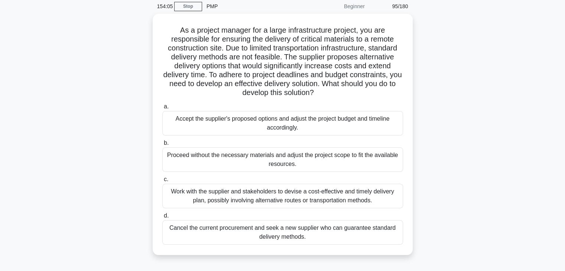
scroll to position [45, 0]
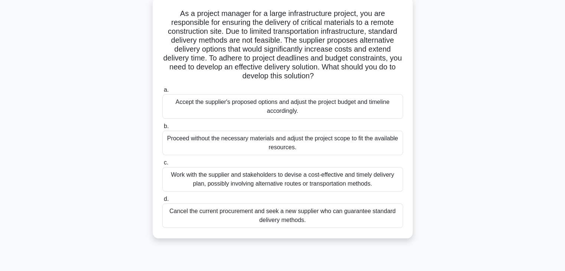
click at [299, 176] on div "Work with the supplier and stakeholders to devise a cost-effective and timely d…" at bounding box center [282, 179] width 241 height 25
click at [162, 165] on input "c. Work with the supplier and stakeholders to devise a cost-effective and timel…" at bounding box center [162, 162] width 0 height 5
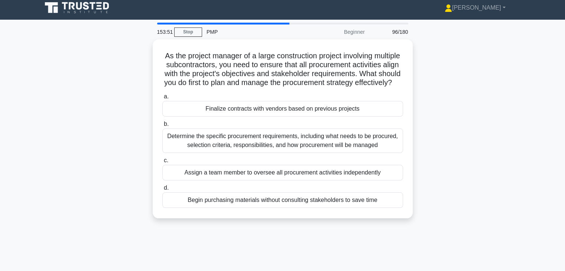
scroll to position [0, 0]
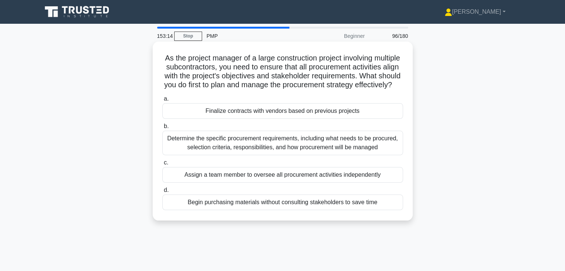
click at [265, 151] on div "Determine the specific procurement requirements, including what needs to be pro…" at bounding box center [282, 143] width 241 height 25
click at [162, 129] on input "b. Determine the specific procurement requirements, including what needs to be …" at bounding box center [162, 126] width 0 height 5
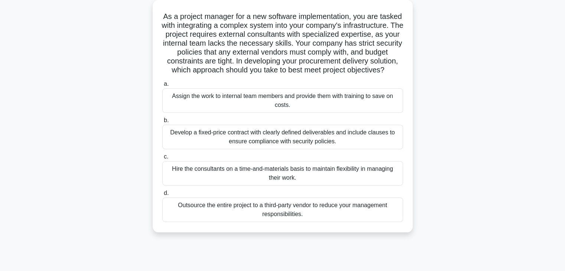
scroll to position [45, 0]
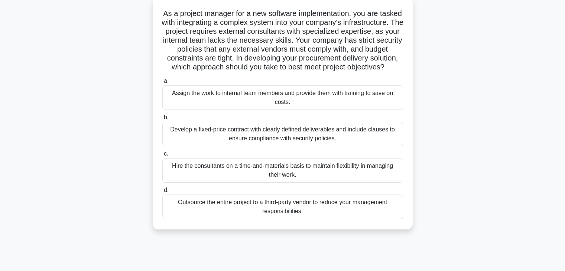
click at [337, 142] on div "Develop a fixed-price contract with clearly defined deliverables and include cl…" at bounding box center [282, 134] width 241 height 25
click at [162, 120] on input "b. Develop a fixed-price contract with clearly defined deliverables and include…" at bounding box center [162, 117] width 0 height 5
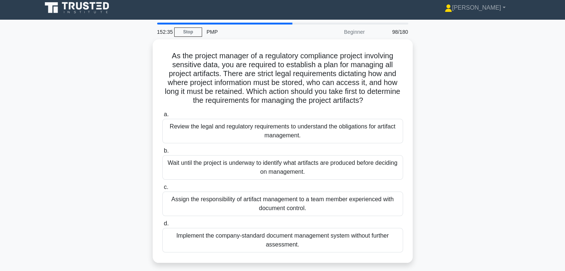
scroll to position [0, 0]
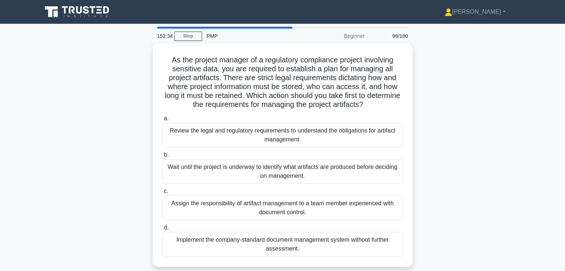
click at [440, 128] on div "As the project manager of a regulatory compliance project involving sensitive d…" at bounding box center [282, 159] width 490 height 232
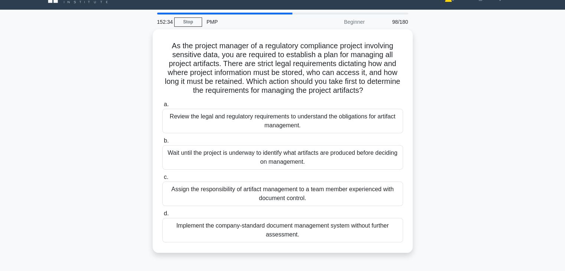
scroll to position [15, 0]
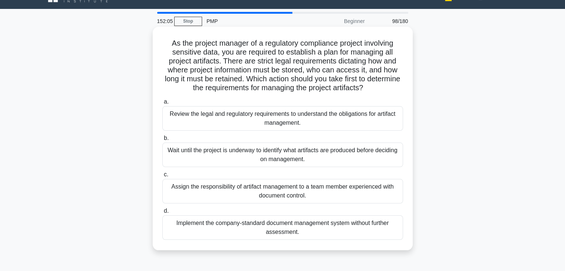
click at [339, 121] on div "Review the legal and regulatory requirements to understand the obligations for …" at bounding box center [282, 118] width 241 height 25
click at [162, 104] on input "a. Review the legal and regulatory requirements to understand the obligations f…" at bounding box center [162, 101] width 0 height 5
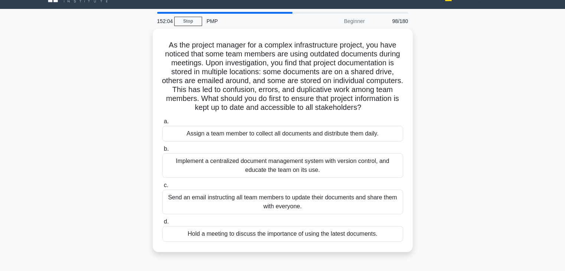
scroll to position [0, 0]
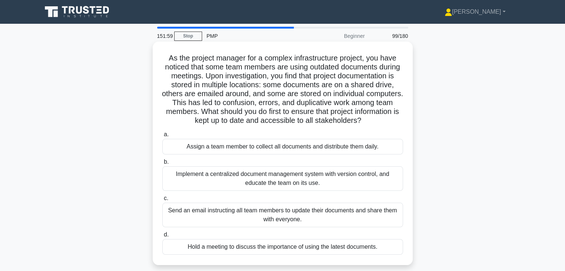
click at [333, 186] on div "Implement a centralized document management system with version control, and ed…" at bounding box center [282, 178] width 241 height 25
click at [162, 164] on input "b. Implement a centralized document management system with version control, and…" at bounding box center [162, 162] width 0 height 5
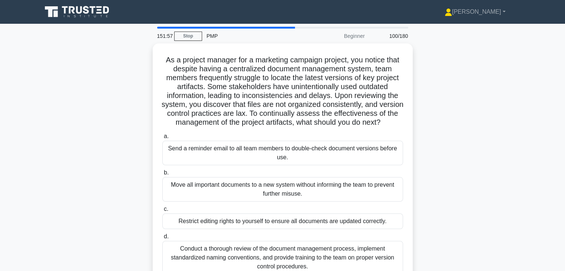
click at [483, 154] on div "As a project manager for a marketing campaign project, you notice that despite …" at bounding box center [282, 168] width 490 height 250
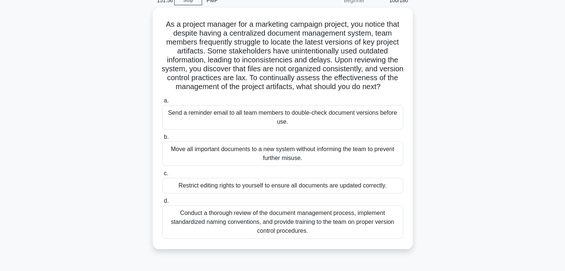
scroll to position [89, 0]
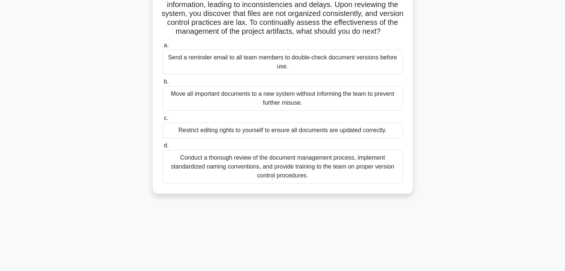
click at [314, 177] on div "Conduct a thorough review of the document management process, implement standar…" at bounding box center [282, 166] width 241 height 33
click at [162, 148] on input "d. Conduct a thorough review of the document management process, implement stan…" at bounding box center [162, 145] width 0 height 5
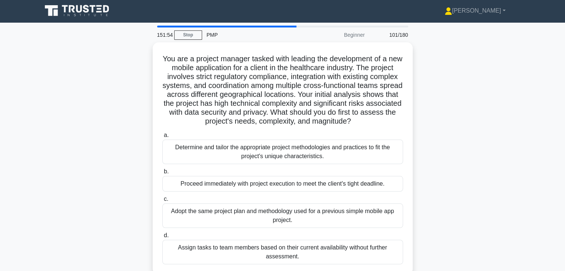
scroll to position [0, 0]
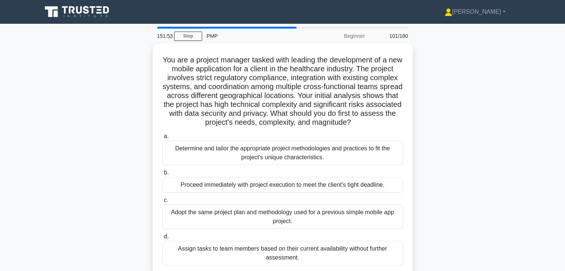
click at [440, 144] on div "You are a project manager tasked with leading the development of a new mobile a…" at bounding box center [282, 163] width 490 height 241
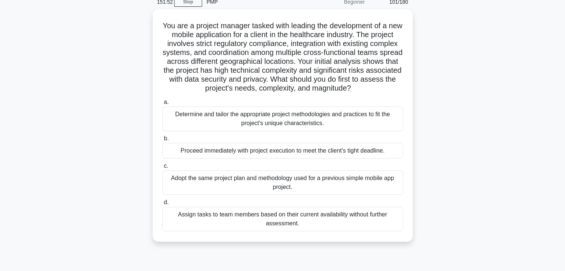
scroll to position [45, 0]
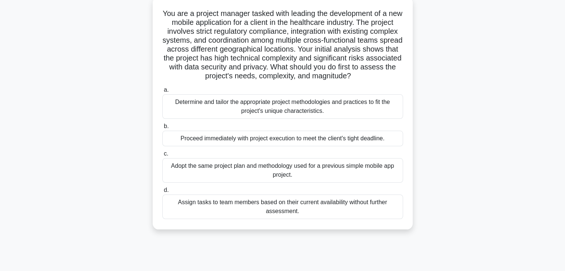
click at [361, 119] on div "Determine and tailor the appropriate project methodologies and practices to fit…" at bounding box center [282, 106] width 241 height 25
click at [162, 92] on input "a. Determine and tailor the appropriate project methodologies and practices to …" at bounding box center [162, 90] width 0 height 5
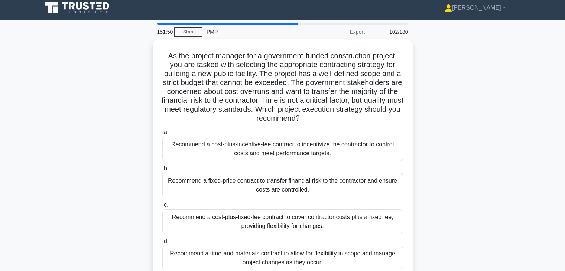
scroll to position [0, 0]
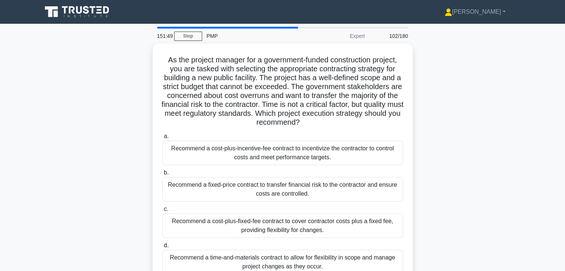
click at [472, 145] on div "As the project manager for a government-funded construction project, you are ta…" at bounding box center [282, 168] width 490 height 250
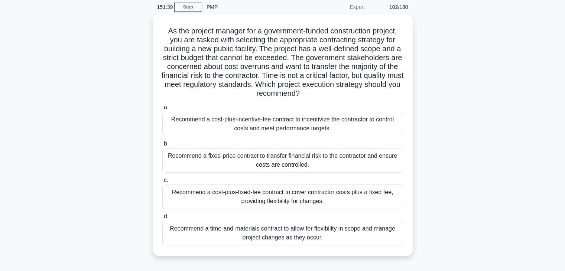
scroll to position [30, 0]
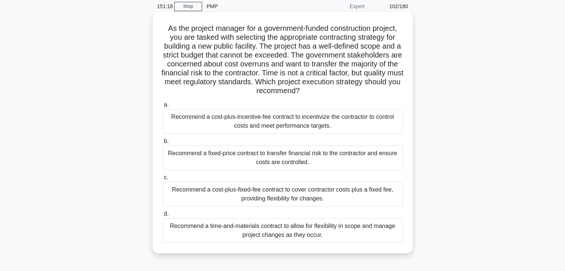
click at [335, 159] on div "Recommend a fixed-price contract to transfer financial risk to the contractor a…" at bounding box center [282, 158] width 241 height 25
click at [162, 144] on input "b. Recommend a fixed-price contract to transfer financial risk to the contracto…" at bounding box center [162, 141] width 0 height 5
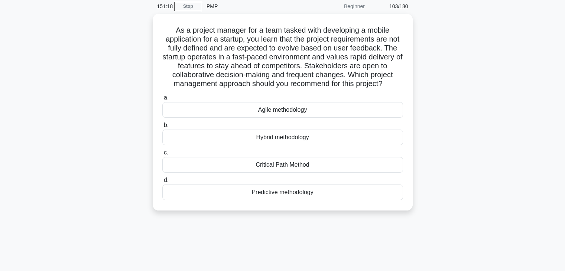
scroll to position [0, 0]
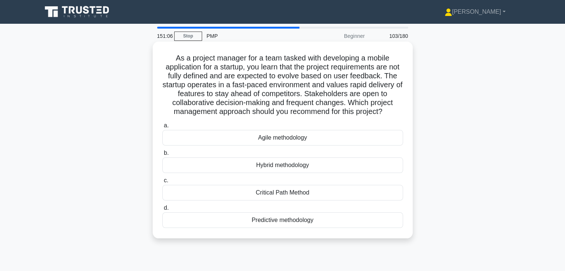
click at [338, 146] on div "Agile methodology" at bounding box center [282, 138] width 241 height 16
click at [162, 128] on input "a. Agile methodology" at bounding box center [162, 125] width 0 height 5
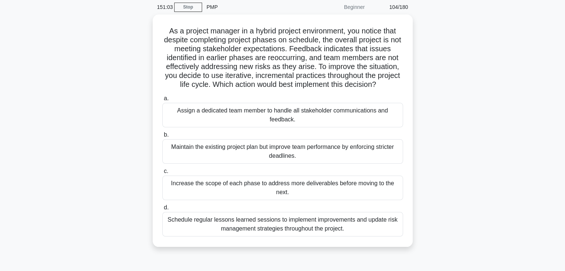
scroll to position [30, 0]
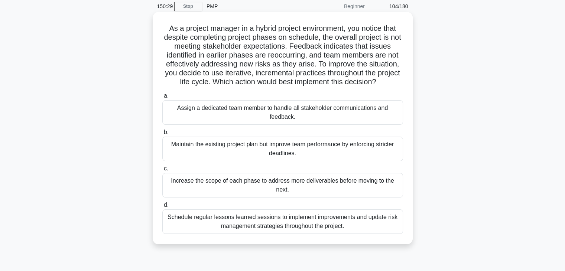
click at [316, 223] on div "Schedule regular lessons learned sessions to implement improvements and update …" at bounding box center [282, 221] width 241 height 25
click at [162, 208] on input "d. Schedule regular lessons learned sessions to implement improvements and upda…" at bounding box center [162, 205] width 0 height 5
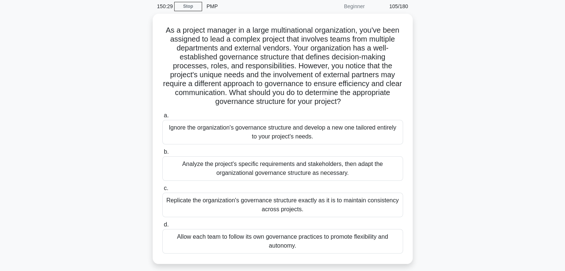
scroll to position [0, 0]
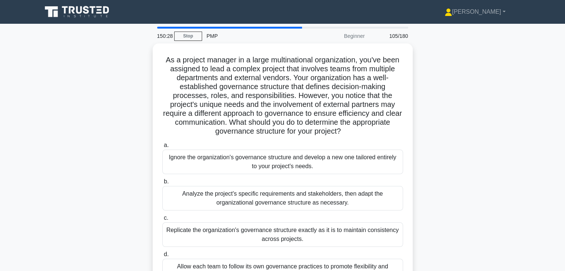
click at [443, 120] on div "As a project manager in a large multinational organization, you've been assigne…" at bounding box center [282, 172] width 490 height 259
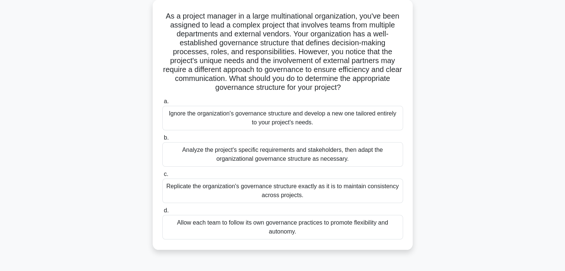
scroll to position [45, 0]
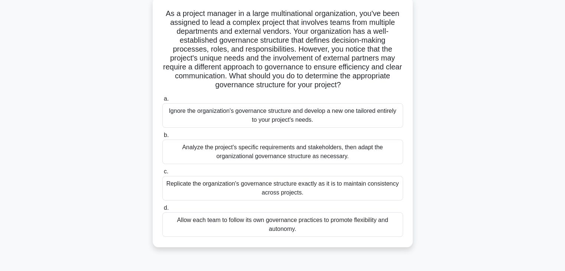
click at [332, 155] on div "Analyze the project's specific requirements and stakeholders, then adapt the or…" at bounding box center [282, 152] width 241 height 25
click at [162, 138] on input "b. Analyze the project's specific requirements and stakeholders, then adapt the…" at bounding box center [162, 135] width 0 height 5
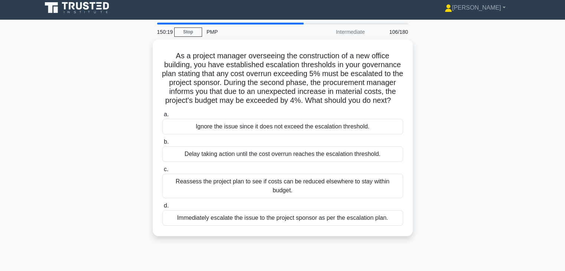
scroll to position [0, 0]
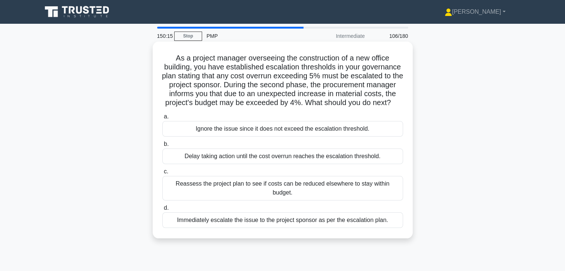
click at [325, 195] on div "Reassess the project plan to see if costs can be reduced elsewhere to stay with…" at bounding box center [282, 188] width 241 height 25
click at [162, 174] on input "c. Reassess the project plan to see if costs can be reduced elsewhere to stay w…" at bounding box center [162, 171] width 0 height 5
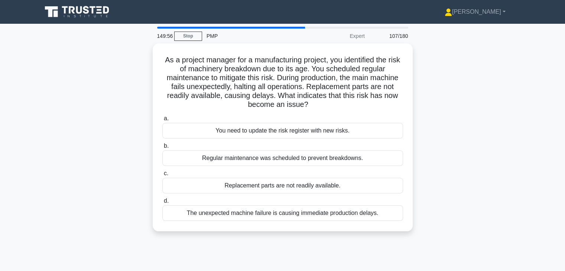
click at [452, 107] on div "As a project manager for a manufacturing project, you identified the risk of ma…" at bounding box center [282, 141] width 490 height 197
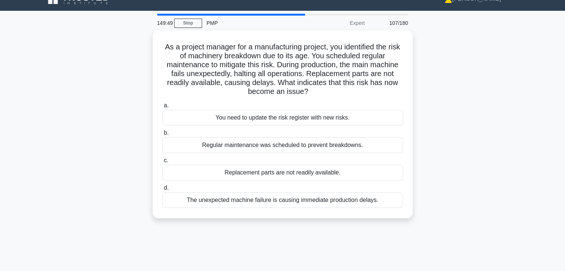
scroll to position [15, 0]
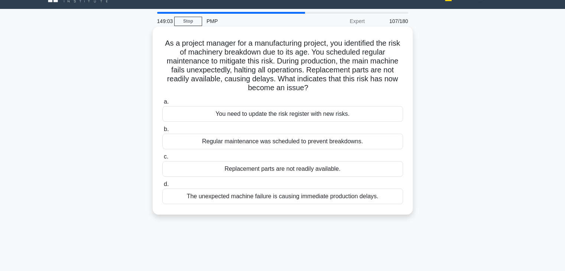
click at [333, 197] on div "The unexpected machine failure is causing immediate production delays." at bounding box center [282, 197] width 241 height 16
click at [162, 187] on input "d. The unexpected machine failure is causing immediate production delays." at bounding box center [162, 184] width 0 height 5
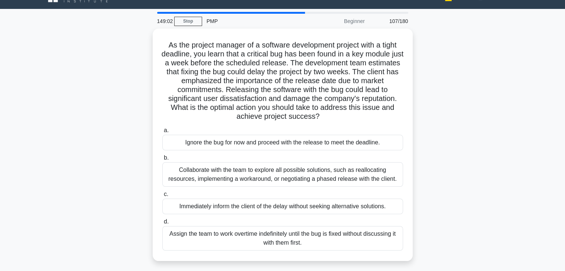
scroll to position [0, 0]
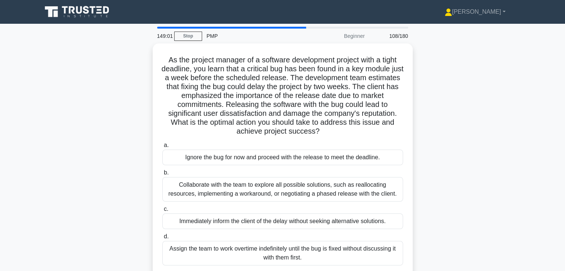
click at [442, 156] on div "As the project manager of a software development project with a tight deadline,…" at bounding box center [282, 163] width 490 height 241
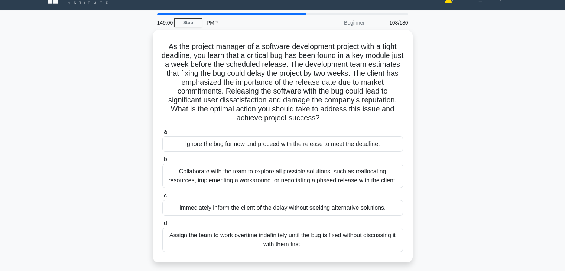
scroll to position [15, 0]
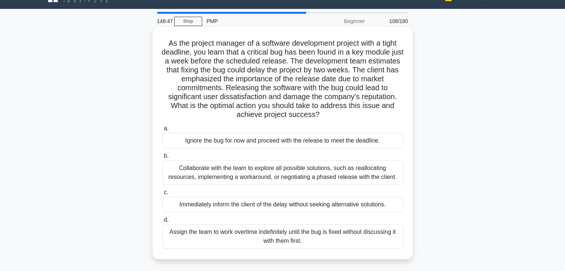
click at [263, 178] on div "Collaborate with the team to explore all possible solutions, such as reallocati…" at bounding box center [282, 172] width 241 height 25
click at [162, 159] on input "b. Collaborate with the team to explore all possible solutions, such as realloc…" at bounding box center [162, 156] width 0 height 5
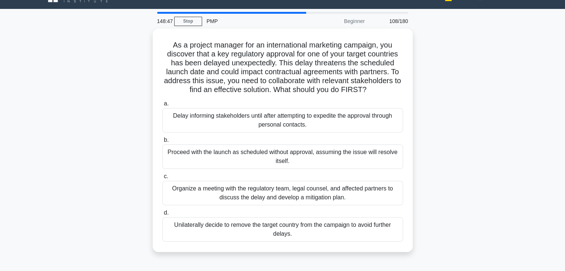
scroll to position [0, 0]
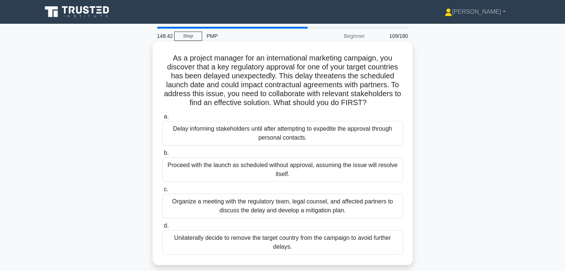
click at [349, 209] on div "Organize a meeting with the regulatory team, legal counsel, and affected partne…" at bounding box center [282, 206] width 241 height 25
click at [162, 192] on input "c. Organize a meeting with the regulatory team, legal counsel, and affected par…" at bounding box center [162, 189] width 0 height 5
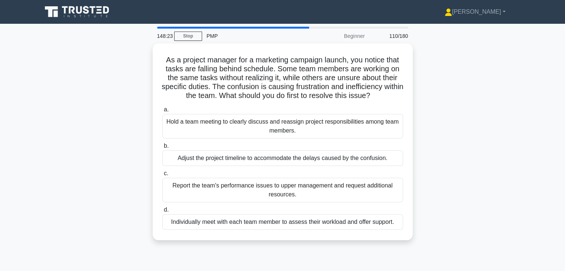
click at [454, 118] on div "As a project manager for a marketing campaign launch, you notice that tasks are…" at bounding box center [282, 146] width 490 height 206
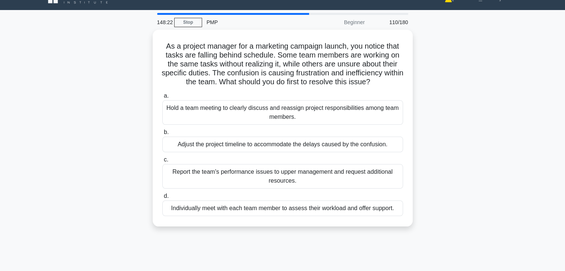
scroll to position [15, 0]
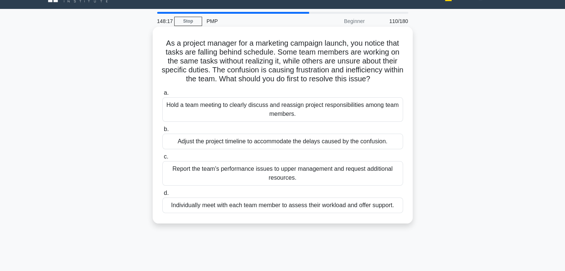
click at [367, 114] on div "Hold a team meeting to clearly discuss and reassign project responsibilities am…" at bounding box center [282, 109] width 241 height 25
click at [162, 95] on input "a. Hold a team meeting to clearly discuss and reassign project responsibilities…" at bounding box center [162, 93] width 0 height 5
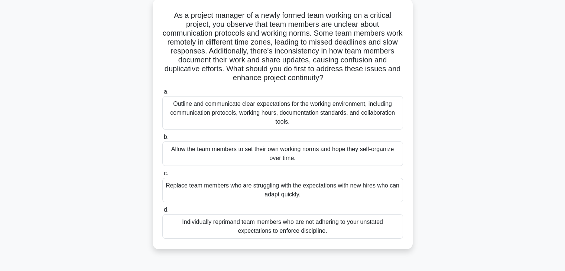
scroll to position [59, 0]
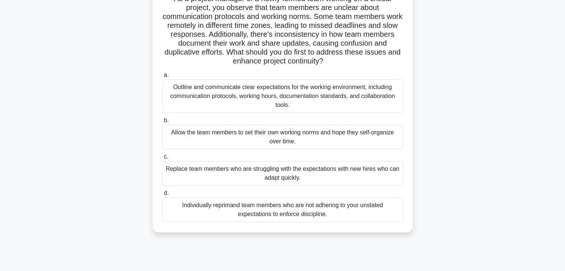
click at [371, 91] on div "Outline and communicate clear expectations for the working environment, includi…" at bounding box center [282, 95] width 241 height 33
click at [162, 78] on input "a. Outline and communicate clear expectations for the working environment, incl…" at bounding box center [162, 75] width 0 height 5
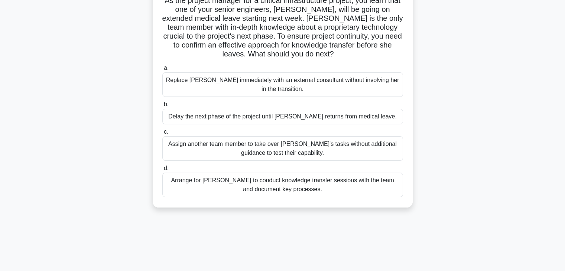
scroll to position [0, 0]
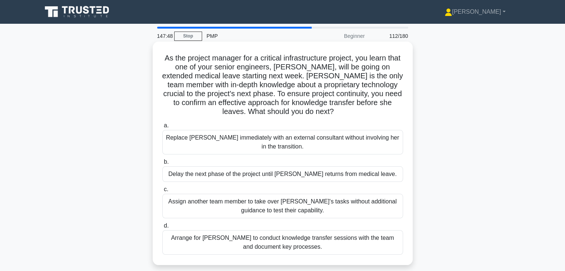
click at [346, 243] on div "Arrange for Maria to conduct knowledge transfer sessions with the team and docu…" at bounding box center [282, 242] width 241 height 25
click at [162, 228] on input "d. Arrange for Maria to conduct knowledge transfer sessions with the team and d…" at bounding box center [162, 225] width 0 height 5
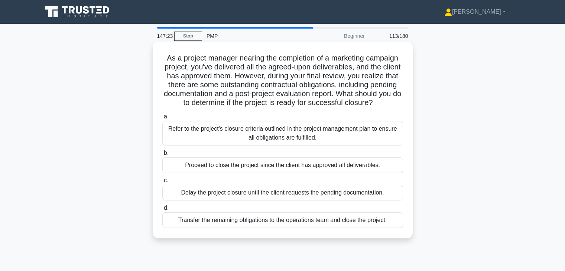
click at [361, 142] on div "Refer to the project's closure criteria outlined in the project management plan…" at bounding box center [282, 133] width 241 height 25
click at [162, 119] on input "a. Refer to the project's closure criteria outlined in the project management p…" at bounding box center [162, 116] width 0 height 5
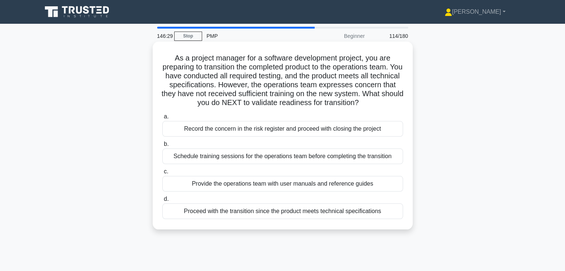
click at [370, 164] on div "Schedule training sessions for the operations team before completing the transi…" at bounding box center [282, 157] width 241 height 16
click at [162, 147] on input "b. Schedule training sessions for the operations team before completing the tra…" at bounding box center [162, 144] width 0 height 5
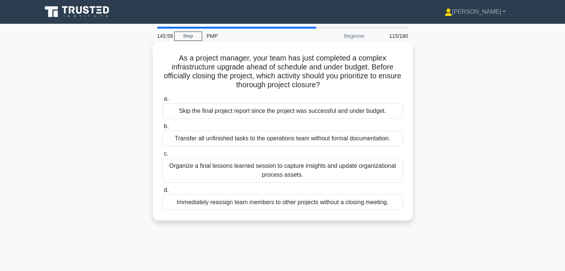
click at [333, 170] on div "Organize a final lessons learned session to capture insights and update organiz…" at bounding box center [282, 170] width 241 height 25
click at [162, 156] on input "c. Organize a final lessons learned session to capture insights and update orga…" at bounding box center [162, 153] width 0 height 5
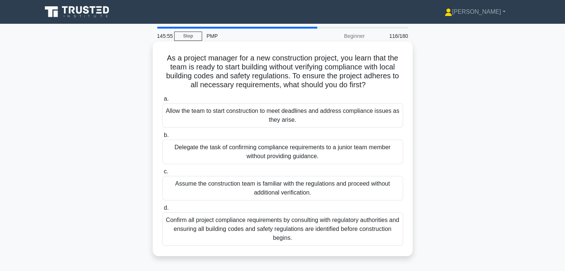
click at [340, 226] on div "Confirm all project compliance requirements by consulting with regulatory autho…" at bounding box center [282, 228] width 241 height 33
click at [162, 211] on input "d. Confirm all project compliance requirements by consulting with regulatory au…" at bounding box center [162, 208] width 0 height 5
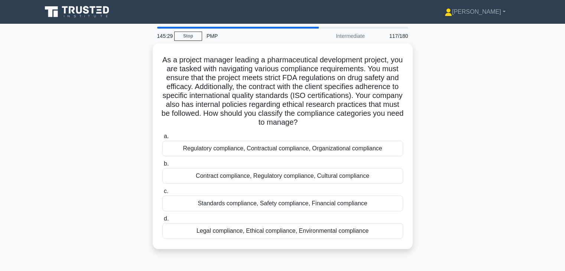
click at [428, 105] on div "As a project manager leading a pharmaceutical development project, you are task…" at bounding box center [282, 150] width 490 height 215
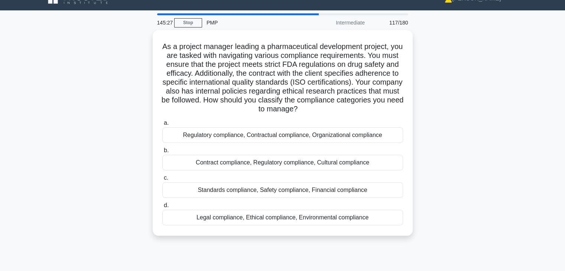
scroll to position [15, 0]
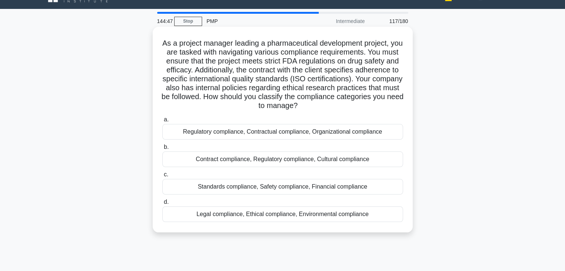
click at [376, 134] on div "Regulatory compliance, Contractual compliance, Organizational compliance" at bounding box center [282, 132] width 241 height 16
click at [162, 122] on input "a. Regulatory compliance, Contractual compliance, Organizational compliance" at bounding box center [162, 119] width 0 height 5
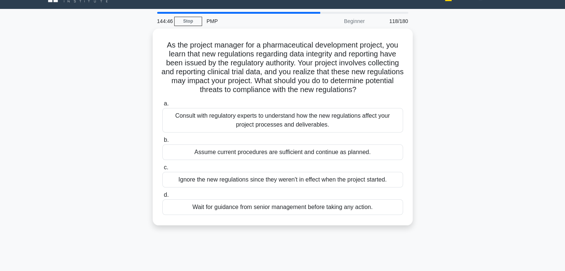
scroll to position [0, 0]
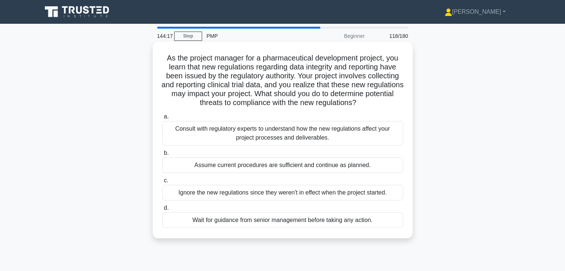
click at [352, 138] on div "Consult with regulatory experts to understand how the new regulations affect yo…" at bounding box center [282, 133] width 241 height 25
click at [162, 119] on input "a. Consult with regulatory experts to understand how the new regulations affect…" at bounding box center [162, 116] width 0 height 5
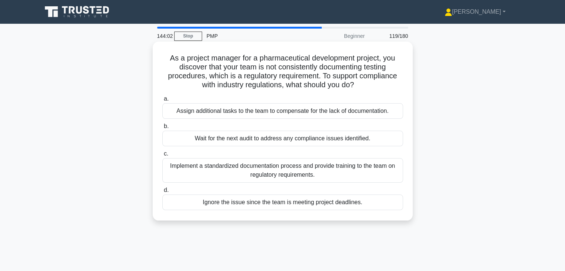
click at [322, 170] on div "Implement a standardized documentation process and provide training to the team…" at bounding box center [282, 170] width 241 height 25
click at [162, 156] on input "c. Implement a standardized documentation process and provide training to the t…" at bounding box center [162, 153] width 0 height 5
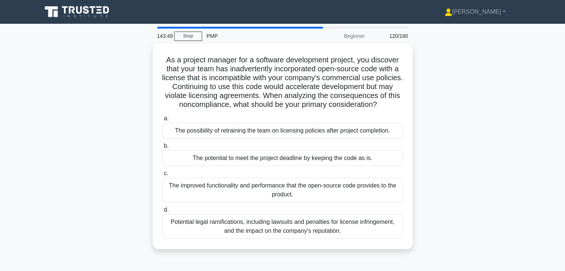
click at [443, 159] on div "As a project manager for a software development project, you discover that your…" at bounding box center [282, 150] width 490 height 215
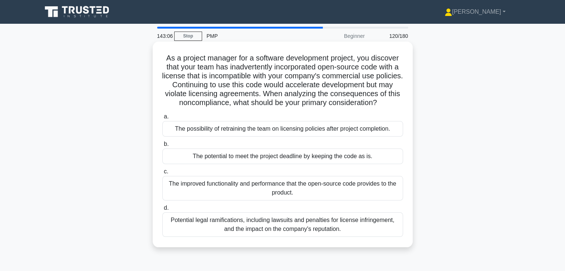
click at [291, 225] on div "Potential legal ramifications, including lawsuits and penalties for license inf…" at bounding box center [282, 224] width 241 height 25
click at [162, 211] on input "d. Potential legal ramifications, including lawsuits and penalties for license …" at bounding box center [162, 208] width 0 height 5
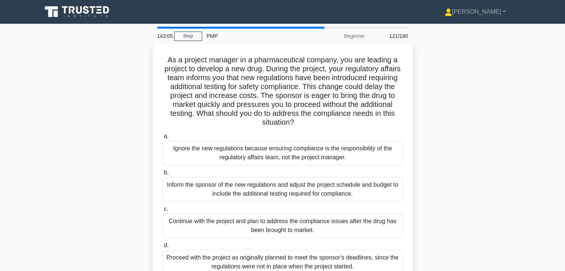
click at [452, 124] on div "As a project manager in a pharmaceutical company, you are leading a project to …" at bounding box center [282, 168] width 490 height 250
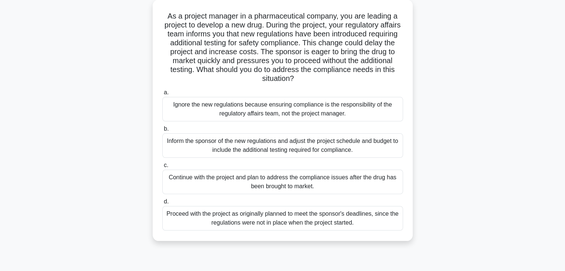
scroll to position [45, 0]
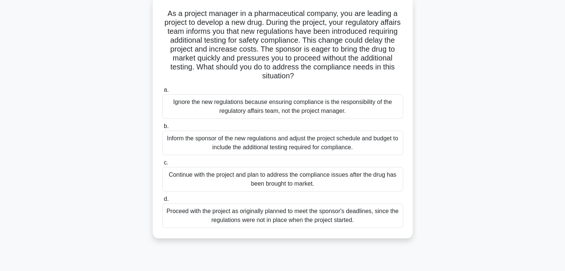
click at [379, 144] on div "Inform the sponsor of the new regulations and adjust the project schedule and b…" at bounding box center [282, 143] width 241 height 25
click at [162, 129] on input "b. Inform the sponsor of the new regulations and adjust the project schedule an…" at bounding box center [162, 126] width 0 height 5
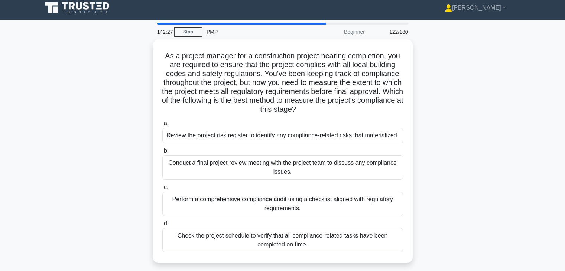
scroll to position [0, 0]
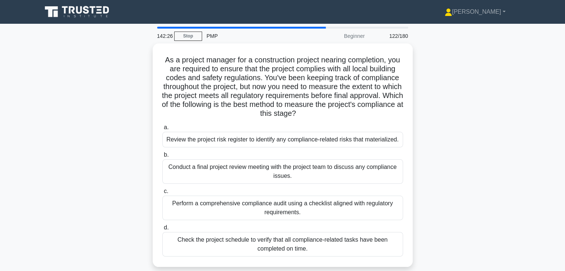
click at [441, 158] on div "As a project manager for a construction project nearing completion, you are req…" at bounding box center [282, 159] width 490 height 232
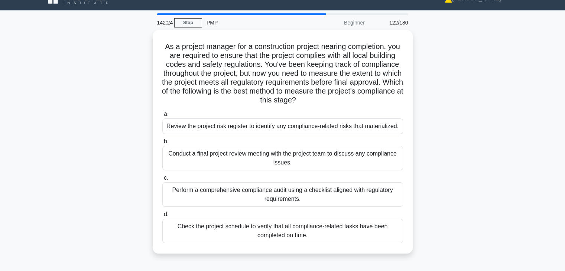
scroll to position [15, 0]
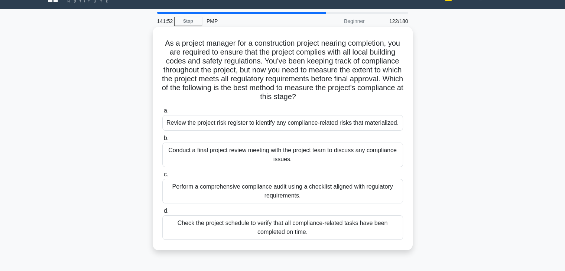
click at [322, 193] on div "Perform a comprehensive compliance audit using a checklist aligned with regulat…" at bounding box center [282, 191] width 241 height 25
click at [162, 177] on input "c. Perform a comprehensive compliance audit using a checklist aligned with regu…" at bounding box center [162, 174] width 0 height 5
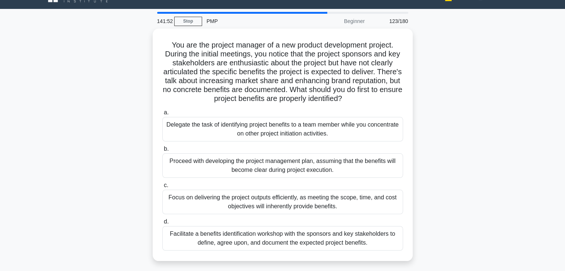
scroll to position [0, 0]
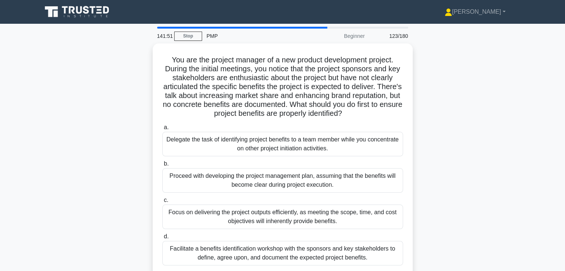
click at [464, 202] on div "You are the project manager of a new product development project. During the in…" at bounding box center [282, 163] width 490 height 241
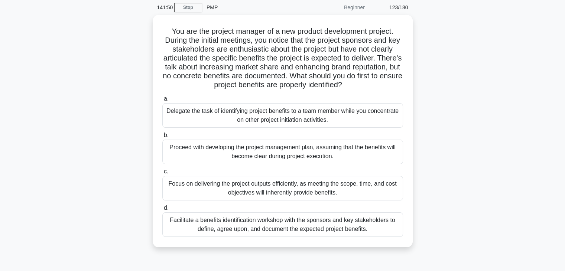
scroll to position [30, 0]
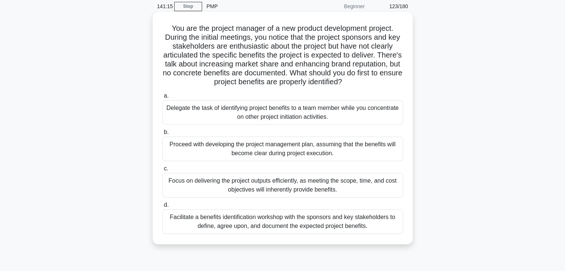
click at [238, 224] on div "Facilitate a benefits identification workshop with the sponsors and key stakeho…" at bounding box center [282, 221] width 241 height 25
click at [162, 208] on input "d. Facilitate a benefits identification workshop with the sponsors and key stak…" at bounding box center [162, 205] width 0 height 5
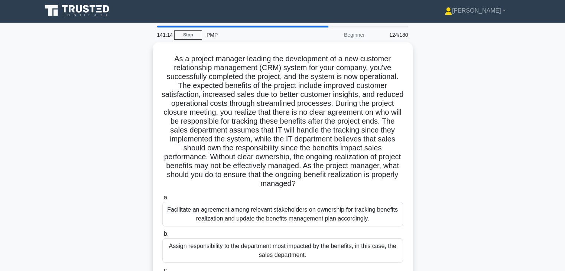
scroll to position [0, 0]
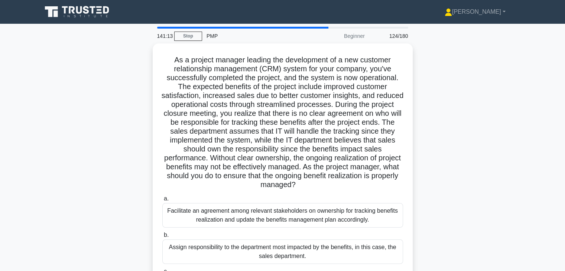
click at [469, 150] on div ".spinner_0XTQ{transform-origin:center;animation:spinner_y6GP .75s linear infini…" at bounding box center [282, 195] width 490 height 304
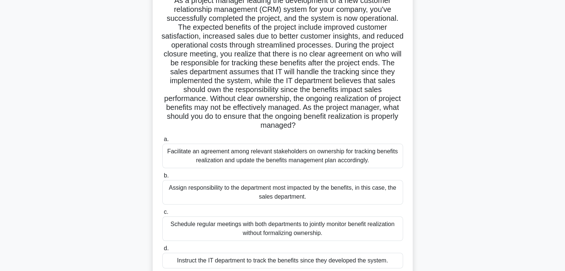
scroll to position [74, 0]
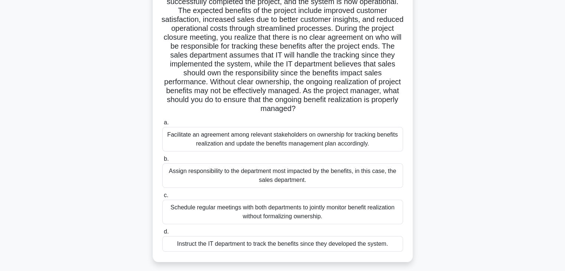
click at [326, 138] on div "Facilitate an agreement among relevant stakeholders on ownership for tracking b…" at bounding box center [282, 139] width 241 height 25
click at [162, 125] on input "a. Facilitate an agreement among relevant stakeholders on ownership for trackin…" at bounding box center [162, 122] width 0 height 5
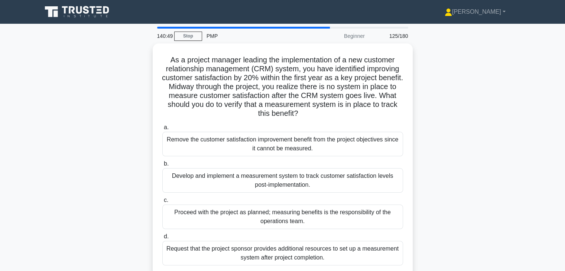
scroll to position [0, 0]
click at [444, 150] on div "As a project manager leading the implementation of a new customer relationship …" at bounding box center [282, 163] width 490 height 241
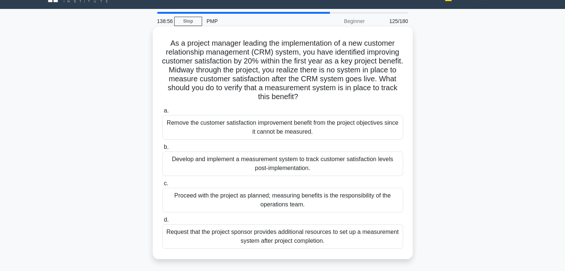
click at [355, 240] on div "Request that the project sponsor provides additional resources to set up a meas…" at bounding box center [282, 236] width 241 height 25
click at [162, 222] on input "d. Request that the project sponsor provides additional resources to set up a m…" at bounding box center [162, 220] width 0 height 5
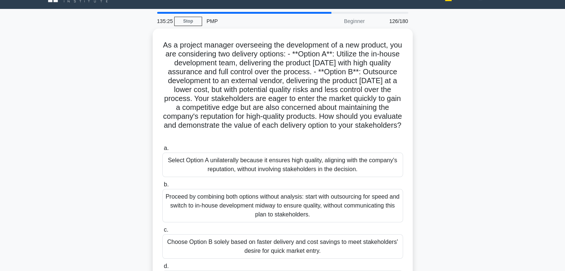
click at [457, 166] on div "As a project manager overseeing the development of a new product, you are consi…" at bounding box center [282, 176] width 490 height 295
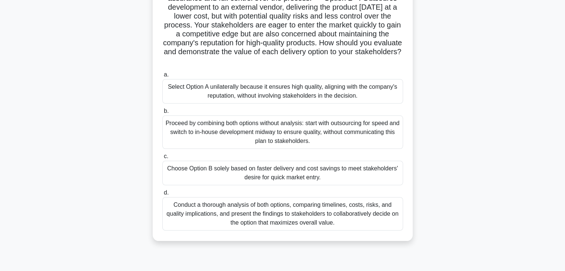
scroll to position [89, 0]
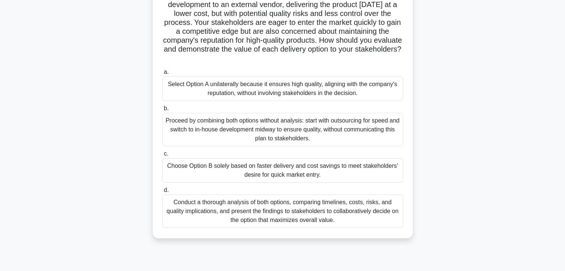
click at [283, 215] on div "Conduct a thorough analysis of both options, comparing timelines, costs, risks,…" at bounding box center [282, 211] width 241 height 33
click at [162, 193] on input "d. Conduct a thorough analysis of both options, comparing timelines, costs, ris…" at bounding box center [162, 190] width 0 height 5
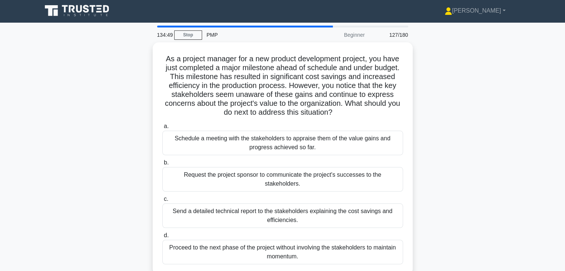
scroll to position [0, 0]
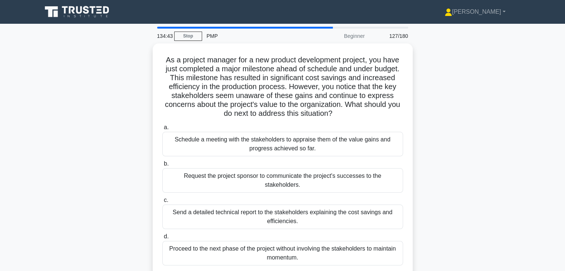
click at [441, 173] on div "As a project manager for a new product development project, you have just compl…" at bounding box center [282, 163] width 490 height 241
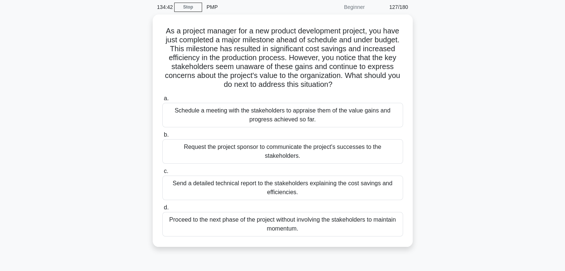
scroll to position [30, 0]
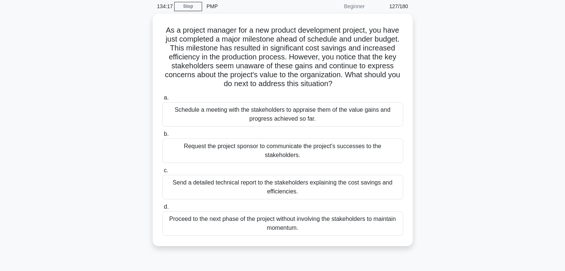
click at [441, 173] on div "As a project manager for a new product development project, you have just compl…" at bounding box center [282, 134] width 490 height 241
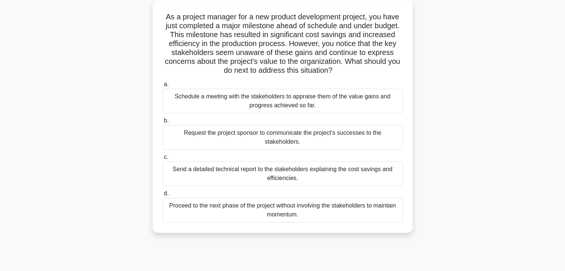
scroll to position [45, 0]
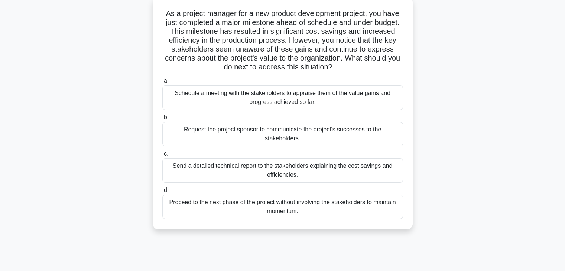
click at [333, 99] on div "Schedule a meeting with the stakeholders to appraise them of the value gains an…" at bounding box center [282, 97] width 241 height 25
click at [162, 84] on input "a. Schedule a meeting with the stakeholders to appraise them of the value gains…" at bounding box center [162, 81] width 0 height 5
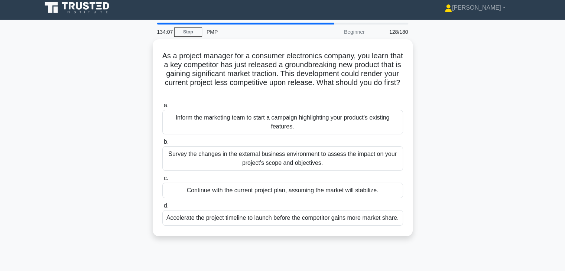
scroll to position [0, 0]
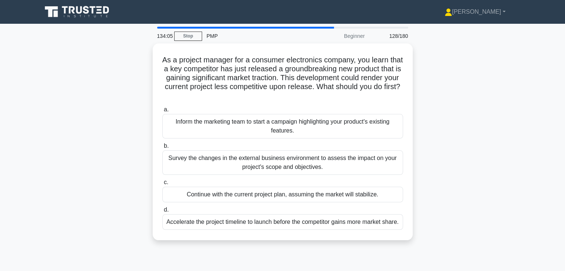
click at [435, 150] on div "As a project manager for a consumer electronics company, you learn that a key c…" at bounding box center [282, 146] width 490 height 206
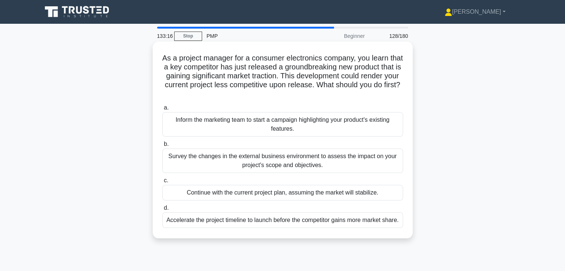
click at [339, 162] on div "Survey the changes in the external business environment to assess the impact on…" at bounding box center [282, 161] width 241 height 25
click at [162, 147] on input "b. Survey the changes in the external business environment to assess the impact…" at bounding box center [162, 144] width 0 height 5
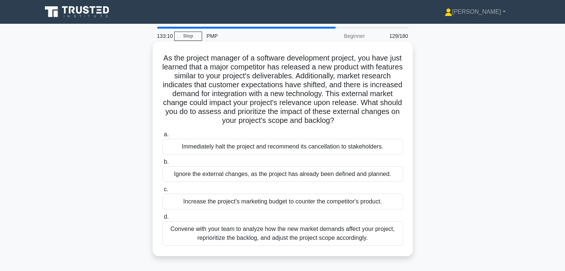
click at [317, 239] on div "Convene with your team to analyze how the new market demands affect your projec…" at bounding box center [282, 233] width 241 height 25
click at [162, 219] on input "d. Convene with your team to analyze how the new market demands affect your pro…" at bounding box center [162, 217] width 0 height 5
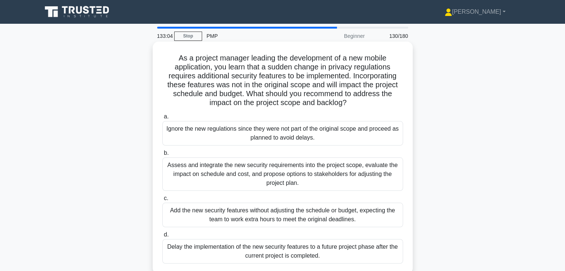
click at [325, 178] on div "Assess and integrate the new security requirements into the project scope, eval…" at bounding box center [282, 173] width 241 height 33
click at [162, 156] on input "b. Assess and integrate the new security requirements into the project scope, e…" at bounding box center [162, 153] width 0 height 5
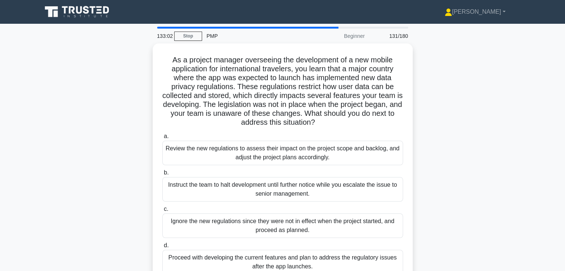
click at [443, 176] on div "As a project manager overseeing the development of a new mobile application for…" at bounding box center [282, 168] width 490 height 250
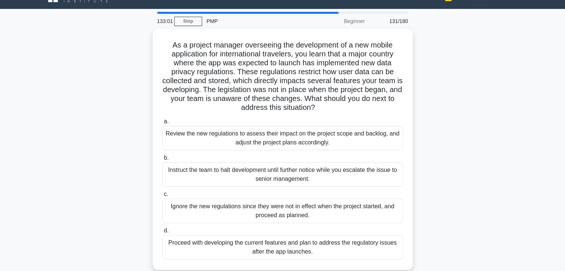
scroll to position [30, 0]
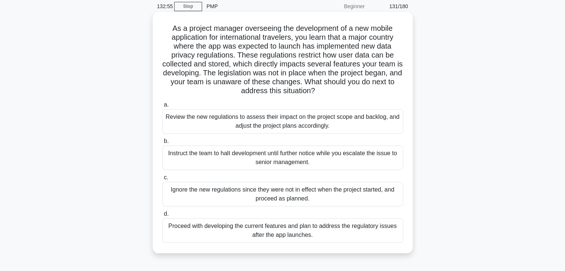
click at [319, 120] on div "Review the new regulations to assess their impact on the project scope and back…" at bounding box center [282, 121] width 241 height 25
click at [162, 107] on input "a. Review the new regulations to assess their impact on the project scope and b…" at bounding box center [162, 104] width 0 height 5
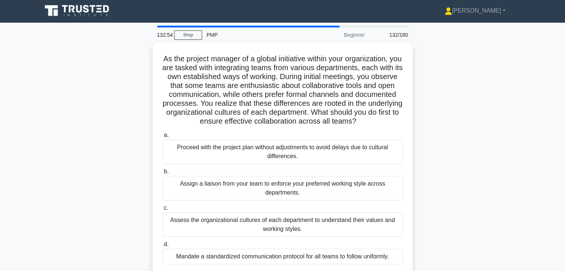
scroll to position [0, 0]
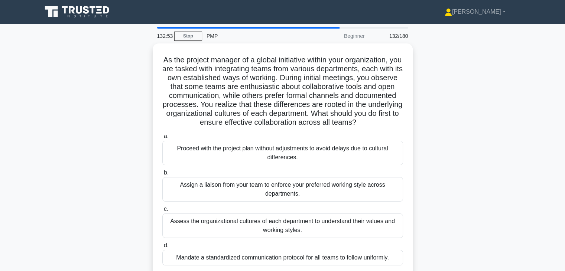
click at [464, 173] on div "As the project manager of a global initiative within your organization, you are…" at bounding box center [282, 163] width 490 height 241
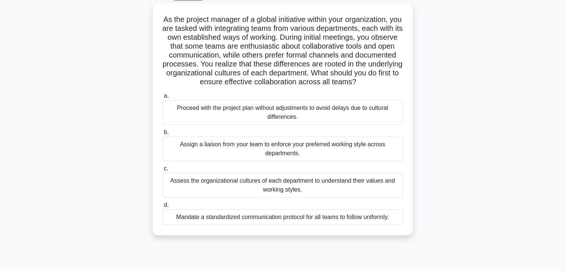
scroll to position [45, 0]
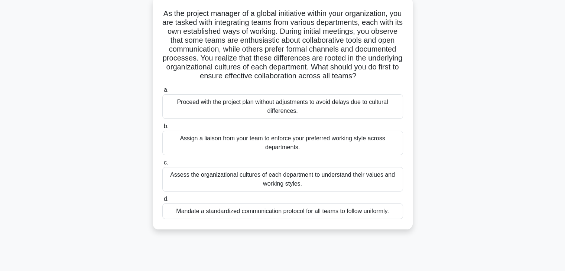
click at [296, 185] on div "Assess the organizational cultures of each department to understand their value…" at bounding box center [282, 179] width 241 height 25
click at [162, 165] on input "c. Assess the organizational cultures of each department to understand their va…" at bounding box center [162, 162] width 0 height 5
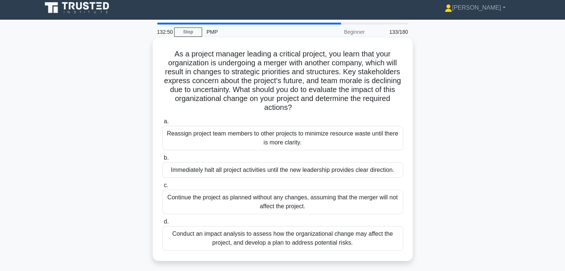
scroll to position [0, 0]
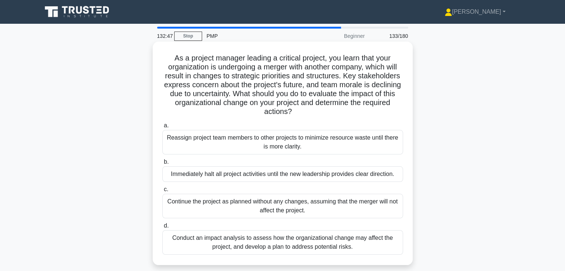
click at [249, 247] on div "Conduct an impact analysis to assess how the organizational change may affect t…" at bounding box center [282, 242] width 241 height 25
click at [162, 228] on input "d. Conduct an impact analysis to assess how the organizational change may affec…" at bounding box center [162, 225] width 0 height 5
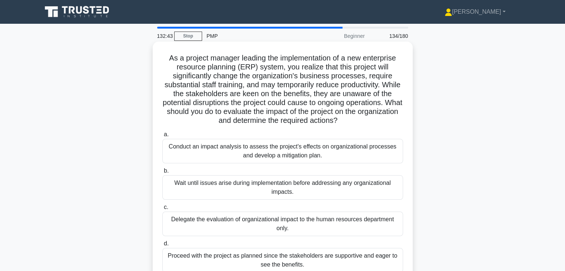
click at [294, 149] on div "Conduct an impact analysis to assess the project's effects on organizational pr…" at bounding box center [282, 151] width 241 height 25
click at [162, 137] on input "a. Conduct an impact analysis to assess the project's effects on organizational…" at bounding box center [162, 134] width 0 height 5
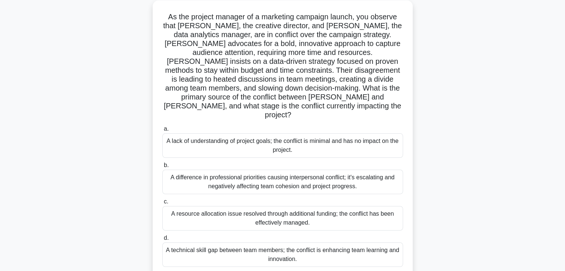
scroll to position [45, 0]
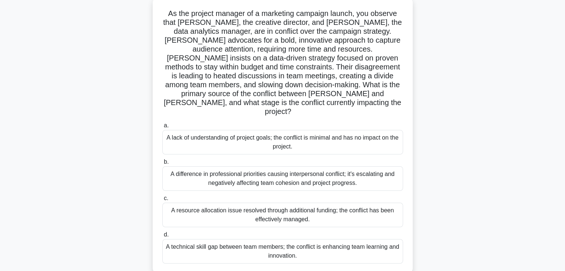
click at [343, 166] on div "A difference in professional priorities causing interpersonal conflict; it's es…" at bounding box center [282, 178] width 241 height 25
click at [162, 162] on input "b. A difference in professional priorities causing interpersonal conflict; it's…" at bounding box center [162, 162] width 0 height 5
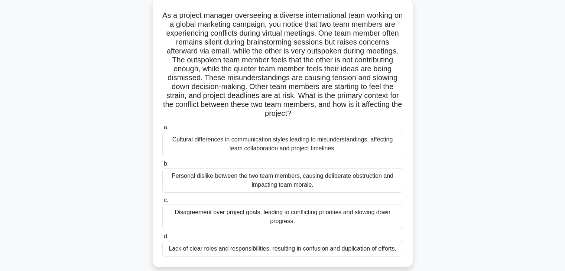
scroll to position [0, 0]
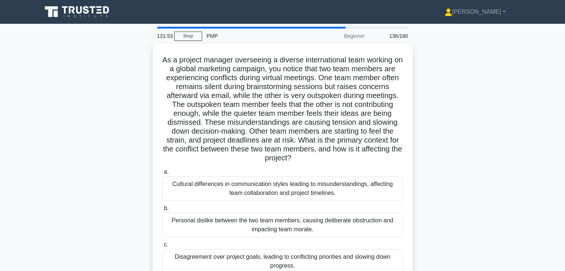
click at [450, 186] on div "As a project manager overseeing a diverse international team working on a globa…" at bounding box center [282, 181] width 490 height 277
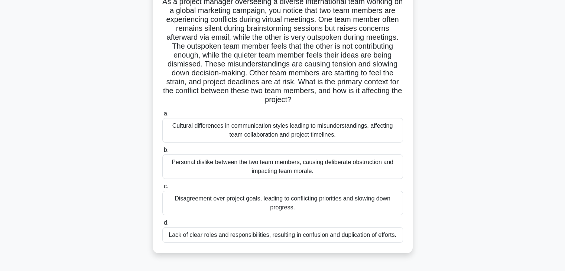
scroll to position [59, 0]
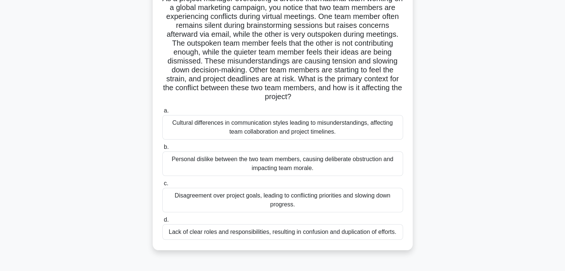
click at [368, 125] on div "Cultural differences in communication styles leading to misunderstandings, affe…" at bounding box center [282, 127] width 241 height 25
click at [162, 113] on input "a. Cultural differences in communication styles leading to misunderstandings, a…" at bounding box center [162, 110] width 0 height 5
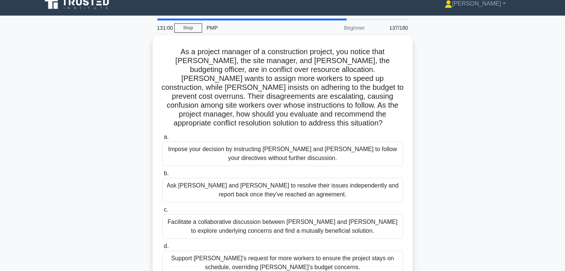
scroll to position [0, 0]
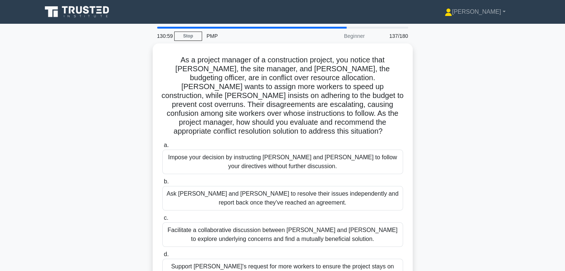
click at [431, 137] on div "As a project manager of a construction project, you notice that Tom, the site m…" at bounding box center [282, 172] width 490 height 259
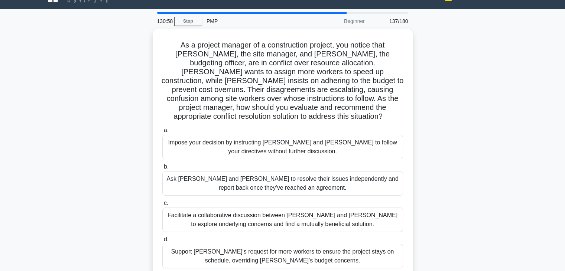
scroll to position [30, 0]
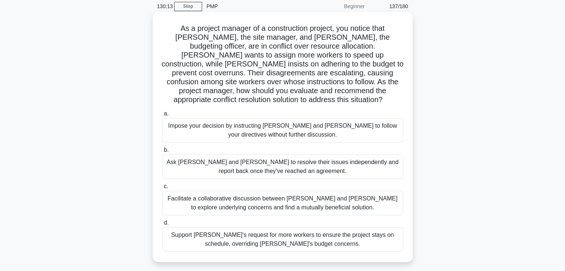
click at [331, 193] on div "Facilitate a collaborative discussion between Tom and Lisa to explore underlyin…" at bounding box center [282, 203] width 241 height 25
click at [162, 189] on input "c. Facilitate a collaborative discussion between Tom and Lisa to explore underl…" at bounding box center [162, 186] width 0 height 5
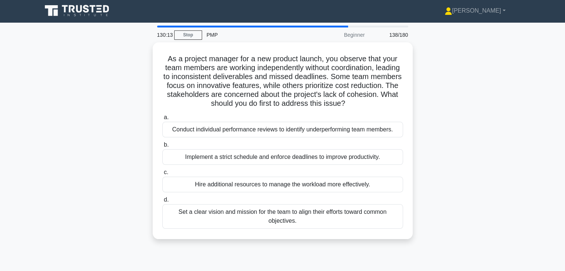
scroll to position [0, 0]
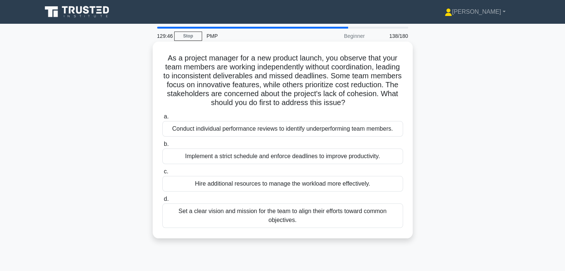
click at [331, 215] on div "Set a clear vision and mission for the team to align their efforts toward commo…" at bounding box center [282, 215] width 241 height 25
click at [162, 202] on input "d. Set a clear vision and mission for the team to align their efforts toward co…" at bounding box center [162, 199] width 0 height 5
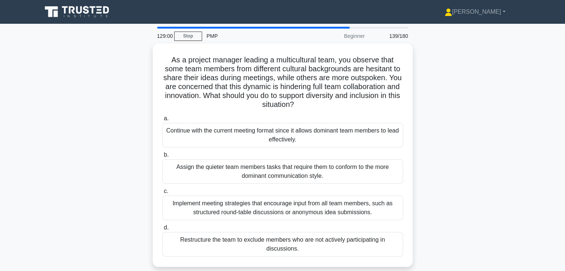
click at [441, 172] on div "As a project manager leading a multicultural team, you observe that some team m…" at bounding box center [282, 159] width 490 height 232
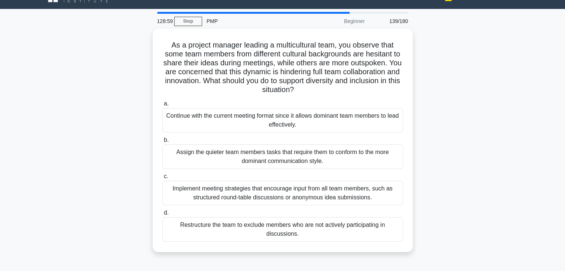
scroll to position [30, 0]
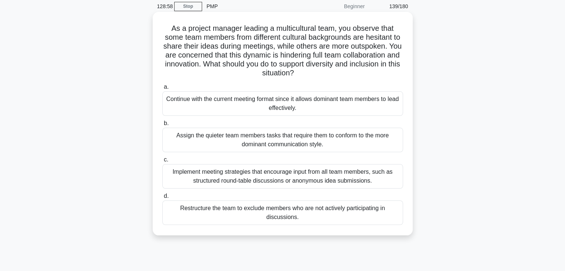
click at [320, 173] on div "Implement meeting strategies that encourage input from all team members, such a…" at bounding box center [282, 176] width 241 height 25
click at [162, 162] on input "c. Implement meeting strategies that encourage input from all team members, suc…" at bounding box center [162, 159] width 0 height 5
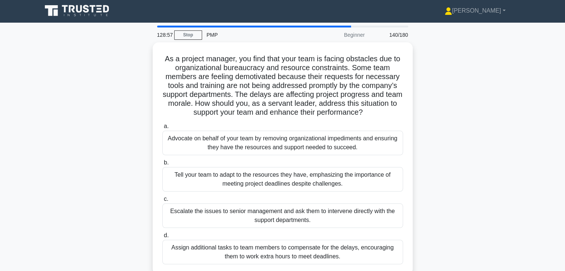
scroll to position [0, 0]
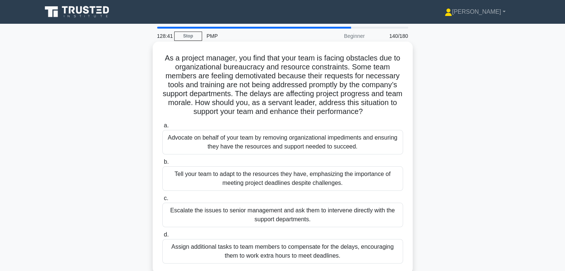
click at [297, 146] on div "Advocate on behalf of your team by removing organizational impediments and ensu…" at bounding box center [282, 142] width 241 height 25
click at [162, 128] on input "a. Advocate on behalf of your team by removing organizational impediments and e…" at bounding box center [162, 125] width 0 height 5
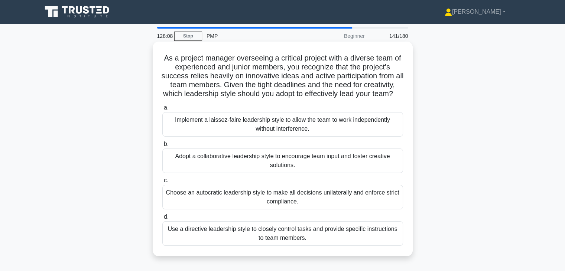
click at [274, 170] on div "Adopt a collaborative leadership style to encourage team input and foster creat…" at bounding box center [282, 161] width 241 height 25
click at [162, 147] on input "b. Adopt a collaborative leadership style to encourage team input and foster cr…" at bounding box center [162, 144] width 0 height 5
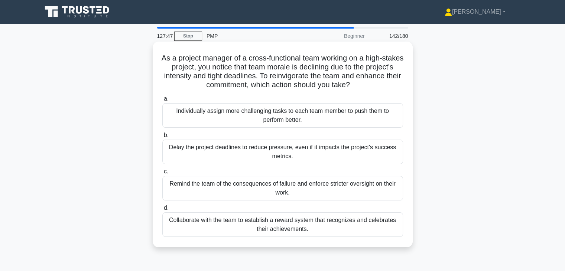
click at [332, 223] on div "Collaborate with the team to establish a reward system that recognizes and cele…" at bounding box center [282, 224] width 241 height 25
click at [162, 211] on input "d. Collaborate with the team to establish a reward system that recognizes and c…" at bounding box center [162, 208] width 0 height 5
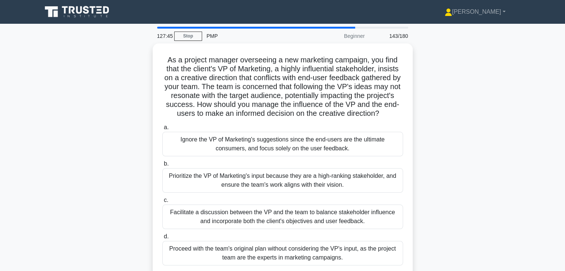
click at [454, 189] on div "As a project manager overseeing a new marketing campaign, you find that the cli…" at bounding box center [282, 163] width 490 height 241
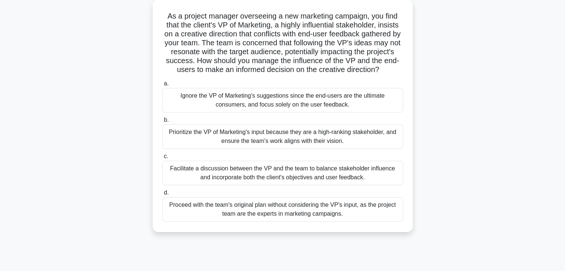
scroll to position [45, 0]
click at [443, 127] on div "As a project manager overseeing a new marketing campaign, you find that the cli…" at bounding box center [282, 119] width 490 height 241
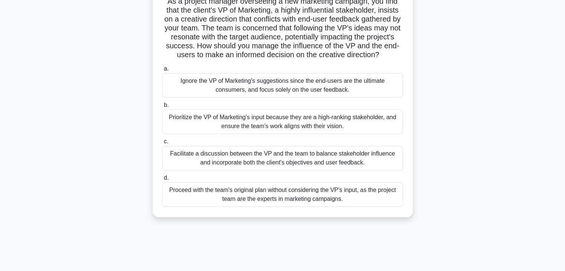
scroll to position [59, 0]
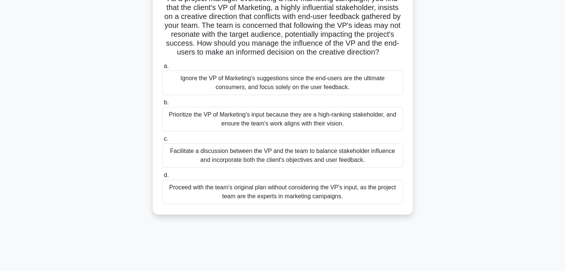
click at [291, 164] on div "Facilitate a discussion between the VP and the team to balance stakeholder infl…" at bounding box center [282, 155] width 241 height 25
click at [162, 141] on input "c. Facilitate a discussion between the VP and the team to balance stakeholder i…" at bounding box center [162, 139] width 0 height 5
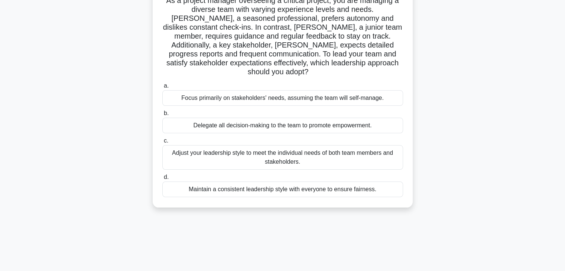
scroll to position [0, 0]
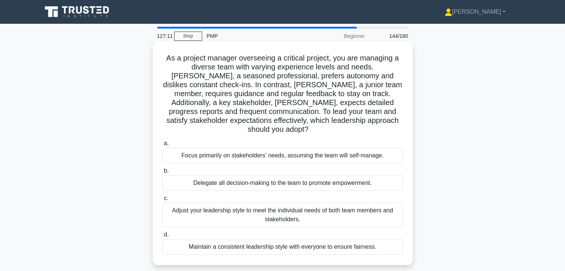
click at [309, 203] on div "Adjust your leadership style to meet the individual needs of both team members …" at bounding box center [282, 215] width 241 height 25
click at [162, 201] on input "c. Adjust your leadership style to meet the individual needs of both team membe…" at bounding box center [162, 198] width 0 height 5
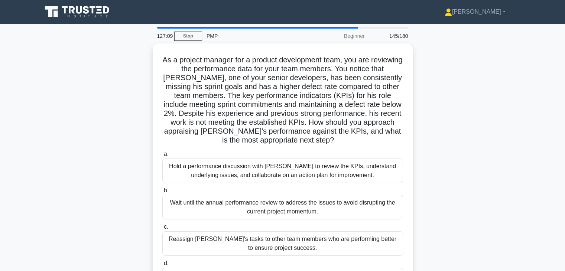
click at [454, 170] on div "As a project manager for a product development team, you are reviewing the perf…" at bounding box center [282, 177] width 490 height 268
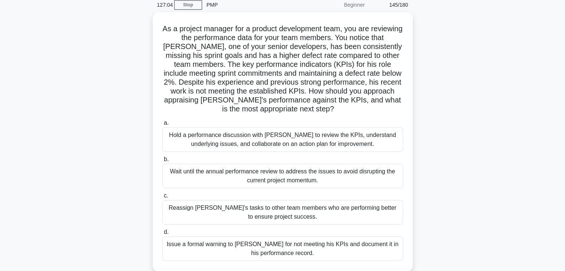
scroll to position [30, 0]
click at [356, 144] on div "Hold a performance discussion with David to review the KPIs, understand underly…" at bounding box center [282, 139] width 241 height 25
click at [162, 125] on input "a. Hold a performance discussion with David to review the KPIs, understand unde…" at bounding box center [162, 122] width 0 height 5
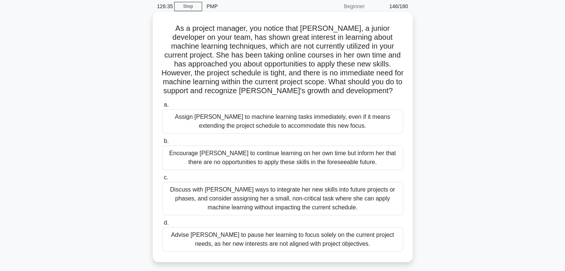
click at [299, 196] on div "Discuss with Emily ways to integrate her new skills into future projects or pha…" at bounding box center [282, 198] width 241 height 33
click at [162, 180] on input "c. Discuss with Emily ways to integrate her new skills into future projects or …" at bounding box center [162, 177] width 0 height 5
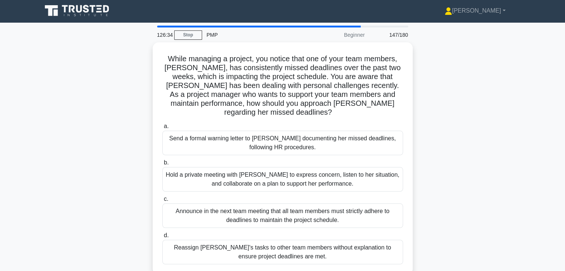
scroll to position [0, 0]
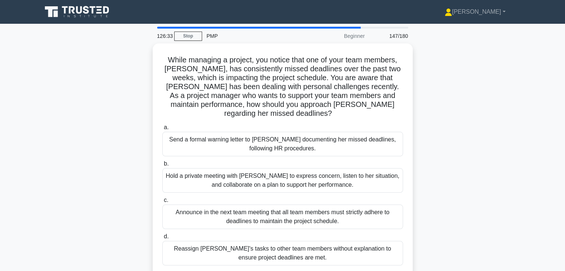
click at [462, 192] on div "While managing a project, you notice that one of your team members, Emma, has c…" at bounding box center [282, 163] width 490 height 241
click at [444, 140] on div "While managing a project, you notice that one of your team members, Emma, has c…" at bounding box center [282, 163] width 490 height 241
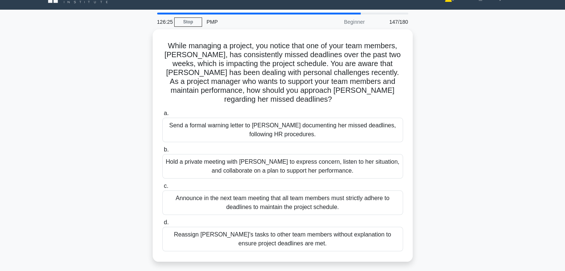
scroll to position [15, 0]
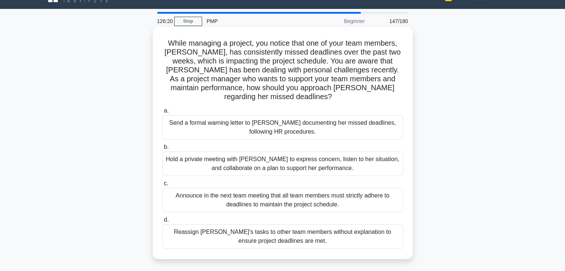
click at [314, 154] on div "Hold a private meeting with Emma to express concern, listen to her situation, a…" at bounding box center [282, 163] width 241 height 25
click at [162, 150] on input "b. Hold a private meeting with Emma to express concern, listen to her situation…" at bounding box center [162, 147] width 0 height 5
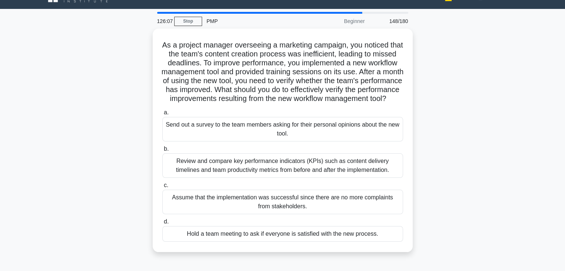
click at [448, 130] on div "As a project manager overseeing a marketing campaign, you noticed that the team…" at bounding box center [282, 145] width 490 height 232
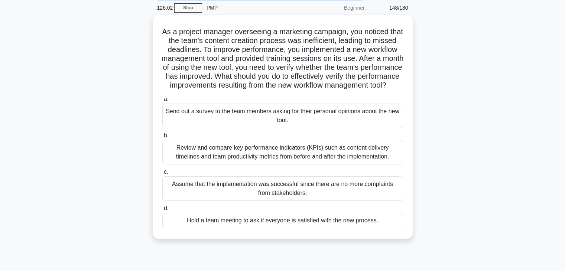
scroll to position [30, 0]
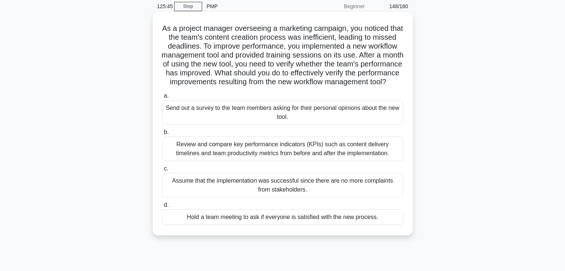
click at [285, 158] on div "Review and compare key performance indicators (KPIs) such as content delivery t…" at bounding box center [282, 149] width 241 height 25
click at [162, 135] on input "b. Review and compare key performance indicators (KPIs) such as content deliver…" at bounding box center [162, 132] width 0 height 5
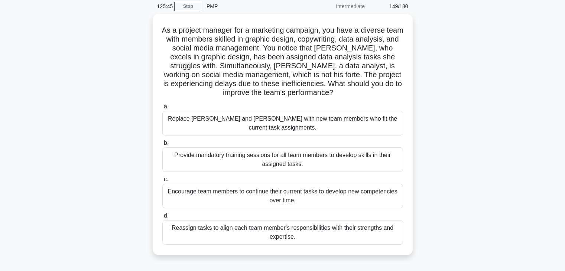
scroll to position [0, 0]
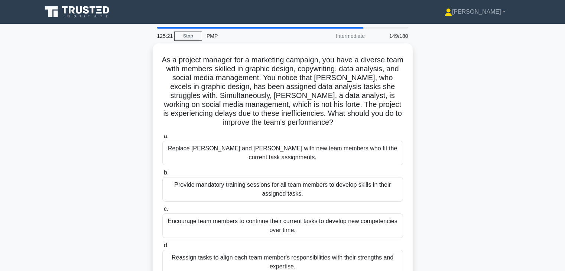
click at [448, 125] on div "As a project manager for a marketing campaign, you have a diverse team with mem…" at bounding box center [282, 168] width 490 height 250
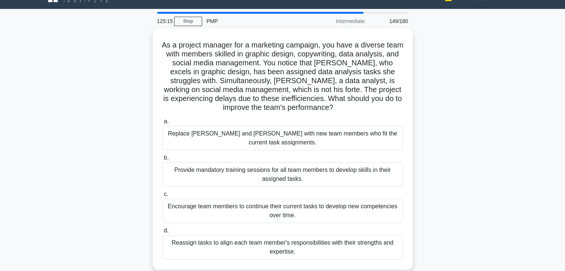
scroll to position [30, 0]
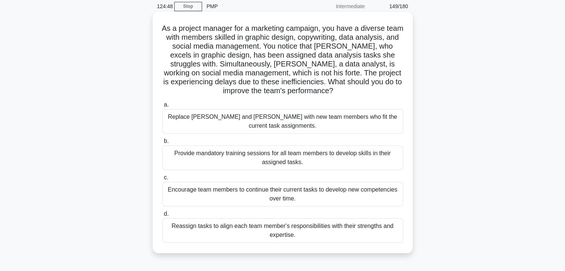
click at [298, 224] on div "Reassign tasks to align each team member's responsibilities with their strength…" at bounding box center [282, 230] width 241 height 25
click at [162, 216] on input "d. Reassign tasks to align each team member's responsibilities with their stren…" at bounding box center [162, 214] width 0 height 5
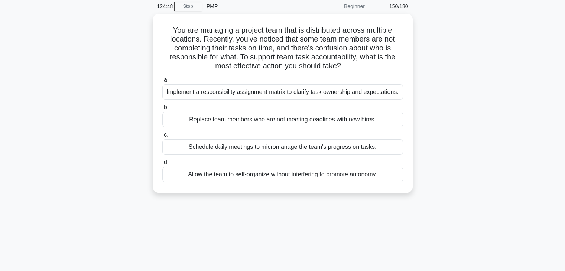
scroll to position [0, 0]
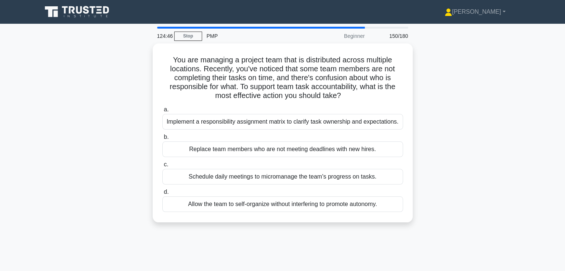
click at [441, 207] on div "You are managing a project team that is distributed across multiple locations. …" at bounding box center [282, 137] width 490 height 188
click at [422, 122] on div "You are managing a project team that is distributed across multiple locations. …" at bounding box center [282, 137] width 490 height 188
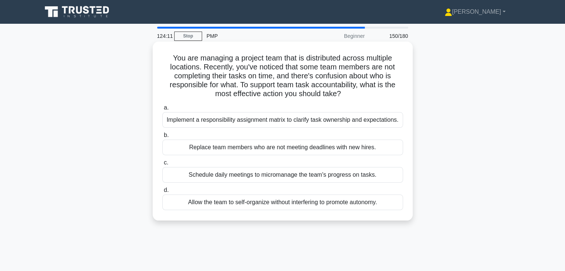
click at [340, 123] on div "Implement a responsibility assignment matrix to clarify task ownership and expe…" at bounding box center [282, 120] width 241 height 16
click at [162, 110] on input "a. Implement a responsibility assignment matrix to clarify task ownership and e…" at bounding box center [162, 107] width 0 height 5
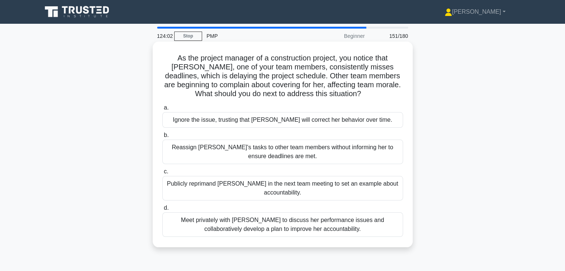
click at [333, 229] on div "Meet privately with Emily to discuss her performance issues and collaboratively…" at bounding box center [282, 224] width 241 height 25
click at [162, 211] on input "d. Meet privately with Emily to discuss her performance issues and collaborativ…" at bounding box center [162, 208] width 0 height 5
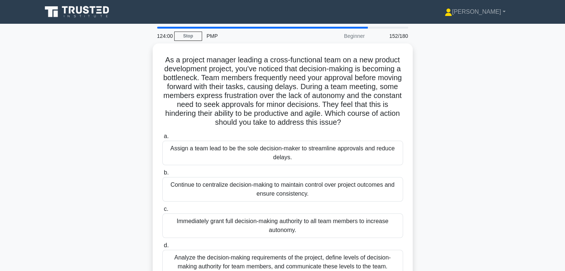
click at [434, 150] on div "As a project manager leading a cross-functional team on a new product developme…" at bounding box center [282, 168] width 490 height 250
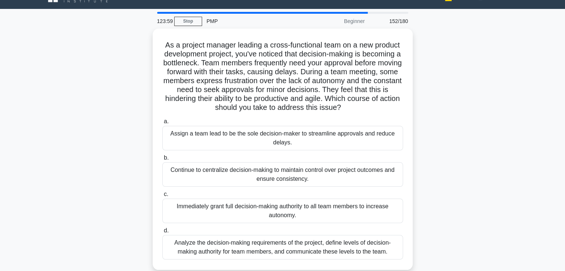
scroll to position [30, 0]
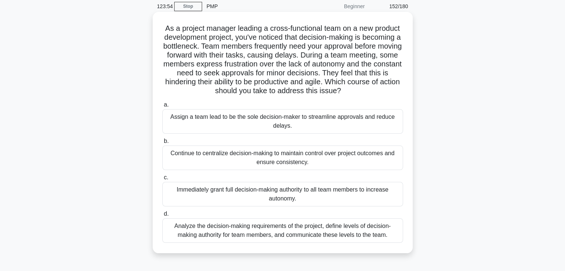
click at [326, 232] on div "Analyze the decision-making requirements of the project, define levels of decis…" at bounding box center [282, 230] width 241 height 25
click at [162, 216] on input "d. Analyze the decision-making requirements of the project, define levels of de…" at bounding box center [162, 214] width 0 height 5
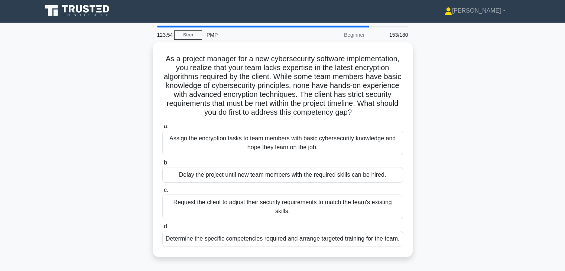
scroll to position [0, 0]
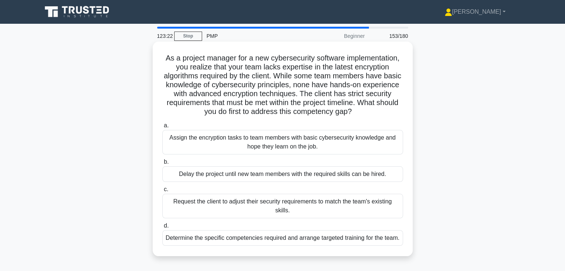
click at [339, 238] on div "Determine the specific competencies required and arrange targeted training for …" at bounding box center [282, 238] width 241 height 16
click at [162, 228] on input "d. Determine the specific competencies required and arrange targeted training f…" at bounding box center [162, 225] width 0 height 5
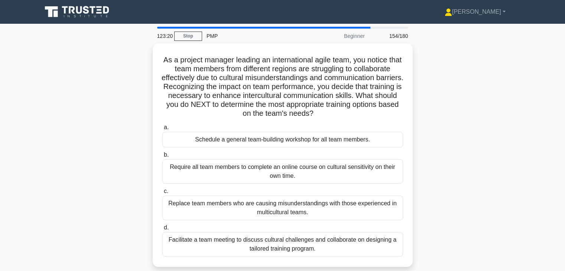
click at [431, 167] on div "As a project manager leading an international agile team, you notice that team …" at bounding box center [282, 159] width 490 height 232
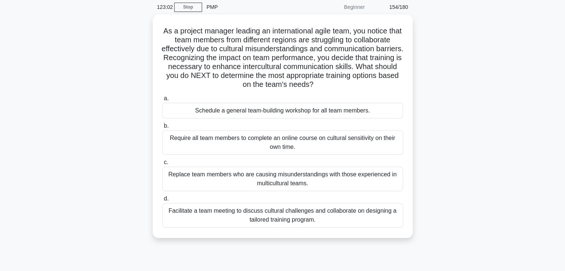
scroll to position [30, 0]
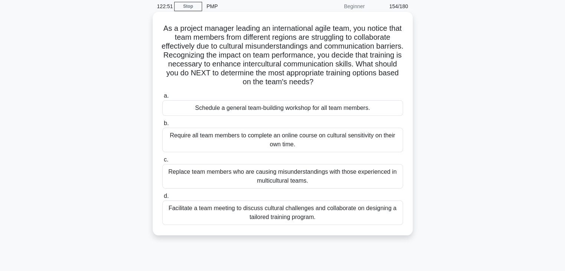
click at [304, 213] on div "Facilitate a team meeting to discuss cultural challenges and collaborate on des…" at bounding box center [282, 212] width 241 height 25
click at [162, 199] on input "d. Facilitate a team meeting to discuss cultural challenges and collaborate on …" at bounding box center [162, 196] width 0 height 5
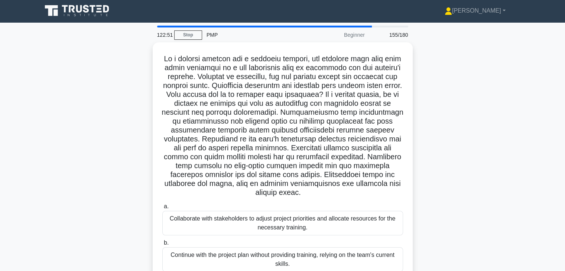
scroll to position [0, 0]
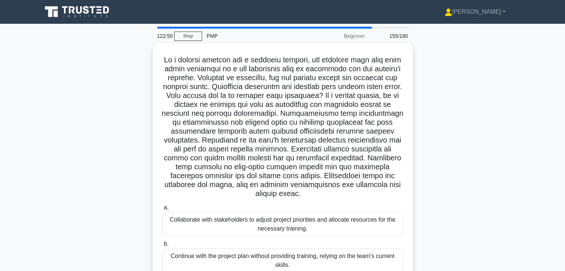
click at [456, 163] on div ".spinner_0XTQ{transform-origin:center;animation:spinner_y6GP .75s linear infini…" at bounding box center [282, 204] width 490 height 322
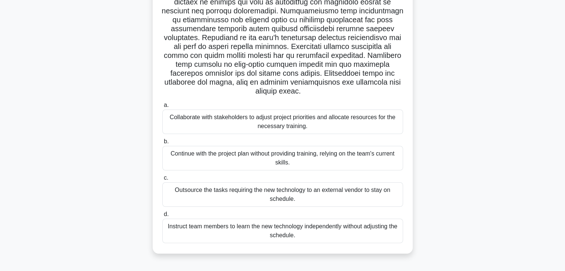
scroll to position [104, 0]
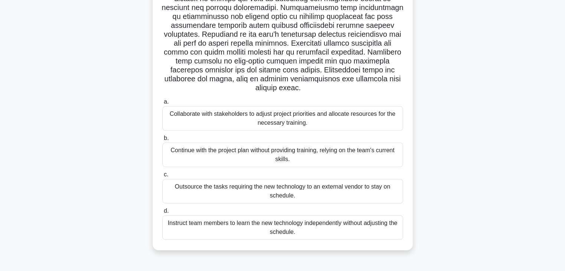
click at [312, 124] on div "Collaborate with stakeholders to adjust project priorities and allocate resourc…" at bounding box center [282, 118] width 241 height 25
click at [162, 104] on input "a. Collaborate with stakeholders to adjust project priorities and allocate reso…" at bounding box center [162, 101] width 0 height 5
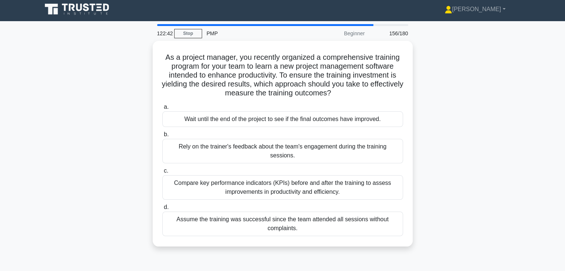
scroll to position [0, 0]
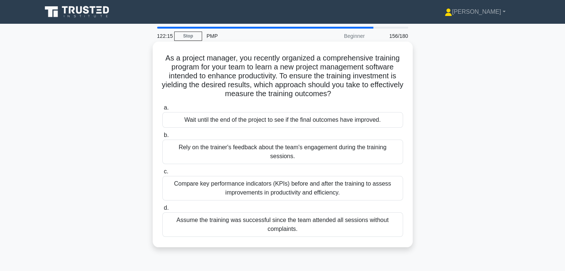
click at [329, 180] on div "Compare key performance indicators (KPIs) before and after the training to asse…" at bounding box center [282, 188] width 241 height 25
click at [162, 174] on input "c. Compare key performance indicators (KPIs) before and after the training to a…" at bounding box center [162, 171] width 0 height 5
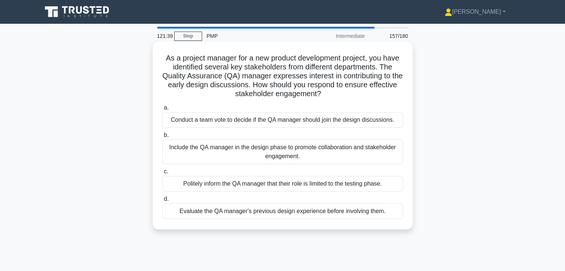
click at [319, 152] on div "Include the QA manager in the design phase to promote collaboration and stakeho…" at bounding box center [282, 152] width 241 height 25
click at [162, 138] on input "b. Include the QA manager in the design phase to promote collaboration and stak…" at bounding box center [162, 135] width 0 height 5
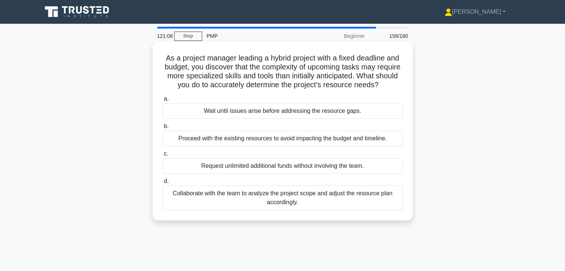
click at [276, 196] on div "Collaborate with the team to analyze the project scope and adjust the resource …" at bounding box center [282, 198] width 241 height 25
click at [162, 184] on input "d. Collaborate with the team to analyze the project scope and adjust the resour…" at bounding box center [162, 181] width 0 height 5
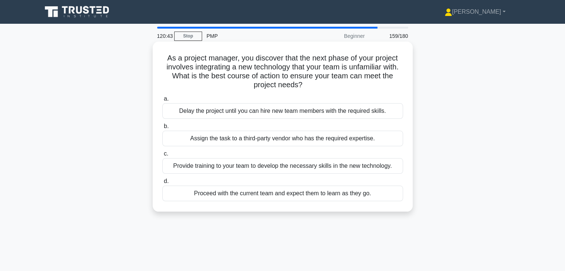
click at [366, 168] on div "Provide training to your team to develop the necessary skills in the new techno…" at bounding box center [282, 166] width 241 height 16
click at [162, 156] on input "c. Provide training to your team to develop the necessary skills in the new tec…" at bounding box center [162, 153] width 0 height 5
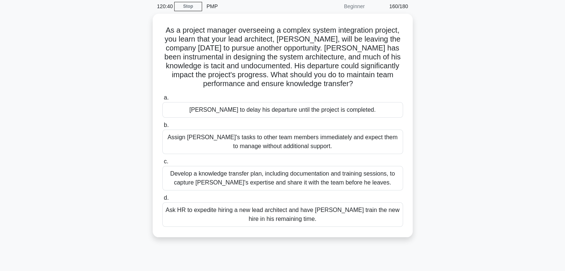
scroll to position [15, 0]
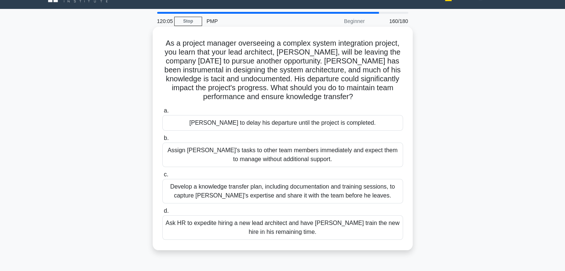
click at [339, 187] on div "Develop a knowledge transfer plan, including documentation and training session…" at bounding box center [282, 191] width 241 height 25
click at [162, 177] on input "c. Develop a knowledge transfer plan, including documentation and training sess…" at bounding box center [162, 174] width 0 height 5
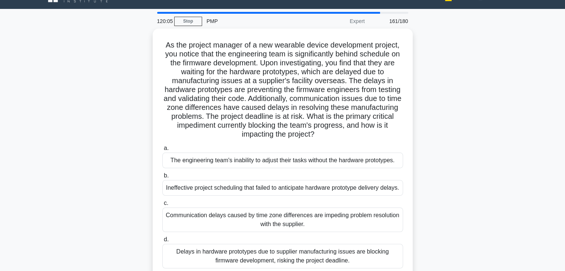
scroll to position [0, 0]
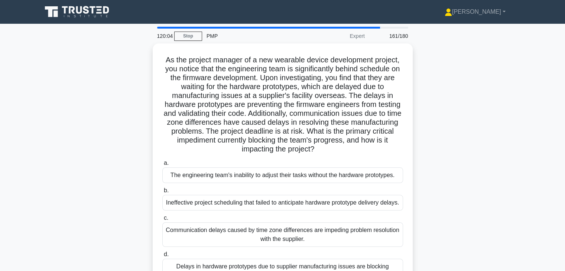
click at [454, 170] on div "As the project manager of a new wearable device development project, you notice…" at bounding box center [282, 172] width 490 height 259
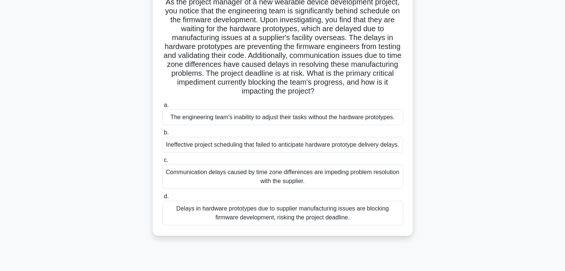
scroll to position [59, 0]
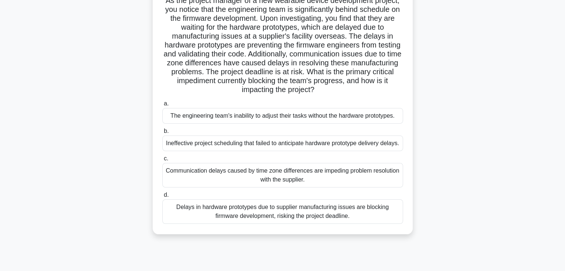
click at [434, 82] on div "As the project manager of a new wearable device development project, you notice…" at bounding box center [282, 113] width 490 height 259
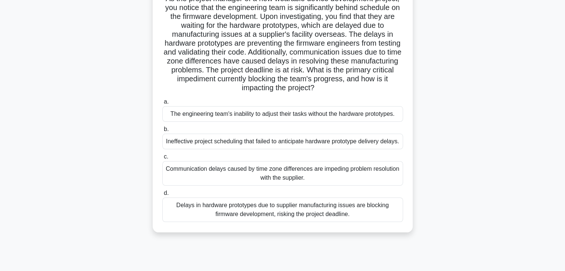
click at [309, 220] on div "Delays in hardware prototypes due to supplier manufacturing issues are blocking…" at bounding box center [282, 210] width 241 height 25
click at [162, 196] on input "d. Delays in hardware prototypes due to supplier manufacturing issues are block…" at bounding box center [162, 193] width 0 height 5
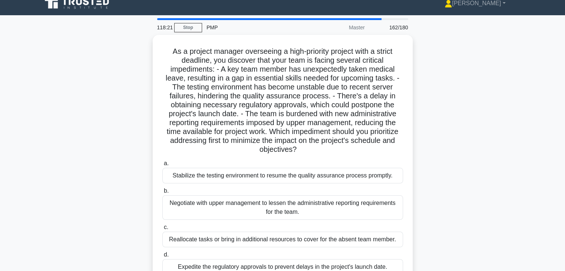
scroll to position [0, 0]
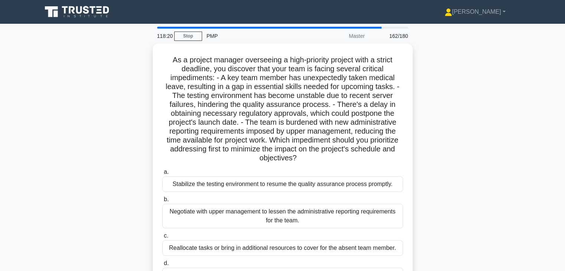
click at [460, 138] on div "As a project manager overseeing a high-priority project with a strict deadline,…" at bounding box center [282, 172] width 490 height 259
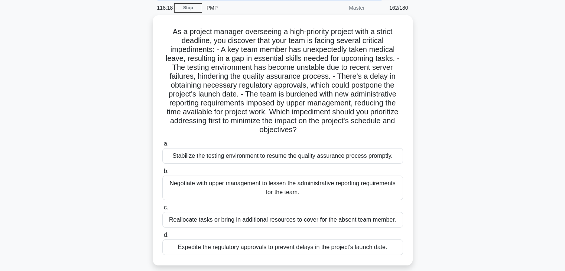
scroll to position [30, 0]
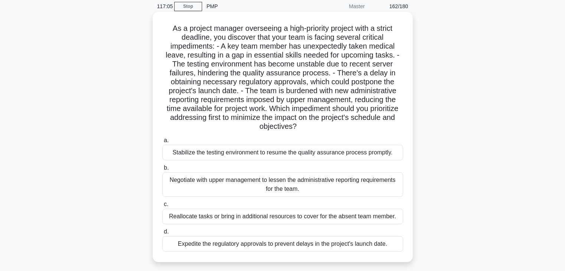
click at [315, 248] on div "Expedite the regulatory approvals to prevent delays in the project's launch dat…" at bounding box center [282, 244] width 241 height 16
click at [162, 234] on input "d. Expedite the regulatory approvals to prevent delays in the project's launch …" at bounding box center [162, 231] width 0 height 5
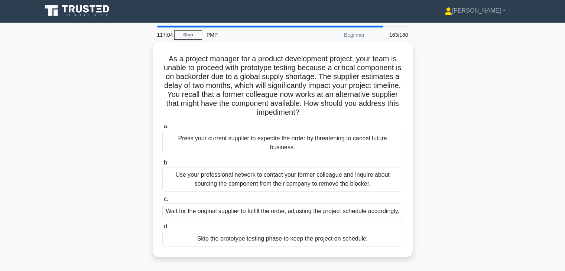
scroll to position [0, 0]
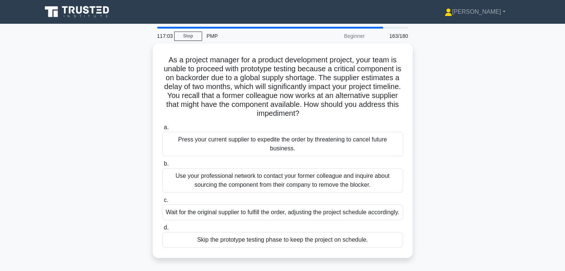
click at [443, 147] on div "As a project manager for a product development project, your team is unable to …" at bounding box center [282, 154] width 490 height 223
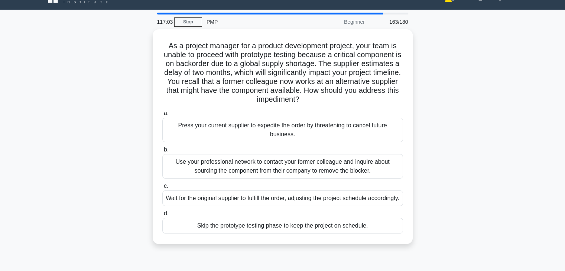
scroll to position [15, 0]
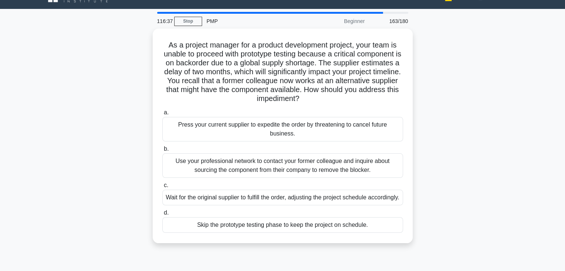
click at [430, 125] on div "As a project manager for a product development project, your team is unable to …" at bounding box center [282, 140] width 490 height 223
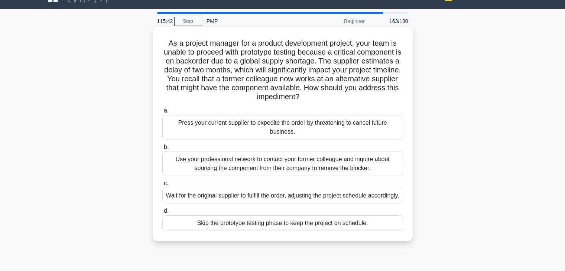
click at [317, 198] on div "Wait for the original supplier to fulfill the order, adjusting the project sche…" at bounding box center [282, 196] width 241 height 16
click at [162, 186] on input "c. Wait for the original supplier to fulfill the order, adjusting the project s…" at bounding box center [162, 183] width 0 height 5
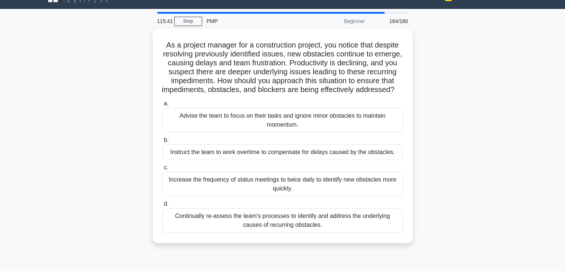
scroll to position [0, 0]
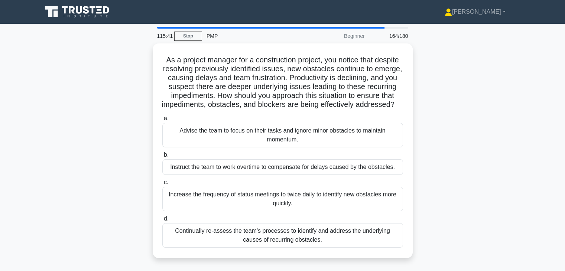
click at [438, 147] on div "As a project manager for a construction project, you notice that despite resolv…" at bounding box center [282, 154] width 490 height 223
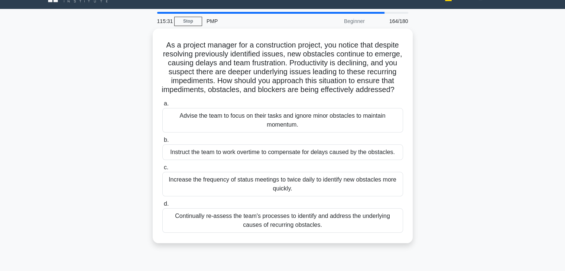
click at [438, 147] on div "As a project manager for a construction project, you notice that despite resolv…" at bounding box center [282, 140] width 490 height 223
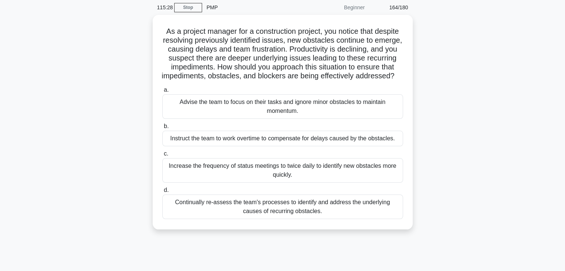
scroll to position [30, 0]
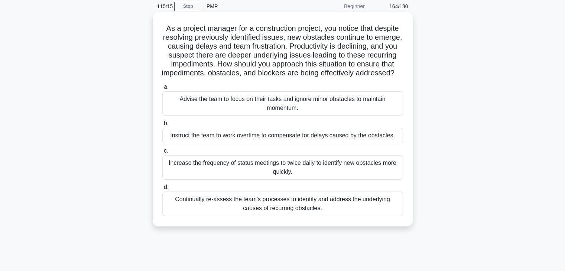
click at [233, 215] on div "Continually re-assess the team's processes to identify and address the underlyi…" at bounding box center [282, 204] width 241 height 25
click at [162, 190] on input "d. Continually re-assess the team's processes to identify and address the under…" at bounding box center [162, 187] width 0 height 5
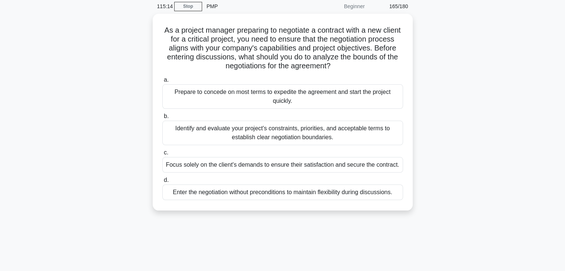
scroll to position [0, 0]
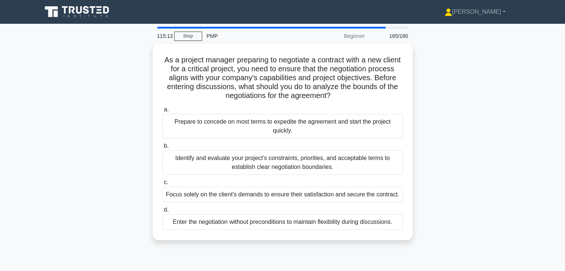
click at [440, 158] on div "As a project manager preparing to negotiate a contract with a new client for a …" at bounding box center [282, 146] width 490 height 206
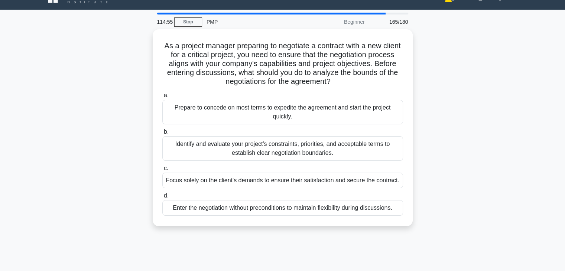
scroll to position [15, 0]
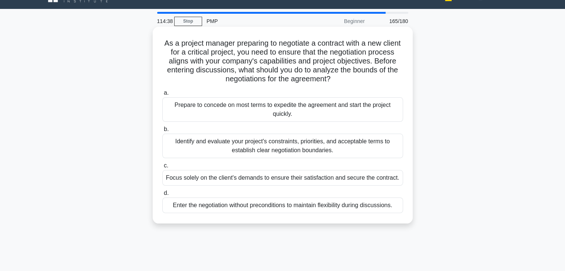
click at [348, 148] on div "Identify and evaluate your project's constraints, priorities, and acceptable te…" at bounding box center [282, 146] width 241 height 25
click at [162, 132] on input "b. Identify and evaluate your project's constraints, priorities, and acceptable…" at bounding box center [162, 129] width 0 height 5
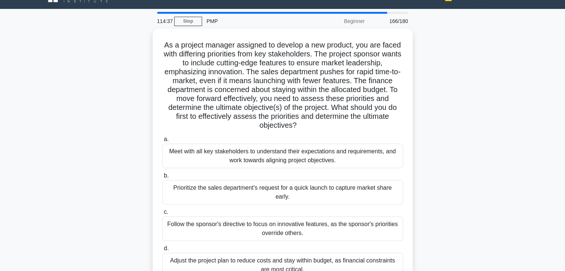
scroll to position [0, 0]
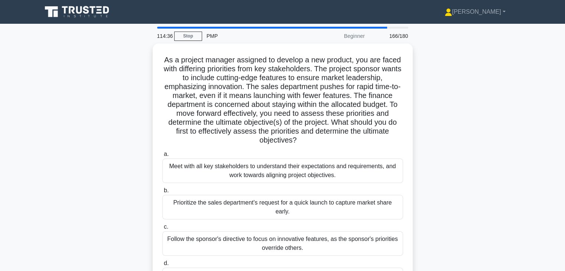
click at [465, 147] on div "As a project manager assigned to develop a new product, you are faced with diff…" at bounding box center [282, 177] width 490 height 268
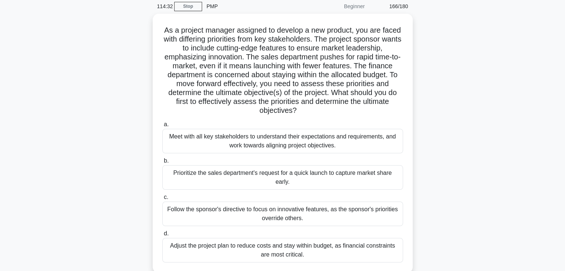
scroll to position [45, 0]
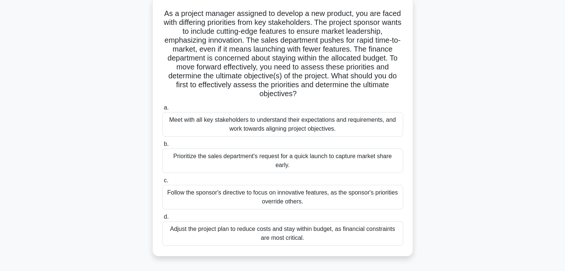
click at [361, 133] on div "Meet with all key stakeholders to understand their expectations and requirement…" at bounding box center [282, 124] width 241 height 25
click at [162, 110] on input "a. Meet with all key stakeholders to understand their expectations and requirem…" at bounding box center [162, 107] width 0 height 5
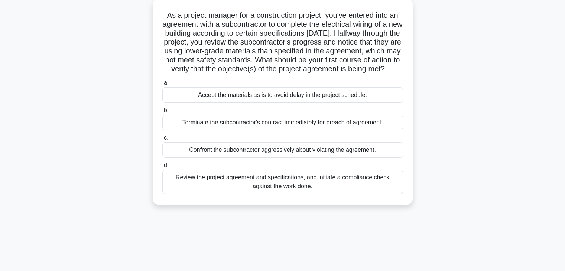
scroll to position [0, 0]
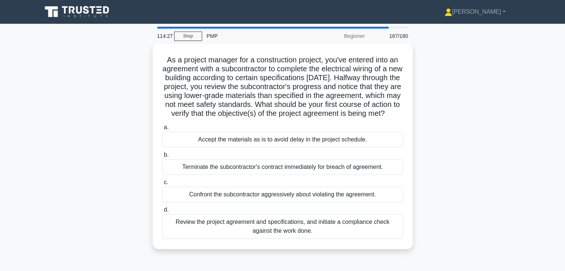
click at [462, 153] on div "As a project manager for a construction project, you've entered into an agreeme…" at bounding box center [282, 150] width 490 height 215
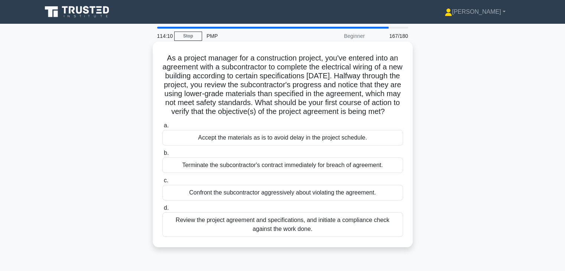
click at [294, 234] on div "Review the project agreement and specifications, and initiate a compliance chec…" at bounding box center [282, 224] width 241 height 25
click at [162, 211] on input "d. Review the project agreement and specifications, and initiate a compliance c…" at bounding box center [162, 208] width 0 height 5
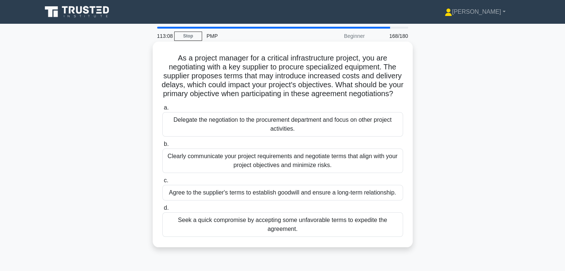
click at [343, 170] on div "Clearly communicate your project requirements and negotiate terms that align wi…" at bounding box center [282, 161] width 241 height 25
click at [162, 147] on input "b. Clearly communicate your project requirements and negotiate terms that align…" at bounding box center [162, 144] width 0 height 5
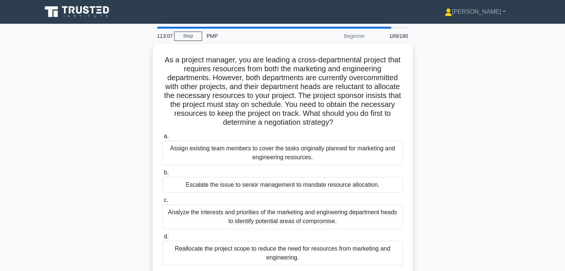
click at [446, 165] on div "As a project manager, you are leading a cross-departmental project that require…" at bounding box center [282, 163] width 490 height 241
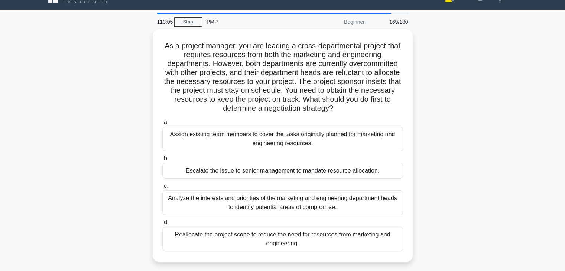
scroll to position [15, 0]
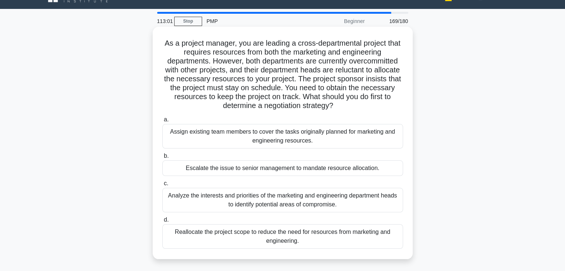
click at [277, 201] on div "Analyze the interests and priorities of the marketing and engineering departmen…" at bounding box center [282, 200] width 241 height 25
click at [162, 186] on input "c. Analyze the interests and priorities of the marketing and engineering depart…" at bounding box center [162, 183] width 0 height 5
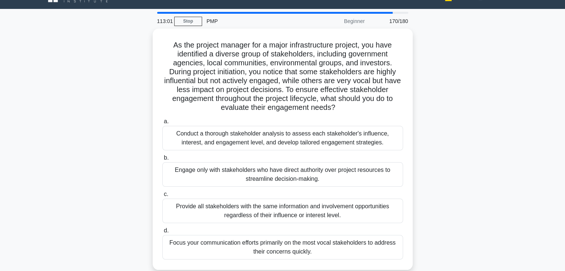
scroll to position [0, 0]
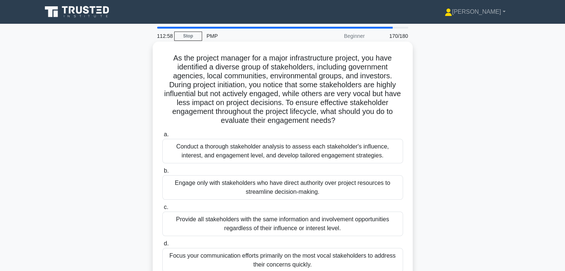
click at [317, 156] on div "Conduct a thorough stakeholder analysis to assess each stakeholder's influence,…" at bounding box center [282, 151] width 241 height 25
click at [162, 137] on input "a. Conduct a thorough stakeholder analysis to assess each stakeholder's influen…" at bounding box center [162, 134] width 0 height 5
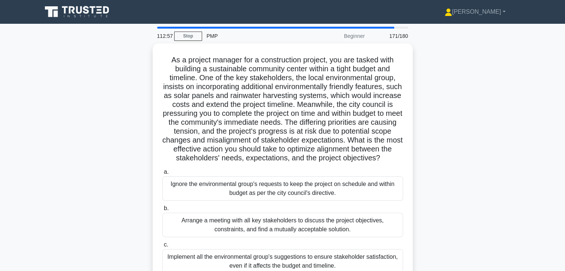
click at [454, 199] on div "As a project manager for a construction project, you are tasked with building a…" at bounding box center [282, 186] width 490 height 286
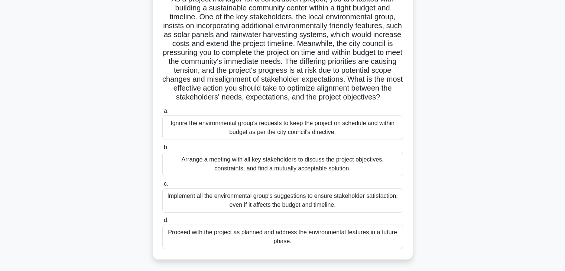
scroll to position [74, 0]
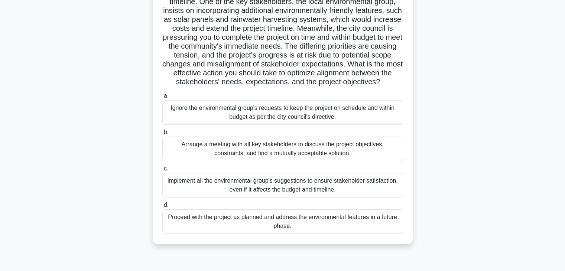
click at [321, 161] on div "Arrange a meeting with all key stakeholders to discuss the project objectives, …" at bounding box center [282, 149] width 241 height 25
click at [162, 135] on input "b. Arrange a meeting with all key stakeholders to discuss the project objective…" at bounding box center [162, 132] width 0 height 5
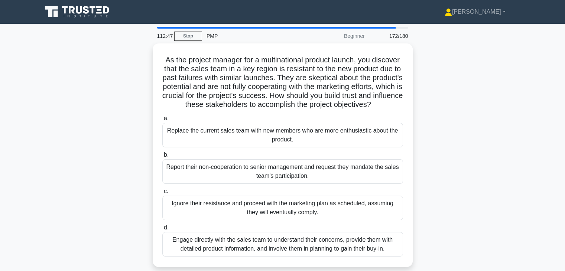
scroll to position [0, 0]
click at [454, 163] on div "As the project manager for a multinational product launch, you discover that th…" at bounding box center [282, 159] width 490 height 232
click at [438, 159] on div "As the project manager for a multinational product launch, you discover that th…" at bounding box center [282, 159] width 490 height 232
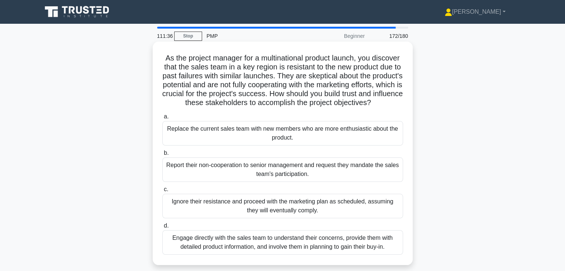
click at [298, 251] on div "Engage directly with the sales team to understand their concerns, provide them …" at bounding box center [282, 242] width 241 height 25
click at [162, 228] on input "d. Engage directly with the sales team to understand their concerns, provide th…" at bounding box center [162, 225] width 0 height 5
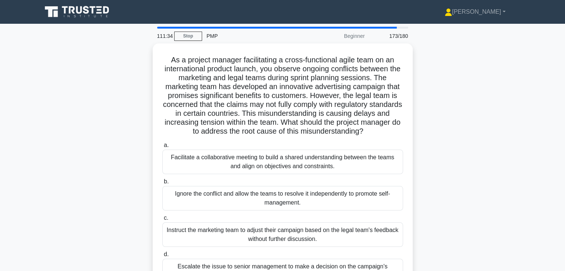
click at [415, 165] on div "As a project manager facilitating a cross-functional agile team on an internati…" at bounding box center [282, 172] width 490 height 259
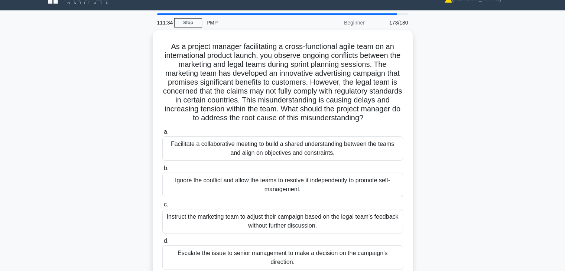
scroll to position [15, 0]
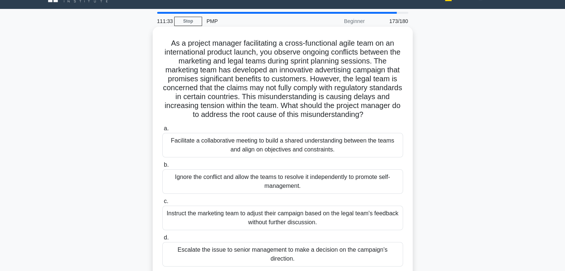
click at [323, 143] on div "Facilitate a collaborative meeting to build a shared understanding between the …" at bounding box center [282, 145] width 241 height 25
click at [162, 131] on input "a. Facilitate a collaborative meeting to build a shared understanding between t…" at bounding box center [162, 128] width 0 height 5
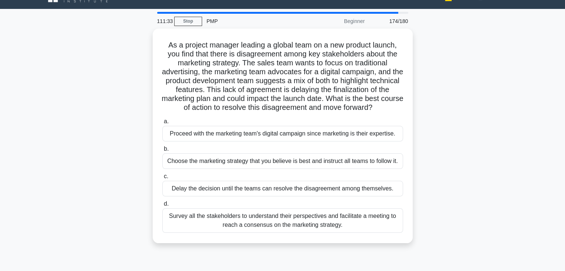
scroll to position [0, 0]
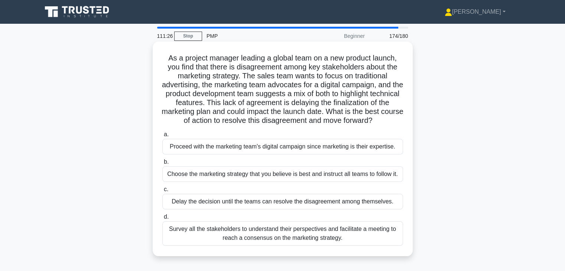
click at [310, 238] on div "Survey all the stakeholders to understand their perspectives and facilitate a m…" at bounding box center [282, 233] width 241 height 25
click at [162, 219] on input "d. Survey all the stakeholders to understand their perspectives and facilitate …" at bounding box center [162, 217] width 0 height 5
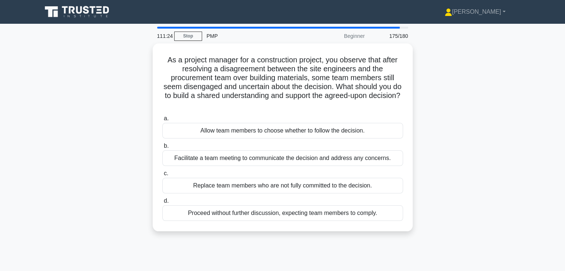
click at [444, 176] on div "As a project manager for a construction project, you observe that after resolvi…" at bounding box center [282, 141] width 490 height 197
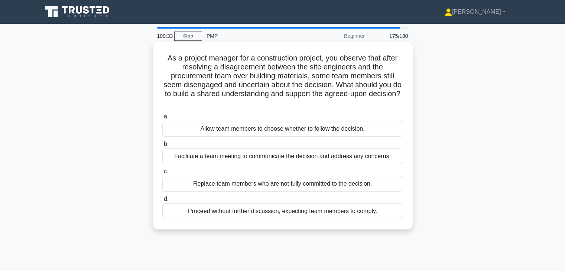
click at [350, 156] on div "Facilitate a team meeting to communicate the decision and address any concerns." at bounding box center [282, 157] width 241 height 16
click at [162, 147] on input "b. Facilitate a team meeting to communicate the decision and address any concer…" at bounding box center [162, 144] width 0 height 5
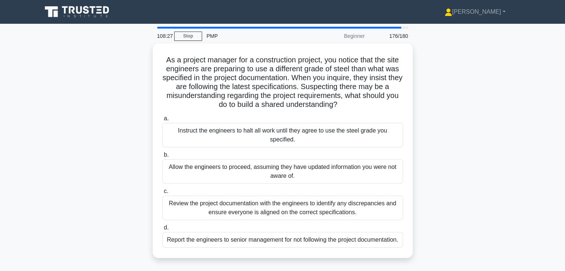
click at [429, 161] on div "As a project manager for a construction project, you notice that the site engin…" at bounding box center [282, 154] width 490 height 223
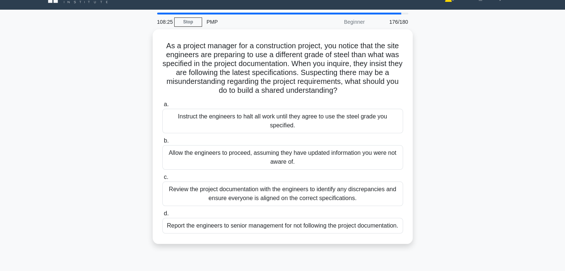
scroll to position [15, 0]
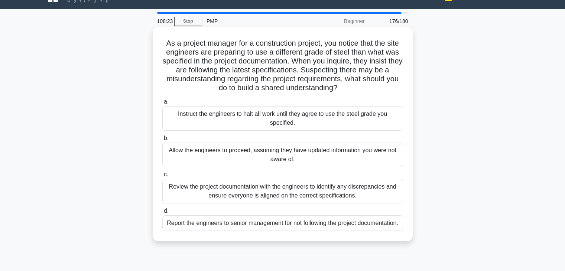
click at [280, 190] on div "Review the project documentation with the engineers to identify any discrepanci…" at bounding box center [282, 191] width 241 height 25
click at [162, 177] on input "c. Review the project documentation with the engineers to identify any discrepa…" at bounding box center [162, 174] width 0 height 5
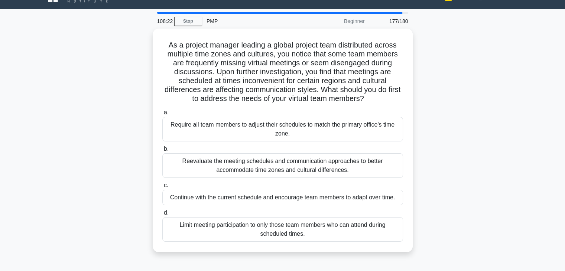
scroll to position [0, 0]
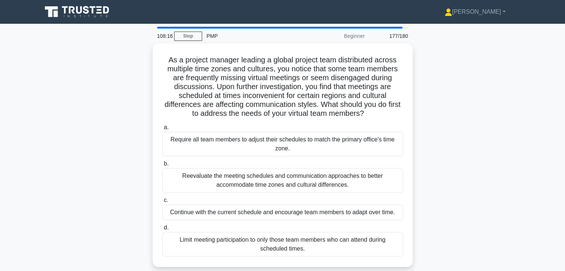
click at [442, 104] on div "As a project manager leading a global project team distributed across multiple …" at bounding box center [282, 159] width 490 height 232
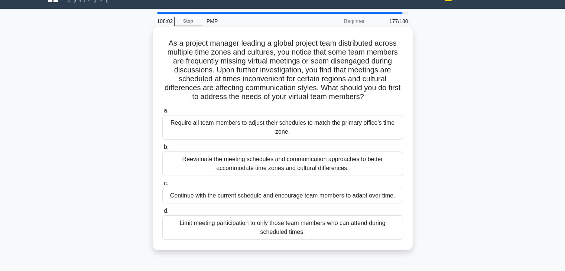
click at [324, 162] on div "Reevaluate the meeting schedules and communication approaches to better accommo…" at bounding box center [282, 163] width 241 height 25
click at [162, 150] on input "b. Reevaluate the meeting schedules and communication approaches to better acco…" at bounding box center [162, 147] width 0 height 5
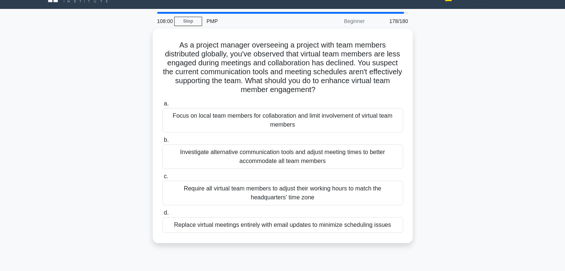
scroll to position [0, 0]
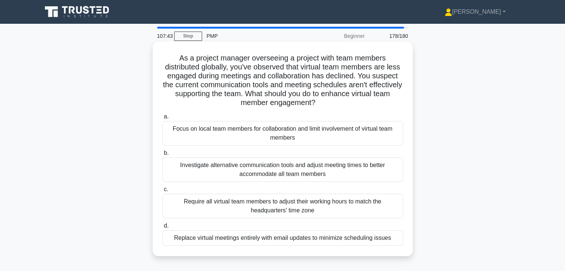
click at [306, 172] on div "Investigate alternative communication tools and adjust meeting times to better …" at bounding box center [282, 169] width 241 height 25
click at [162, 156] on input "b. Investigate alternative communication tools and adjust meeting times to bett…" at bounding box center [162, 153] width 0 height 5
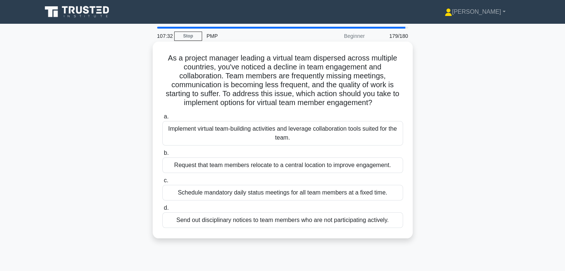
click at [357, 134] on div "Implement virtual team-building activities and leverage collaboration tools sui…" at bounding box center [282, 133] width 241 height 25
click at [162, 119] on input "a. Implement virtual team-building activities and leverage collaboration tools …" at bounding box center [162, 116] width 0 height 5
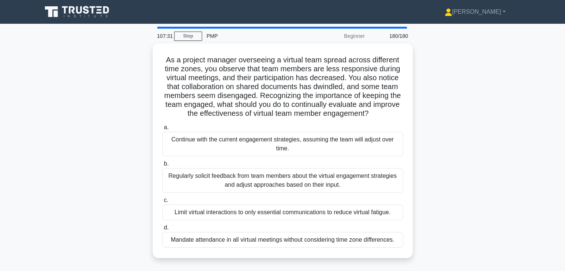
click at [436, 119] on div "As a project manager overseeing a virtual team spread across different time zon…" at bounding box center [282, 154] width 490 height 223
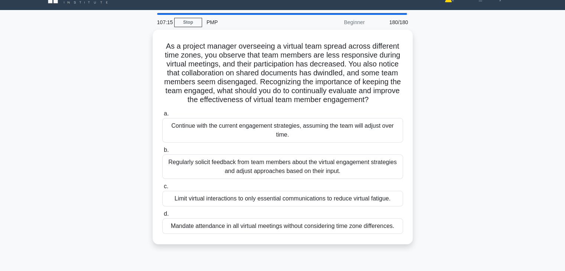
scroll to position [15, 0]
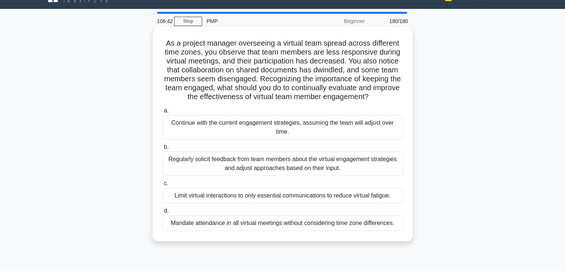
click at [379, 163] on div "Regularly solicit feedback from team members about the virtual engagement strat…" at bounding box center [282, 163] width 241 height 25
click at [162, 150] on input "b. Regularly solicit feedback from team members about the virtual engagement st…" at bounding box center [162, 147] width 0 height 5
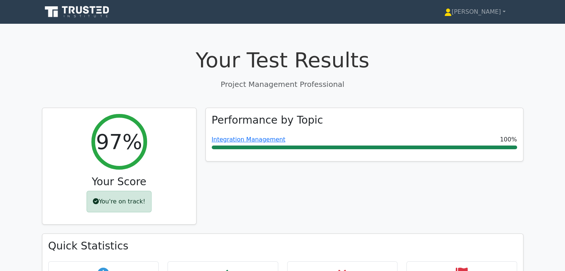
click at [443, 218] on div "Performance by Topic Integration Management 100%" at bounding box center [364, 171] width 327 height 126
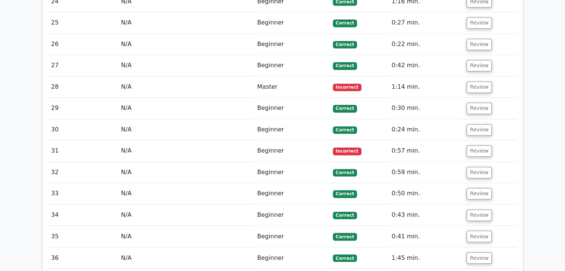
scroll to position [1188, 0]
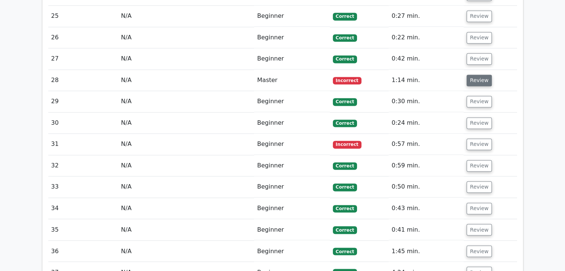
click at [471, 75] on button "Review" at bounding box center [478, 81] width 25 height 12
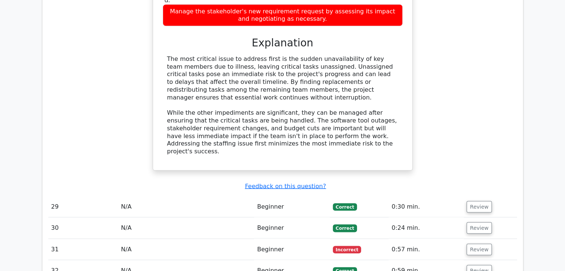
scroll to position [1544, 0]
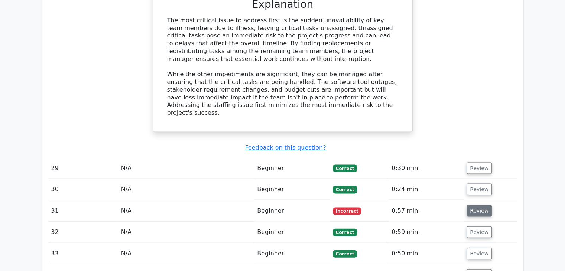
click at [474, 205] on button "Review" at bounding box center [478, 211] width 25 height 12
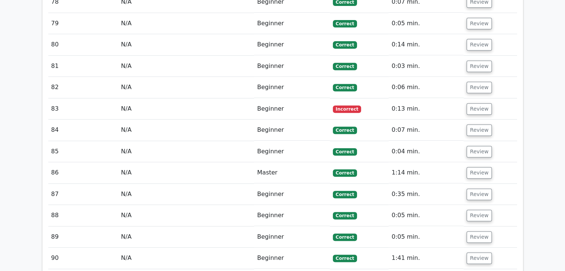
scroll to position [3133, 0]
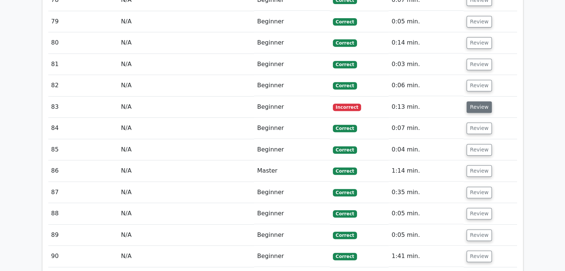
click at [479, 101] on button "Review" at bounding box center [478, 107] width 25 height 12
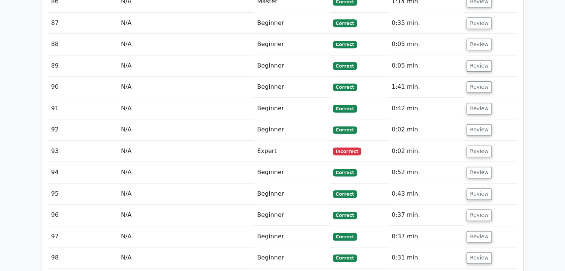
scroll to position [3772, 0]
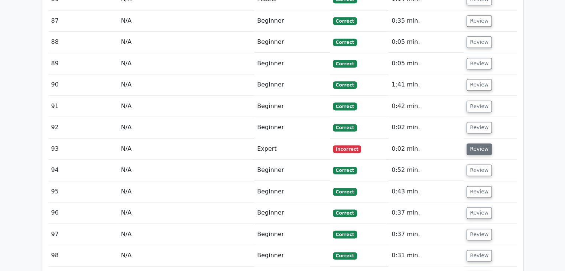
click at [479, 143] on button "Review" at bounding box center [478, 149] width 25 height 12
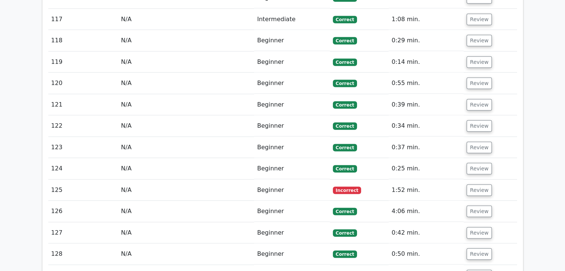
scroll to position [4797, 0]
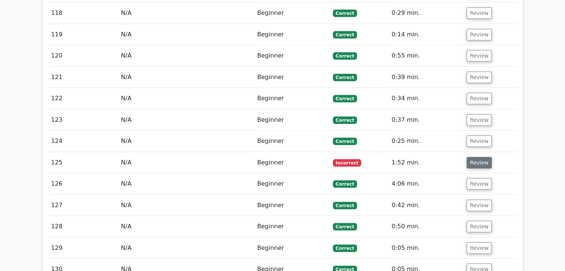
click at [474, 157] on button "Review" at bounding box center [478, 163] width 25 height 12
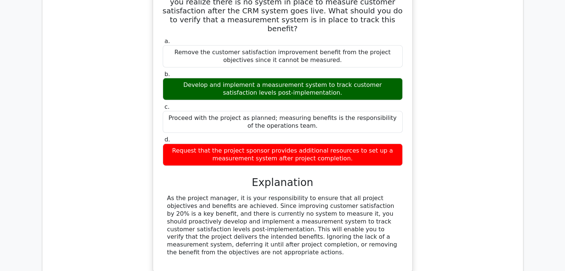
scroll to position [5019, 0]
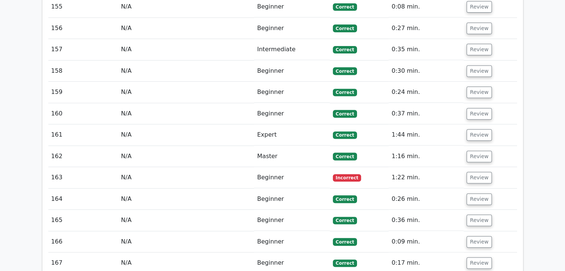
scroll to position [5955, 0]
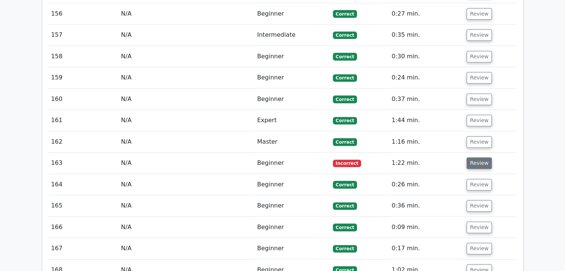
click at [480, 157] on button "Review" at bounding box center [478, 163] width 25 height 12
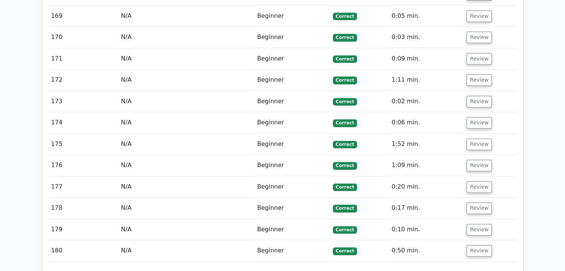
scroll to position [6603, 0]
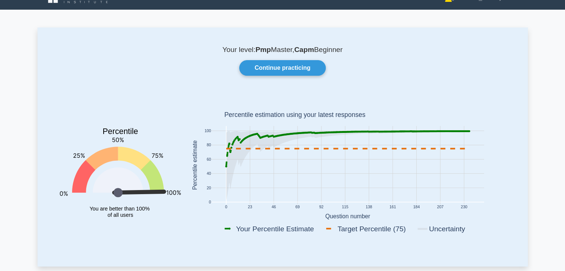
scroll to position [15, 0]
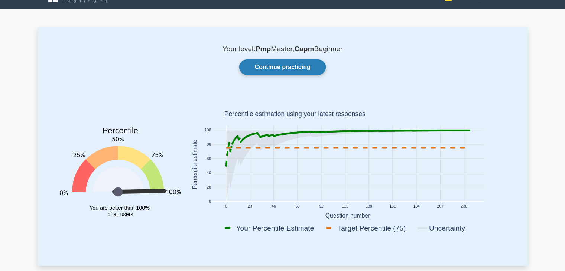
click at [300, 66] on link "Continue practicing" at bounding box center [282, 67] width 86 height 16
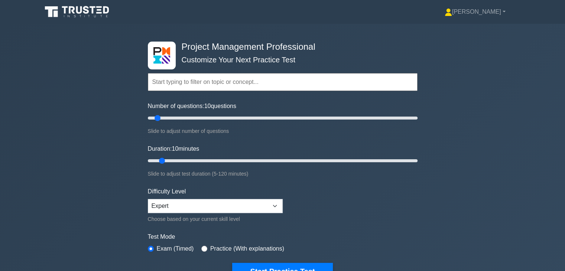
click at [365, 238] on label "Test Mode" at bounding box center [283, 236] width 270 height 9
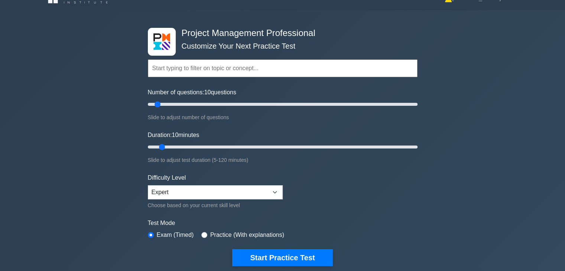
scroll to position [15, 0]
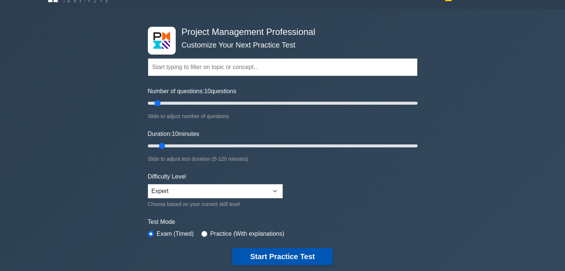
click at [279, 258] on button "Start Practice Test" at bounding box center [282, 256] width 100 height 17
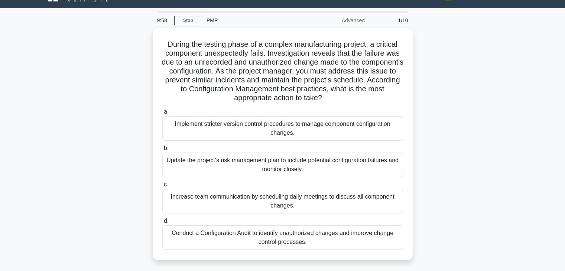
scroll to position [15, 0]
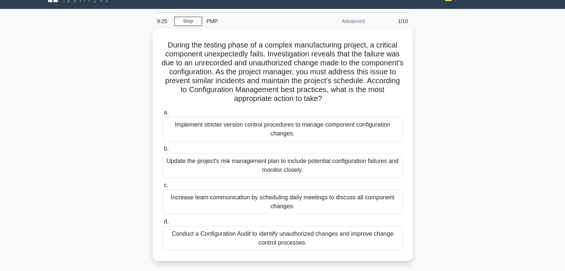
click at [470, 168] on div "During the testing phase of a complex manufacturing project, a critical compone…" at bounding box center [282, 149] width 490 height 241
click at [464, 133] on div "During the testing phase of a complex manufacturing project, a critical compone…" at bounding box center [282, 149] width 490 height 241
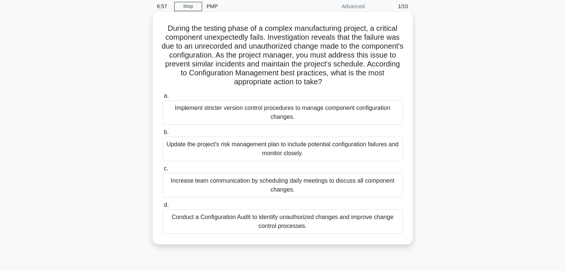
click at [364, 116] on div "Implement stricter version control procedures to manage component configuration…" at bounding box center [282, 112] width 241 height 25
click at [162, 98] on input "a. Implement stricter version control procedures to manage component configurat…" at bounding box center [162, 96] width 0 height 5
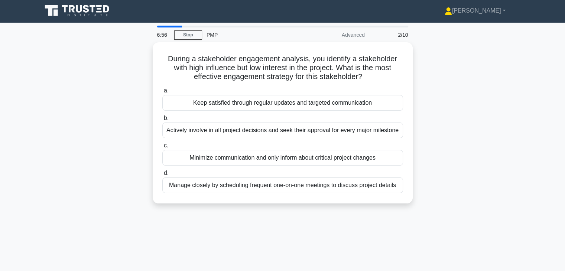
scroll to position [0, 0]
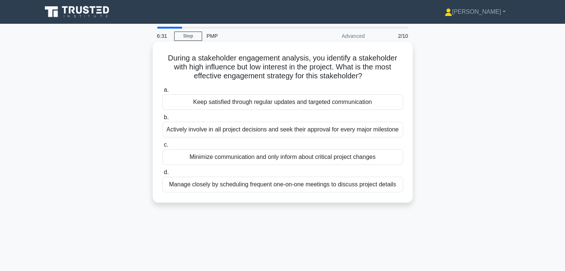
click at [302, 102] on div "Keep satisfied through regular updates and targeted communication" at bounding box center [282, 102] width 241 height 16
click at [162, 92] on input "a. Keep satisfied through regular updates and targeted communication" at bounding box center [162, 90] width 0 height 5
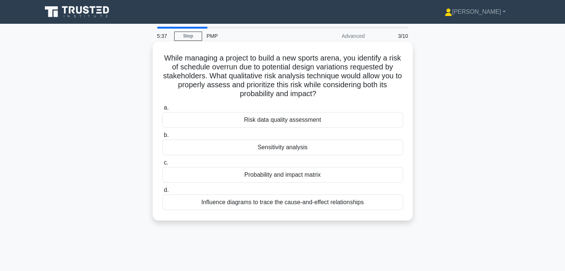
click at [316, 150] on div "Sensitivity analysis" at bounding box center [282, 148] width 241 height 16
click at [162, 138] on input "b. Sensitivity analysis" at bounding box center [162, 135] width 0 height 5
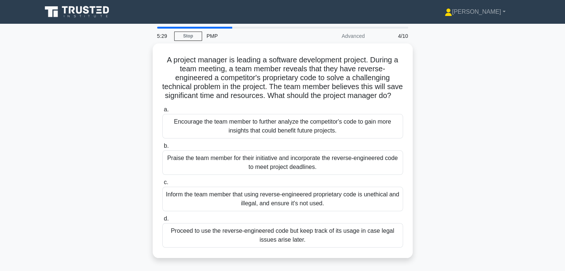
click at [518, 134] on div "A project manager is leading a software development project. During a team meet…" at bounding box center [282, 154] width 490 height 223
click at [469, 124] on div "A project manager is leading a software development project. During a team meet…" at bounding box center [282, 154] width 490 height 223
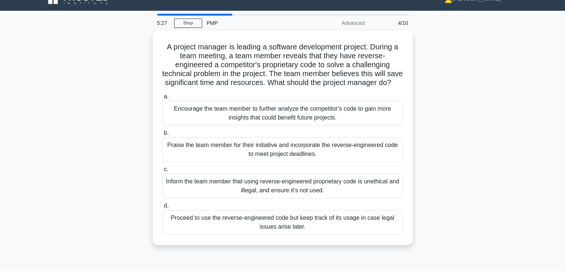
scroll to position [15, 0]
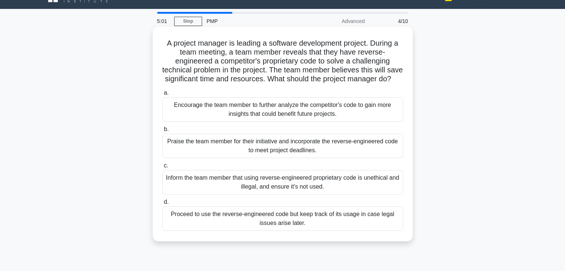
click at [353, 192] on div "Inform the team member that using reverse-engineered proprietary code is unethi…" at bounding box center [282, 182] width 241 height 25
click at [162, 168] on input "c. Inform the team member that using reverse-engineered proprietary code is une…" at bounding box center [162, 165] width 0 height 5
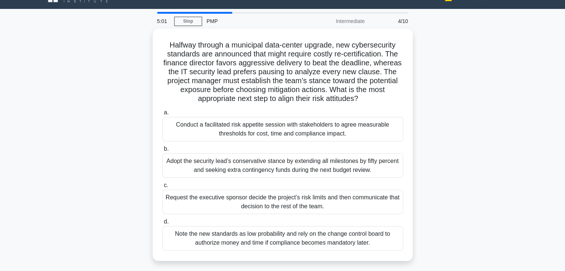
scroll to position [0, 0]
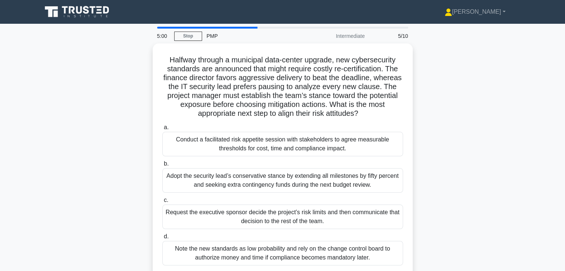
click at [448, 178] on div "Halfway through a municipal data-center upgrade, new cybersecurity standards ar…" at bounding box center [282, 163] width 490 height 241
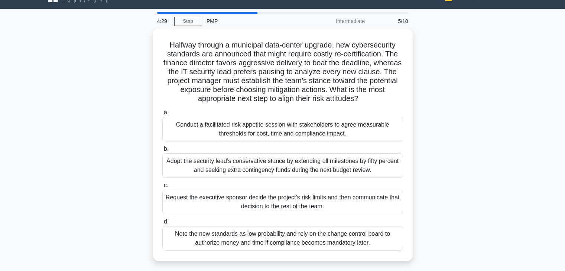
scroll to position [30, 0]
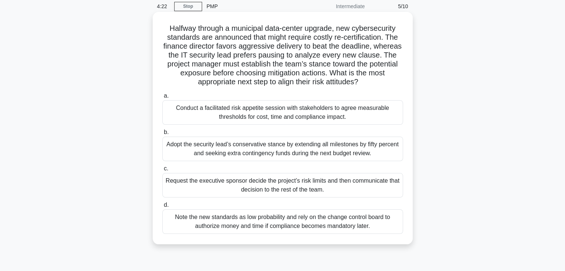
click at [308, 116] on div "Conduct a facilitated risk appetite session with stakeholders to agree measurab…" at bounding box center [282, 112] width 241 height 25
click at [162, 98] on input "a. Conduct a facilitated risk appetite session with stakeholders to agree measu…" at bounding box center [162, 96] width 0 height 5
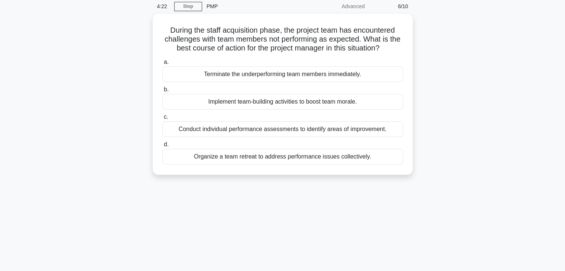
scroll to position [0, 0]
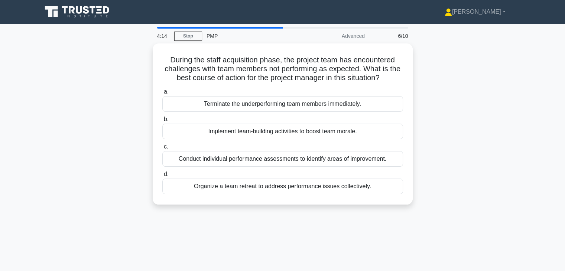
click at [431, 144] on div "During the staff acquisition phase, the project team has encountered challenges…" at bounding box center [282, 128] width 490 height 170
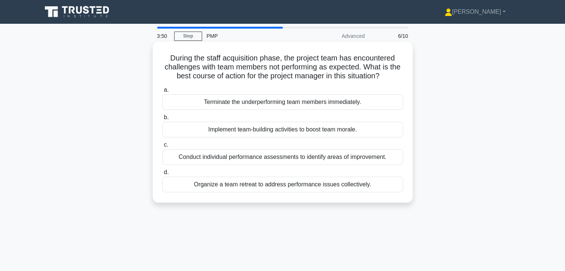
click at [345, 161] on div "Conduct individual performance assessments to identify areas of improvement." at bounding box center [282, 157] width 241 height 16
click at [162, 147] on input "c. Conduct individual performance assessments to identify areas of improvement." at bounding box center [162, 145] width 0 height 5
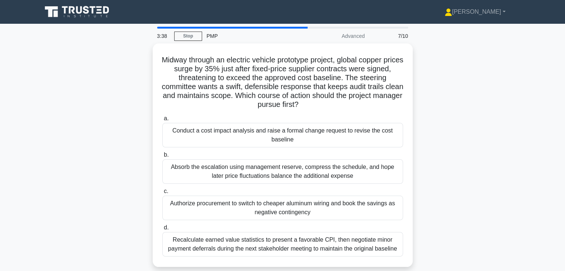
click at [449, 163] on div "Midway through an electric vehicle prototype project, global copper prices surg…" at bounding box center [282, 159] width 490 height 232
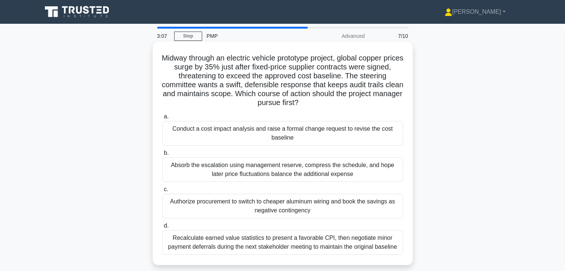
click at [350, 137] on div "Conduct a cost impact analysis and raise a formal change request to revise the …" at bounding box center [282, 133] width 241 height 25
click at [162, 119] on input "a. Conduct a cost impact analysis and raise a formal change request to revise t…" at bounding box center [162, 116] width 0 height 5
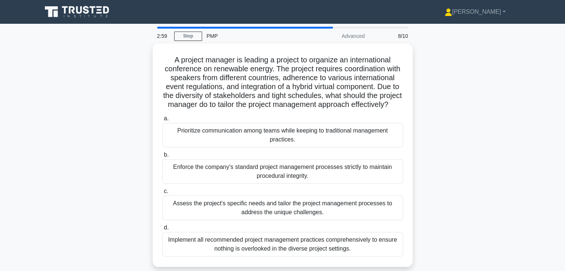
click at [450, 150] on div "A project manager is leading a project to organize an international conference …" at bounding box center [282, 159] width 490 height 232
click at [441, 138] on div "A project manager is leading a project to organize an international conference …" at bounding box center [282, 159] width 490 height 232
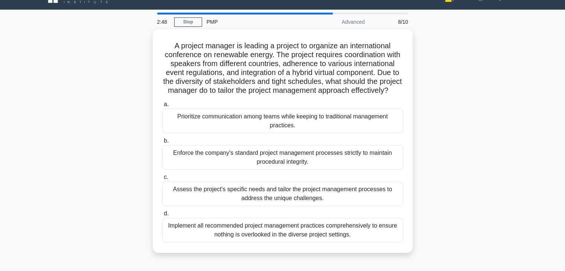
scroll to position [15, 0]
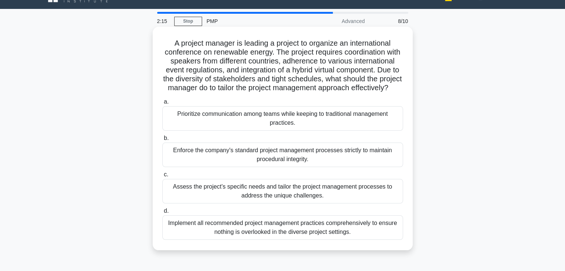
click at [343, 240] on div "Implement all recommended project management practices comprehensively to ensur…" at bounding box center [282, 227] width 241 height 25
click at [162, 213] on input "d. Implement all recommended project management practices comprehensively to en…" at bounding box center [162, 211] width 0 height 5
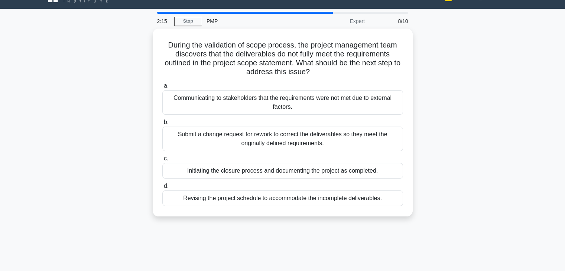
scroll to position [0, 0]
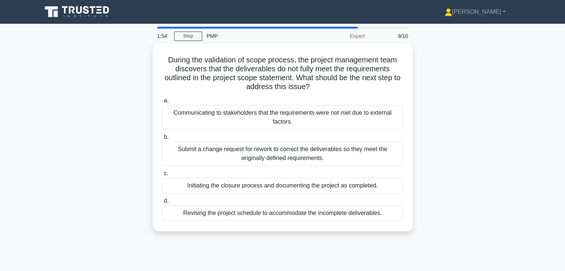
click at [471, 138] on div "During the validation of scope process, the project management team discovers t…" at bounding box center [282, 141] width 490 height 197
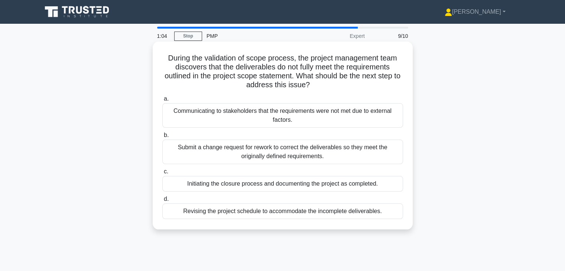
click at [315, 149] on div "Submit a change request for rework to correct the deliverables so they meet the…" at bounding box center [282, 152] width 241 height 25
click at [162, 138] on input "b. Submit a change request for rework to correct the deliverables so they meet …" at bounding box center [162, 135] width 0 height 5
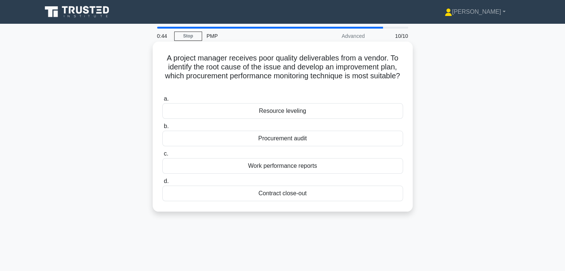
click at [326, 138] on div "Procurement audit" at bounding box center [282, 139] width 241 height 16
click at [162, 129] on input "b. Procurement audit" at bounding box center [162, 126] width 0 height 5
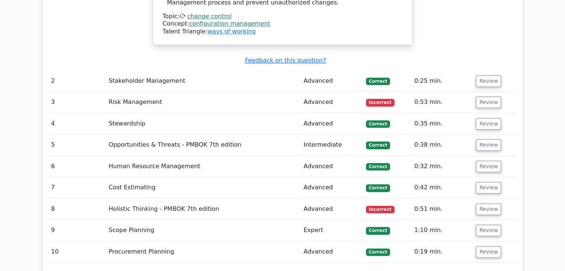
scroll to position [891, 0]
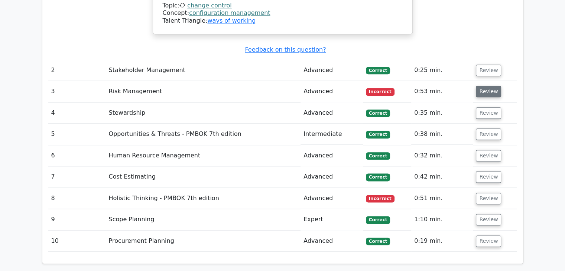
click at [478, 86] on button "Review" at bounding box center [488, 92] width 25 height 12
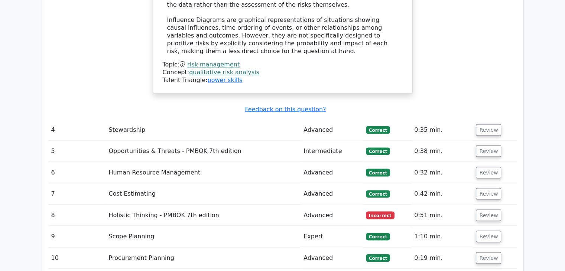
scroll to position [1307, 0]
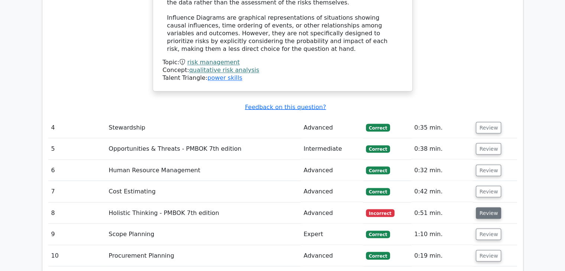
click at [486, 207] on button "Review" at bounding box center [488, 213] width 25 height 12
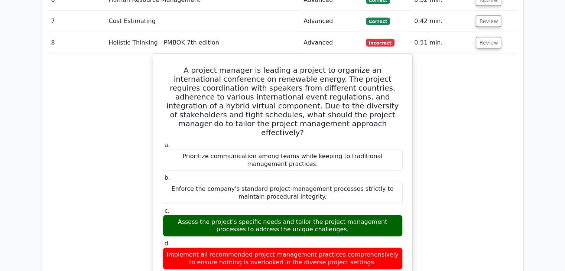
scroll to position [1485, 0]
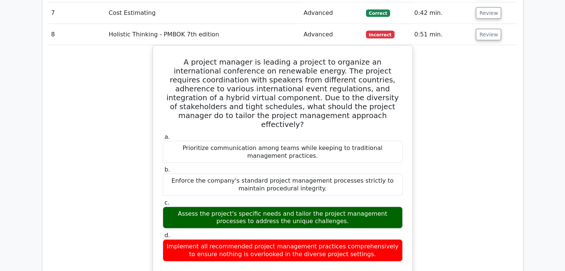
click at [460, 173] on div "A project manager is leading a project to organize an international conference …" at bounding box center [282, 222] width 469 height 354
click at [459, 172] on div "A project manager is leading a project to organize an international conference …" at bounding box center [282, 222] width 469 height 354
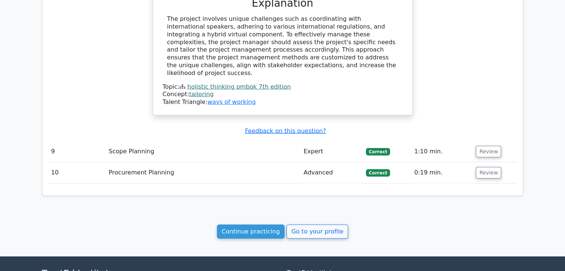
scroll to position [1778, 0]
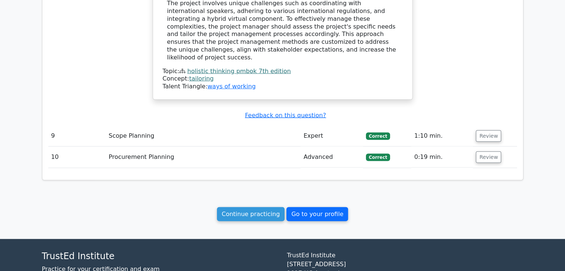
click at [313, 207] on link "Go to your profile" at bounding box center [317, 214] width 62 height 14
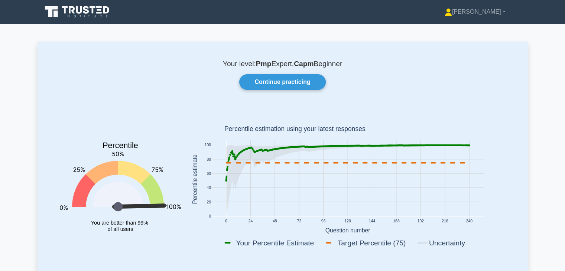
click at [460, 104] on div "Your level: Pmp Expert, Capm Beginner Continue practicing Percentile You are be…" at bounding box center [282, 161] width 490 height 239
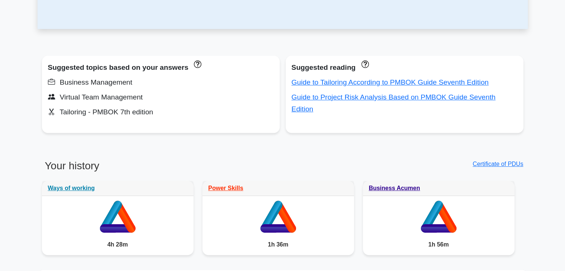
scroll to position [252, 0]
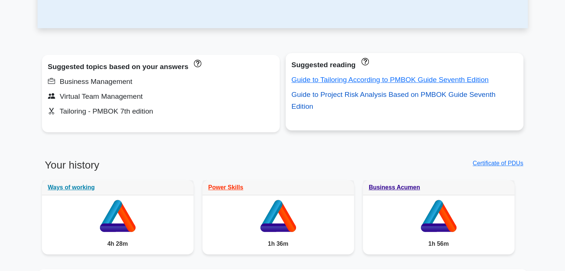
click at [392, 97] on link "Guide to Project Risk Analysis Based on PMBOK Guide Seventh Edition" at bounding box center [393, 101] width 204 height 20
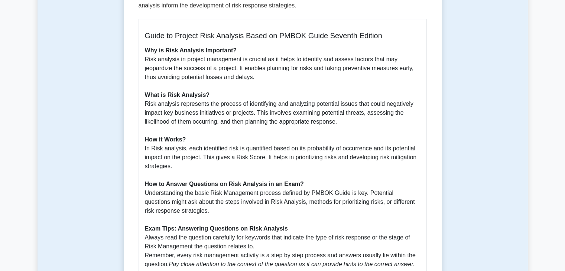
scroll to position [178, 0]
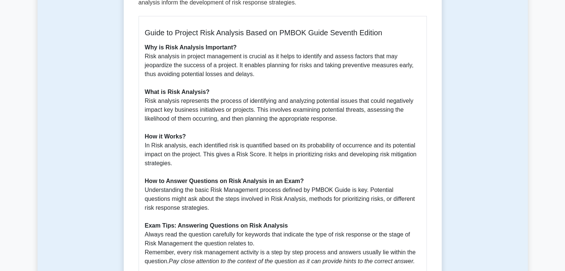
click at [371, 134] on p "Why is Risk Analysis Important? Risk analysis in project management is crucial …" at bounding box center [282, 154] width 275 height 223
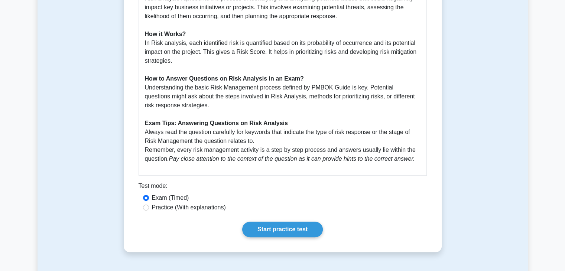
scroll to position [282, 0]
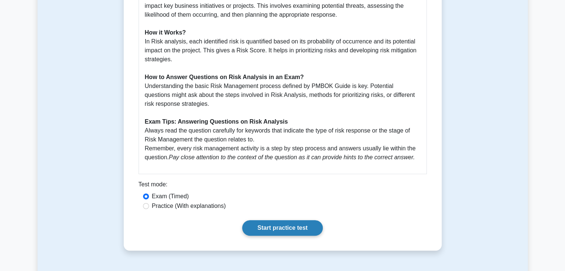
click at [278, 227] on link "Start practice test" at bounding box center [282, 228] width 81 height 16
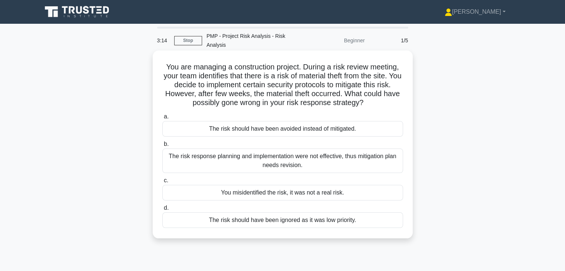
click at [371, 156] on div "The risk response planning and implementation were not effective, thus mitigati…" at bounding box center [282, 161] width 241 height 25
click at [162, 147] on input "b. The risk response planning and implementation were not effective, thus mitig…" at bounding box center [162, 144] width 0 height 5
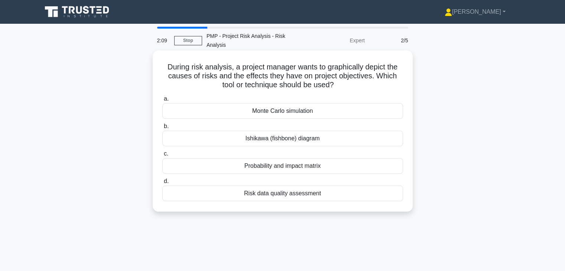
click at [306, 143] on div "Ishikawa (fishbone) diagram" at bounding box center [282, 139] width 241 height 16
click at [162, 129] on input "b. Ishikawa (fishbone) diagram" at bounding box center [162, 126] width 0 height 5
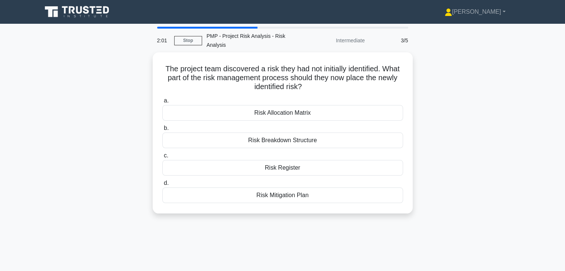
click at [463, 138] on div "The project team discovered a risk they had not initially identified. What part…" at bounding box center [282, 137] width 490 height 170
click at [440, 147] on div "The project team discovered a risk they had not initially identified. What part…" at bounding box center [282, 137] width 490 height 170
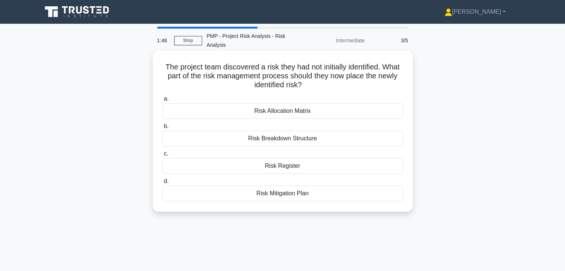
click at [315, 169] on div "Risk Register" at bounding box center [282, 166] width 241 height 16
click at [162, 156] on input "c. Risk Register" at bounding box center [162, 153] width 0 height 5
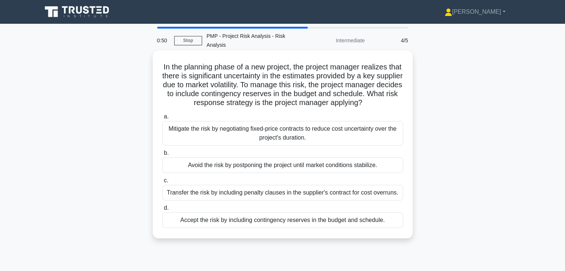
click at [360, 228] on div "Accept the risk by including contingency reserves in the budget and schedule." at bounding box center [282, 220] width 241 height 16
click at [162, 211] on input "d. Accept the risk by including contingency reserves in the budget and schedule." at bounding box center [162, 208] width 0 height 5
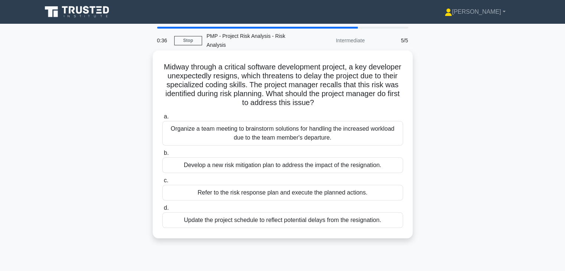
click at [360, 136] on div "Organize a team meeting to brainstorm solutions for handling the increased work…" at bounding box center [282, 133] width 241 height 25
click at [162, 119] on input "a. Organize a team meeting to brainstorm solutions for handling the increased w…" at bounding box center [162, 116] width 0 height 5
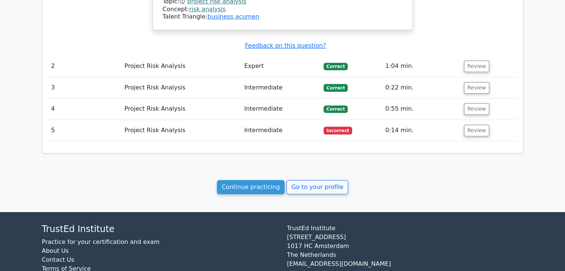
scroll to position [754, 0]
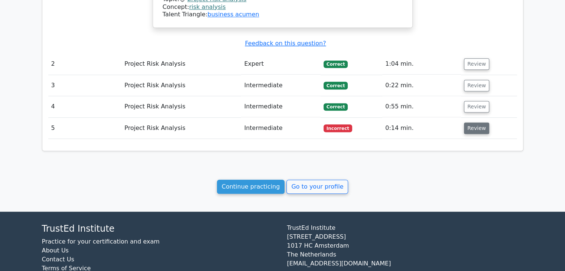
click at [475, 123] on button "Review" at bounding box center [476, 129] width 25 height 12
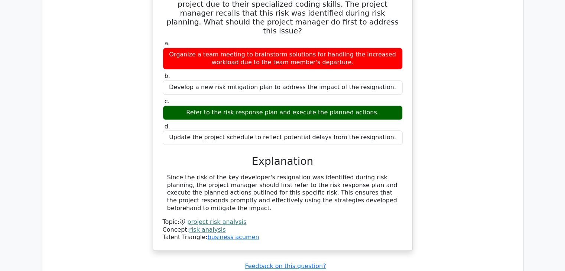
scroll to position [962, 0]
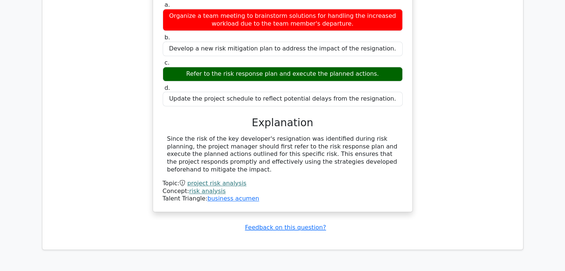
click at [483, 141] on div "Midway through a critical software development project, a key developer unexpec…" at bounding box center [282, 76] width 469 height 290
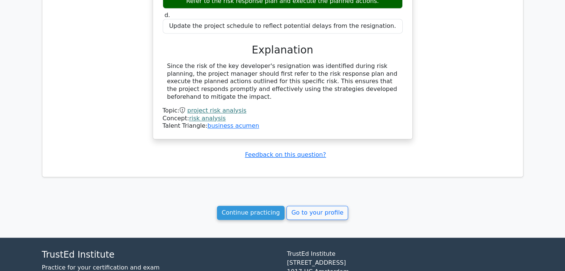
scroll to position [1040, 0]
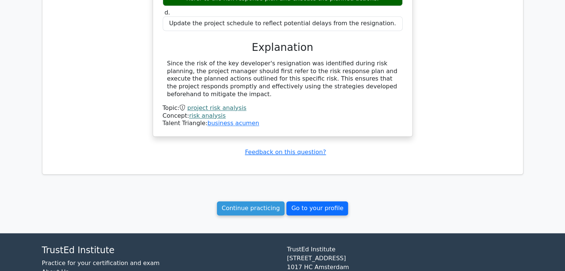
click at [307, 201] on link "Go to your profile" at bounding box center [317, 208] width 62 height 14
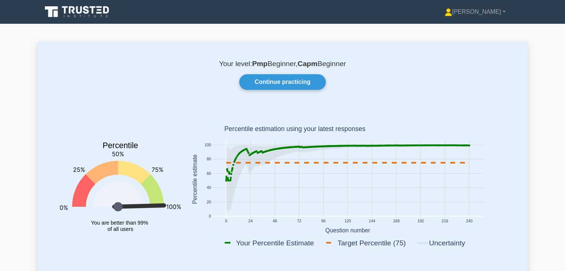
click at [500, 177] on rect at bounding box center [347, 181] width 324 height 146
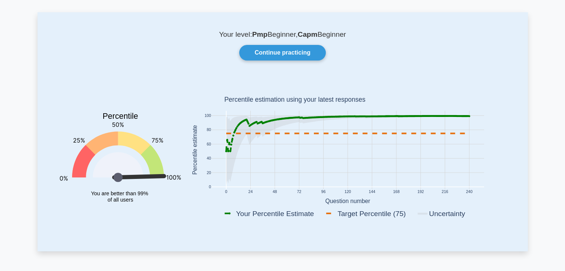
scroll to position [30, 0]
click at [459, 67] on div "Your level: Pmp Beginner, Capm Beginner Continue practicing Percentile You are …" at bounding box center [282, 131] width 490 height 239
click at [511, 65] on div "Your level: Pmp Beginner, Capm Beginner Continue practicing Percentile You are …" at bounding box center [282, 131] width 490 height 239
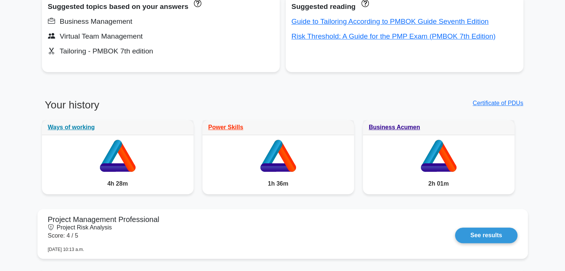
scroll to position [312, 0]
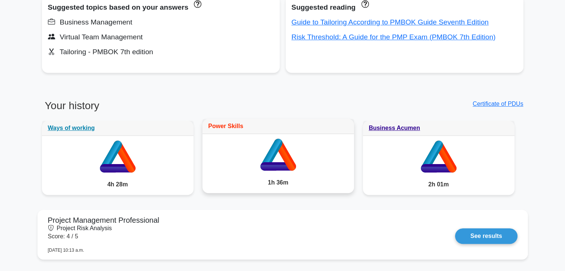
click at [234, 128] on link "Power Skills" at bounding box center [225, 126] width 35 height 6
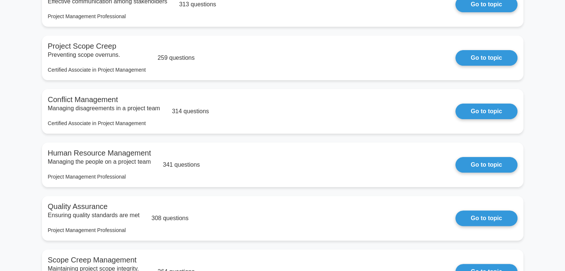
scroll to position [178, 0]
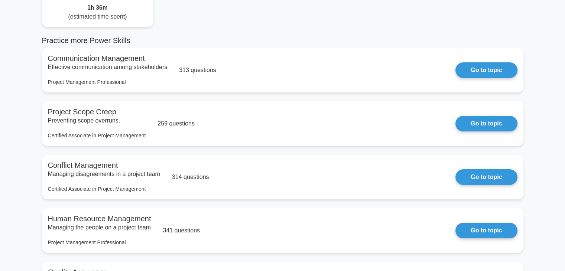
scroll to position [104, 0]
